Goal: Information Seeking & Learning: Understand process/instructions

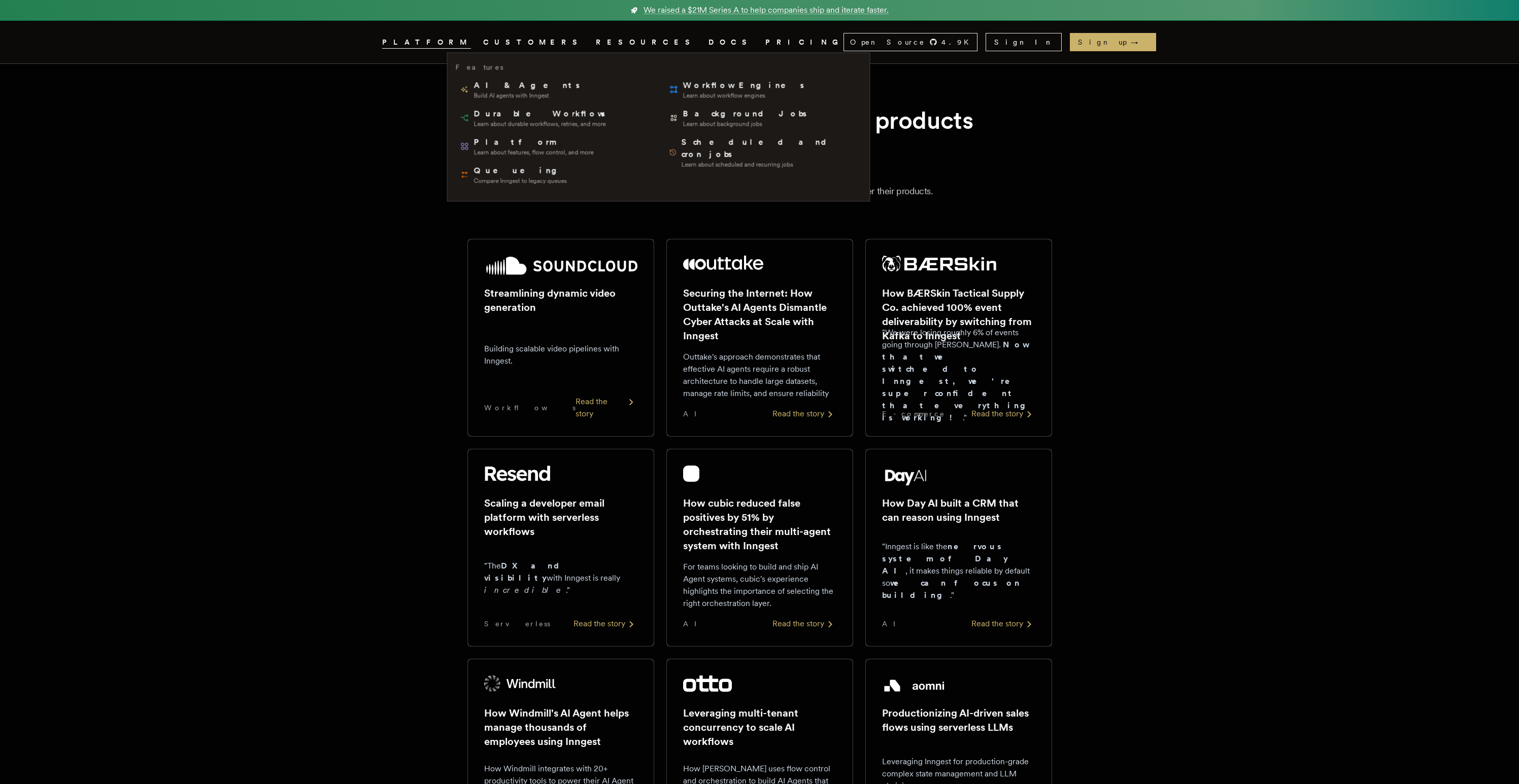
click at [471, 46] on span "PLATFORM" at bounding box center [426, 42] width 89 height 12
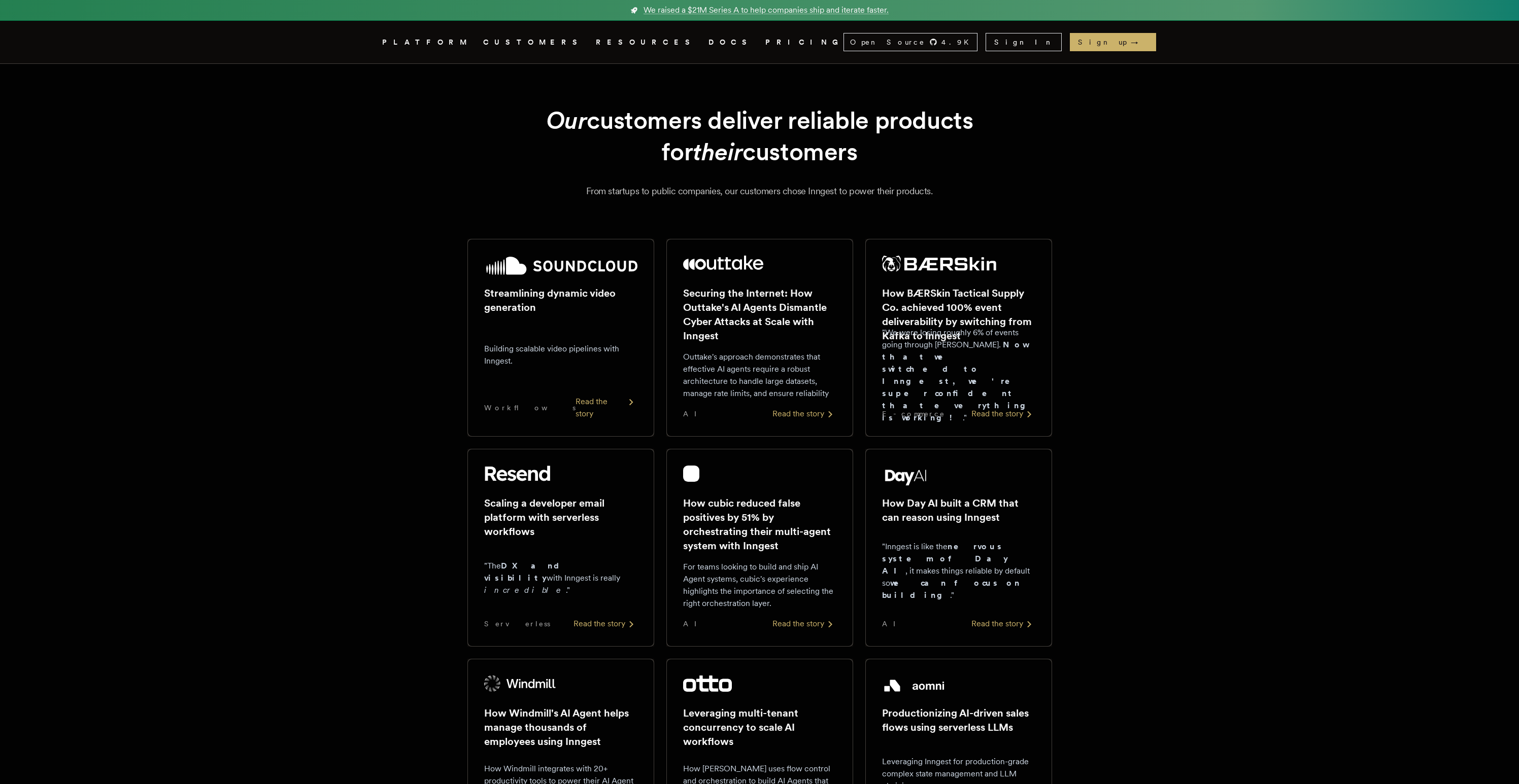
click at [471, 46] on span "PLATFORM" at bounding box center [426, 42] width 89 height 12
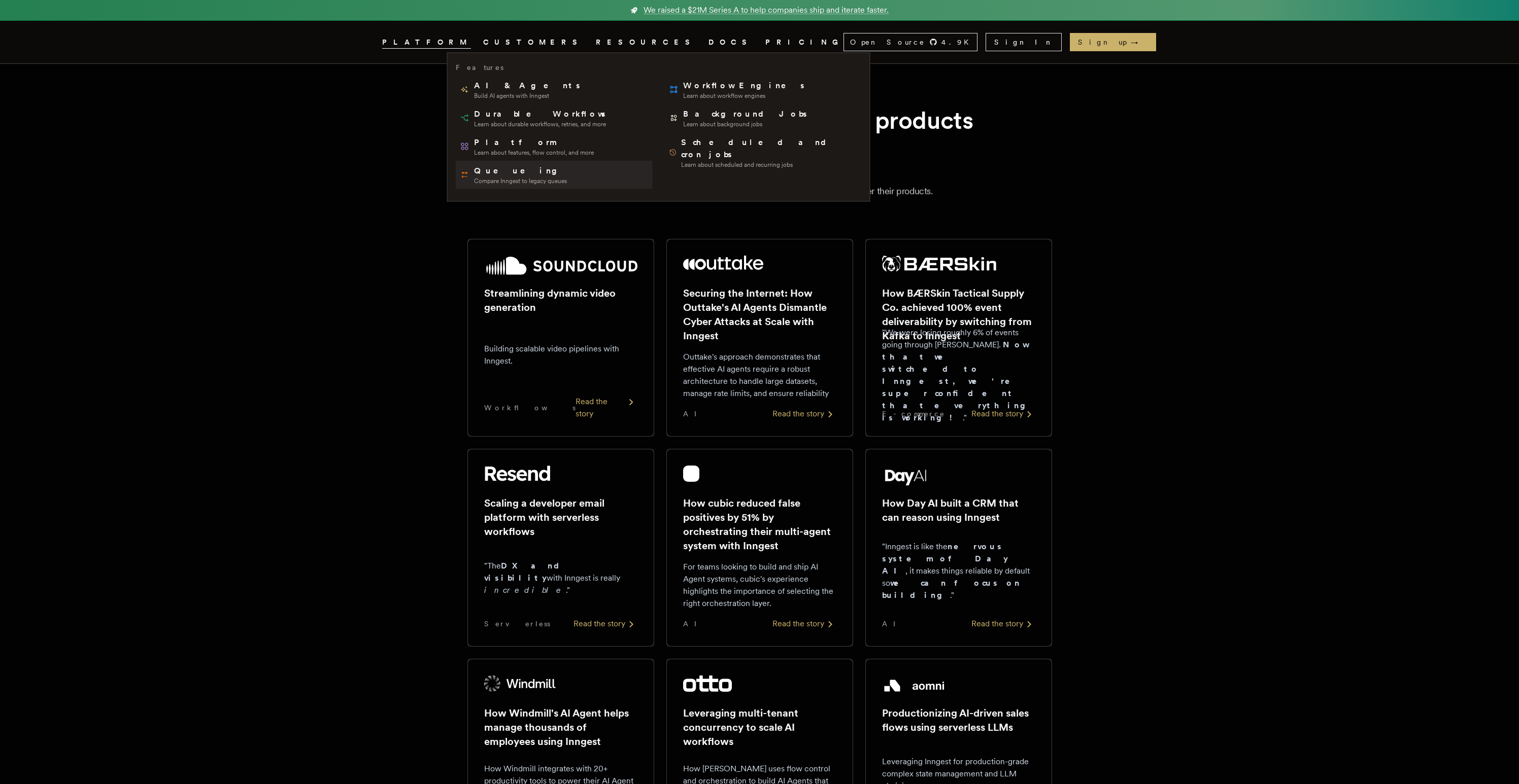
click at [510, 171] on span "Queueing" at bounding box center [520, 171] width 93 height 12
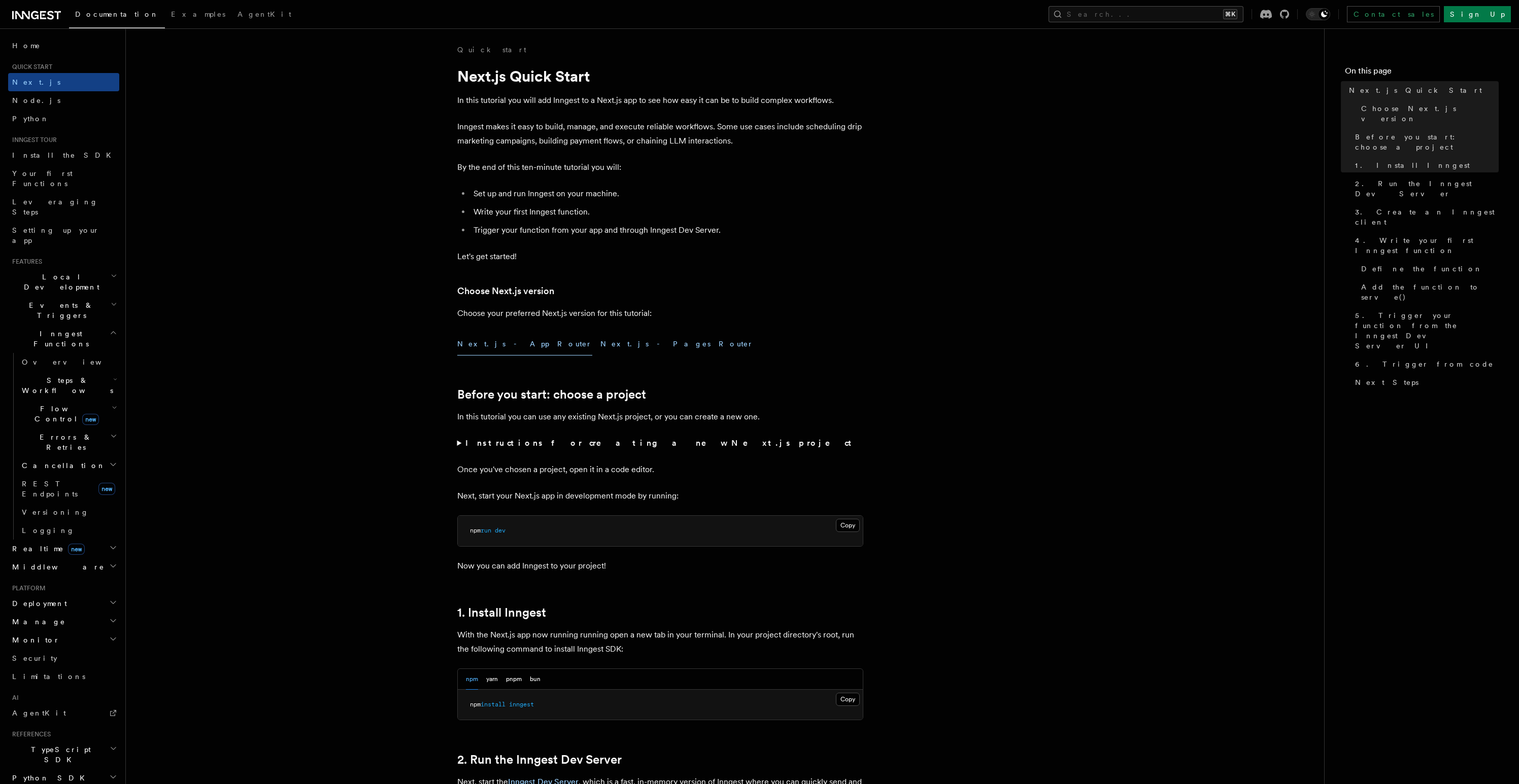
click at [600, 342] on button "Next.js - Pages Router" at bounding box center [676, 344] width 153 height 23
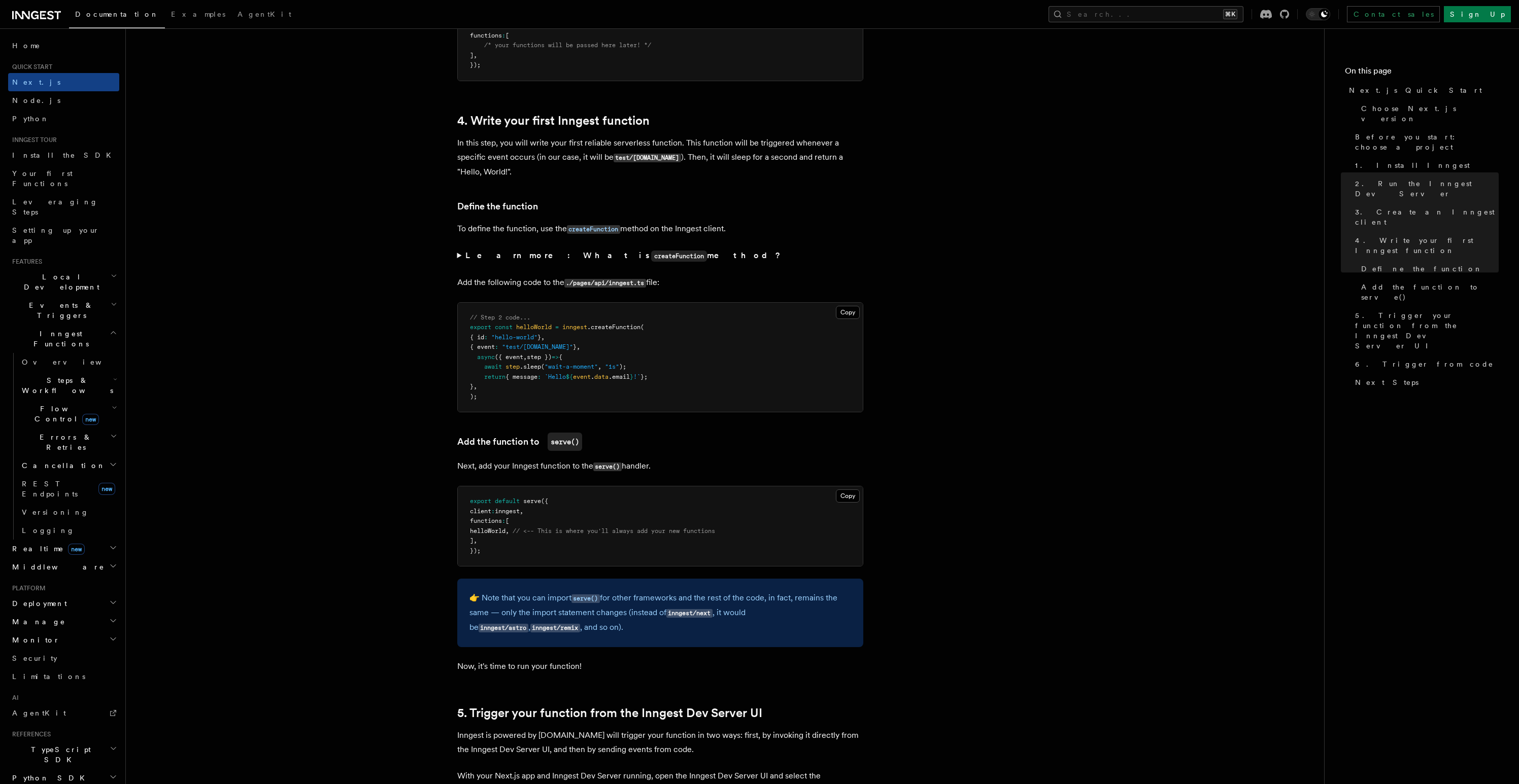
scroll to position [1424, 0]
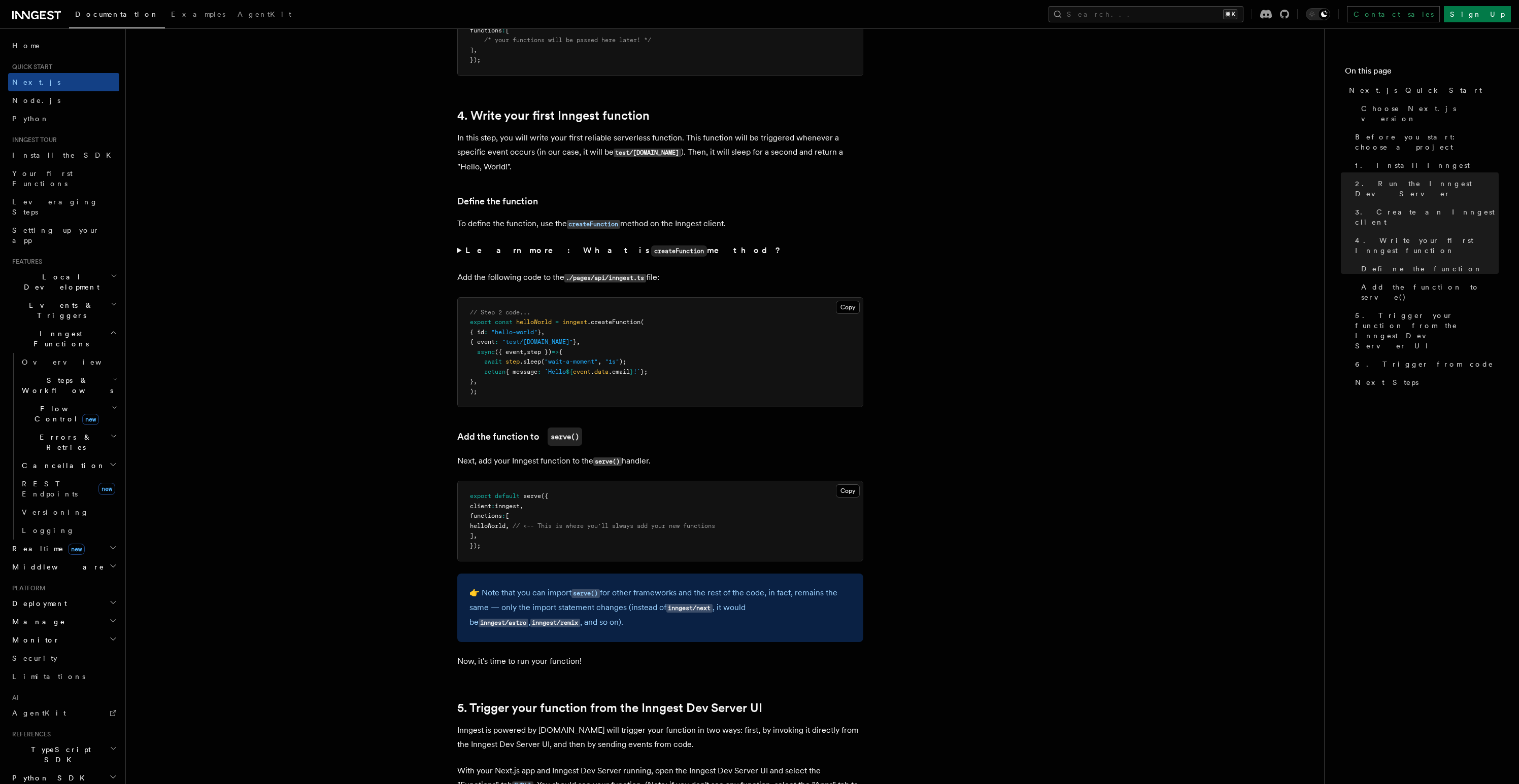
click at [457, 253] on summary "Learn more: What is createFunction method?" at bounding box center [660, 251] width 406 height 14
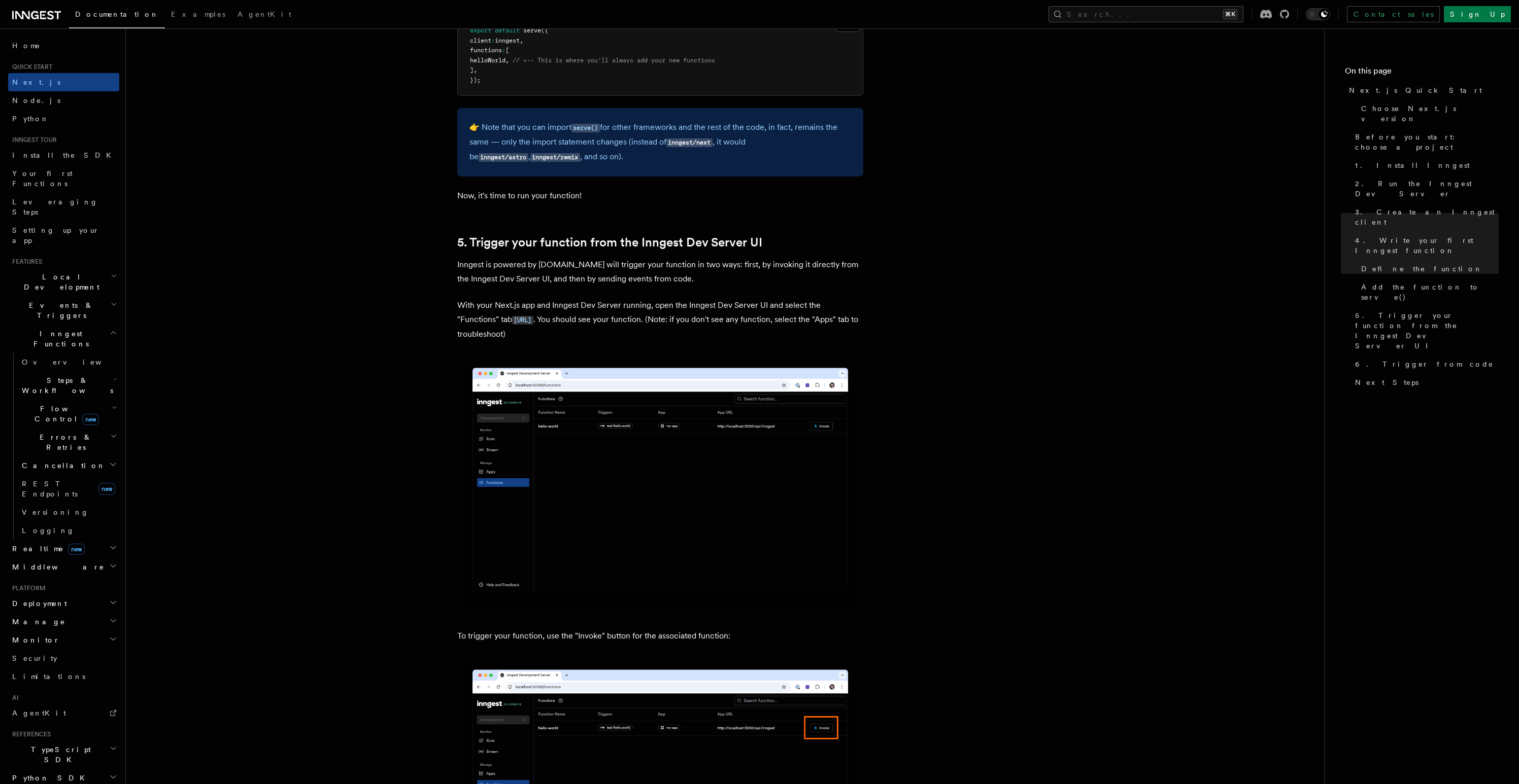
scroll to position [2054, 0]
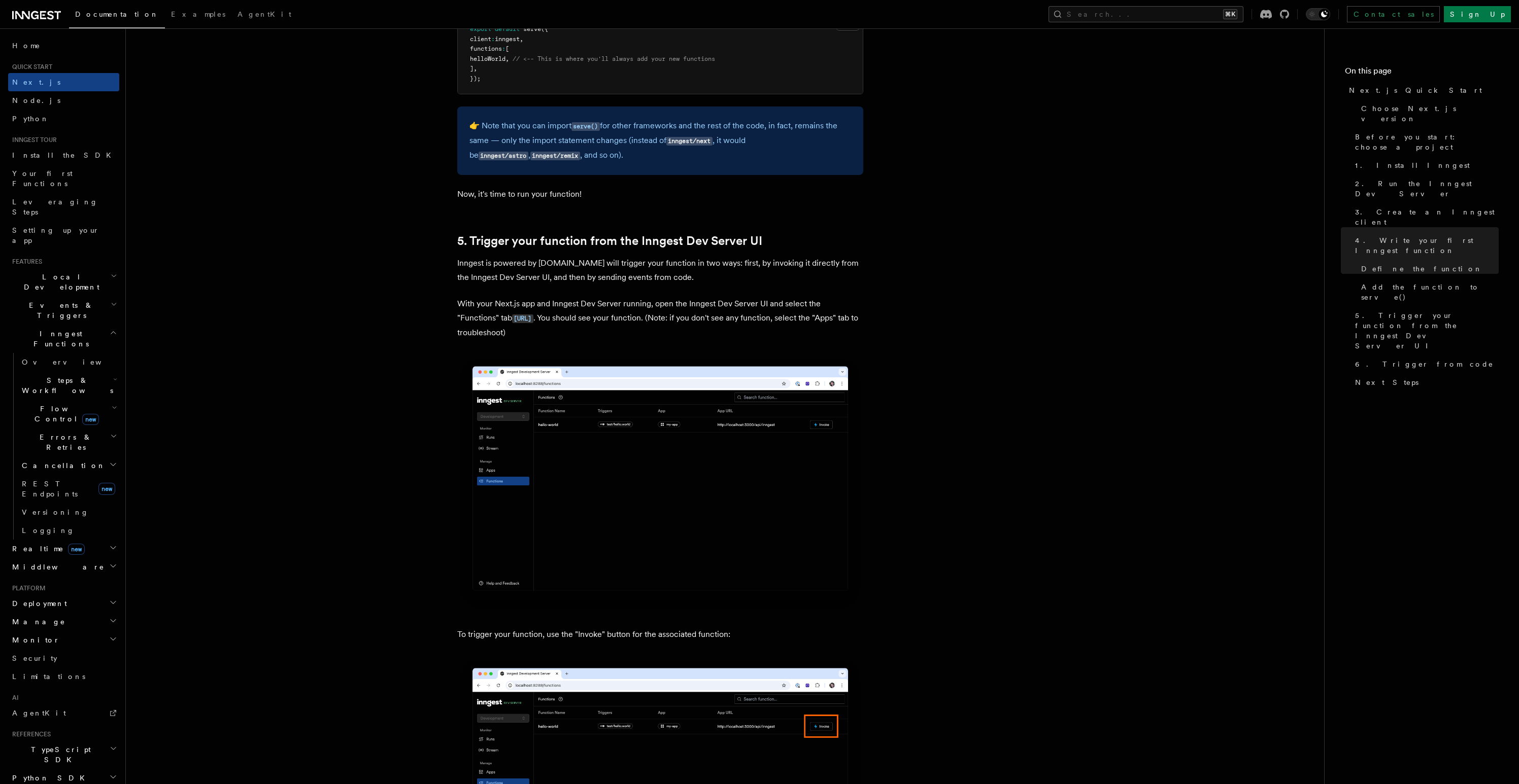
click at [586, 521] on img at bounding box center [660, 484] width 406 height 255
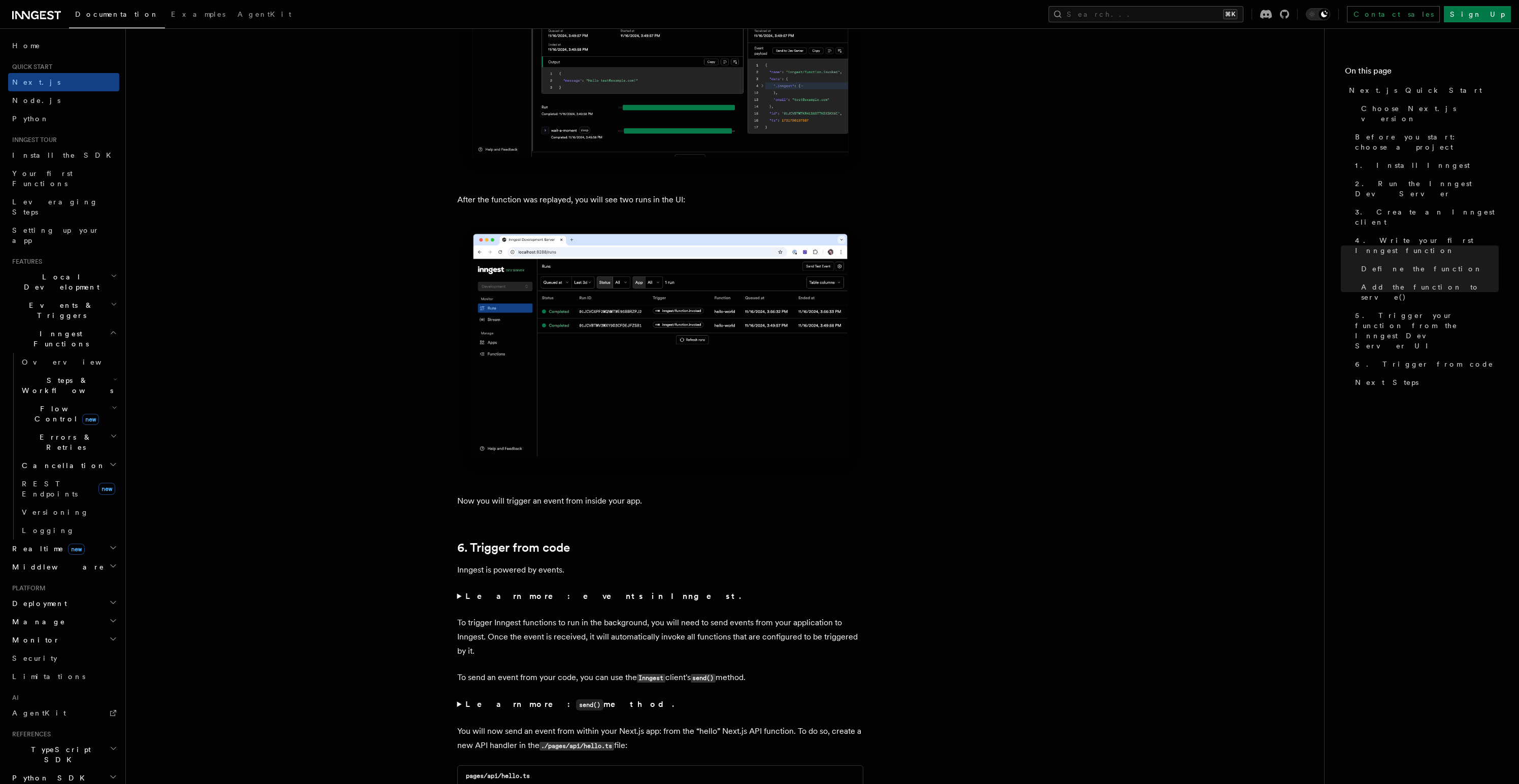
scroll to position [4581, 0]
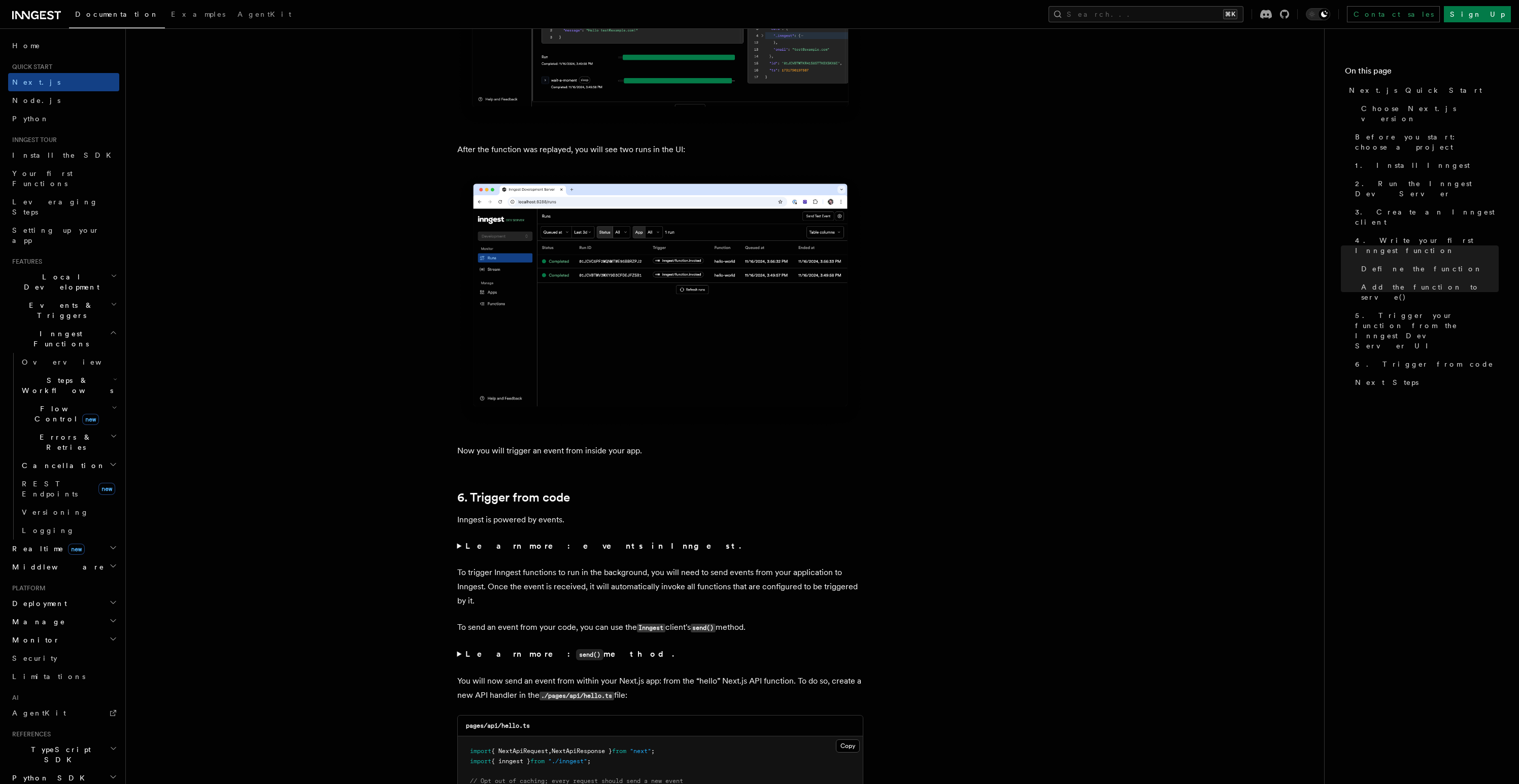
click at [460, 553] on summary "Learn more: events in Inngest." at bounding box center [660, 547] width 406 height 14
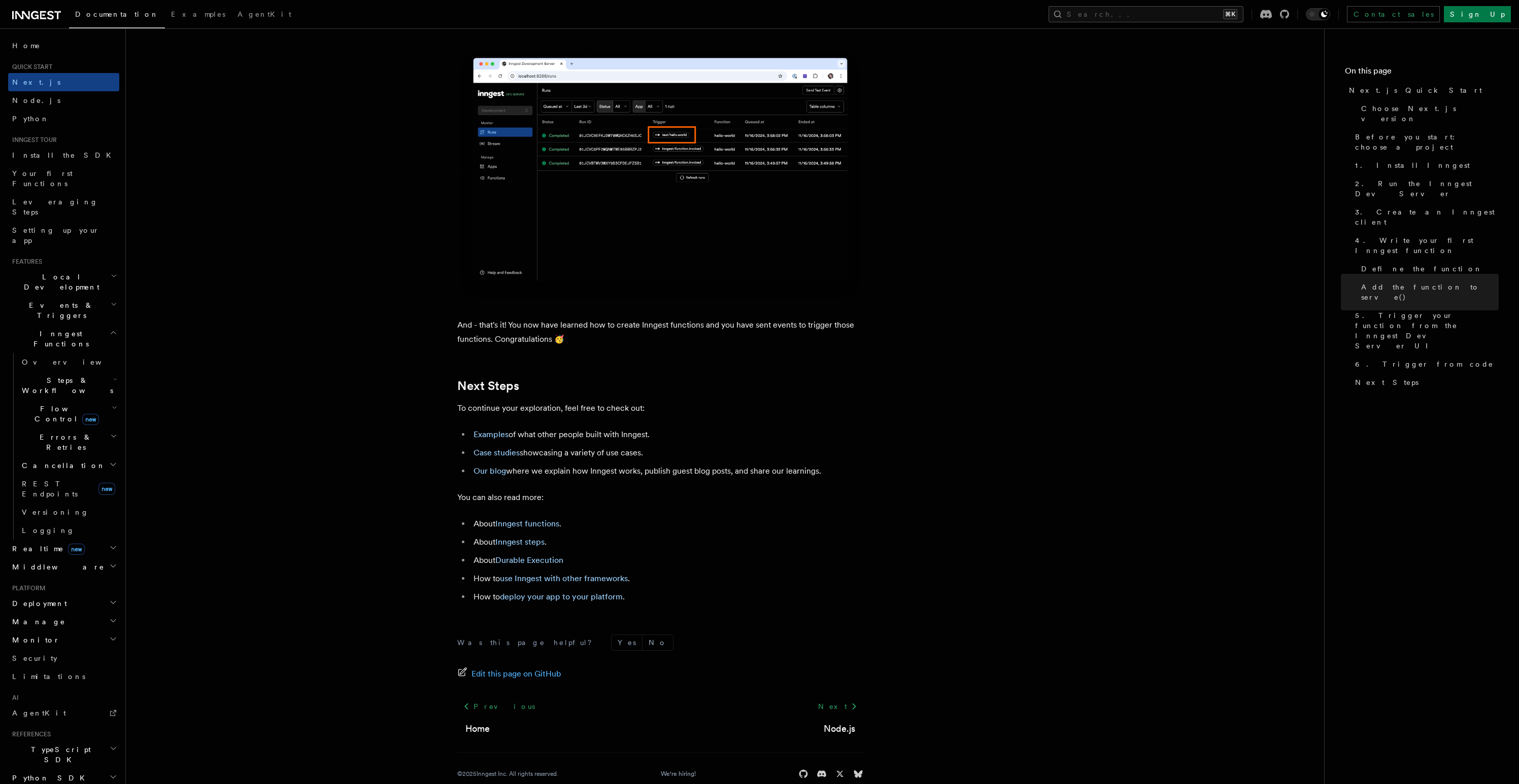
scroll to position [6089, 0]
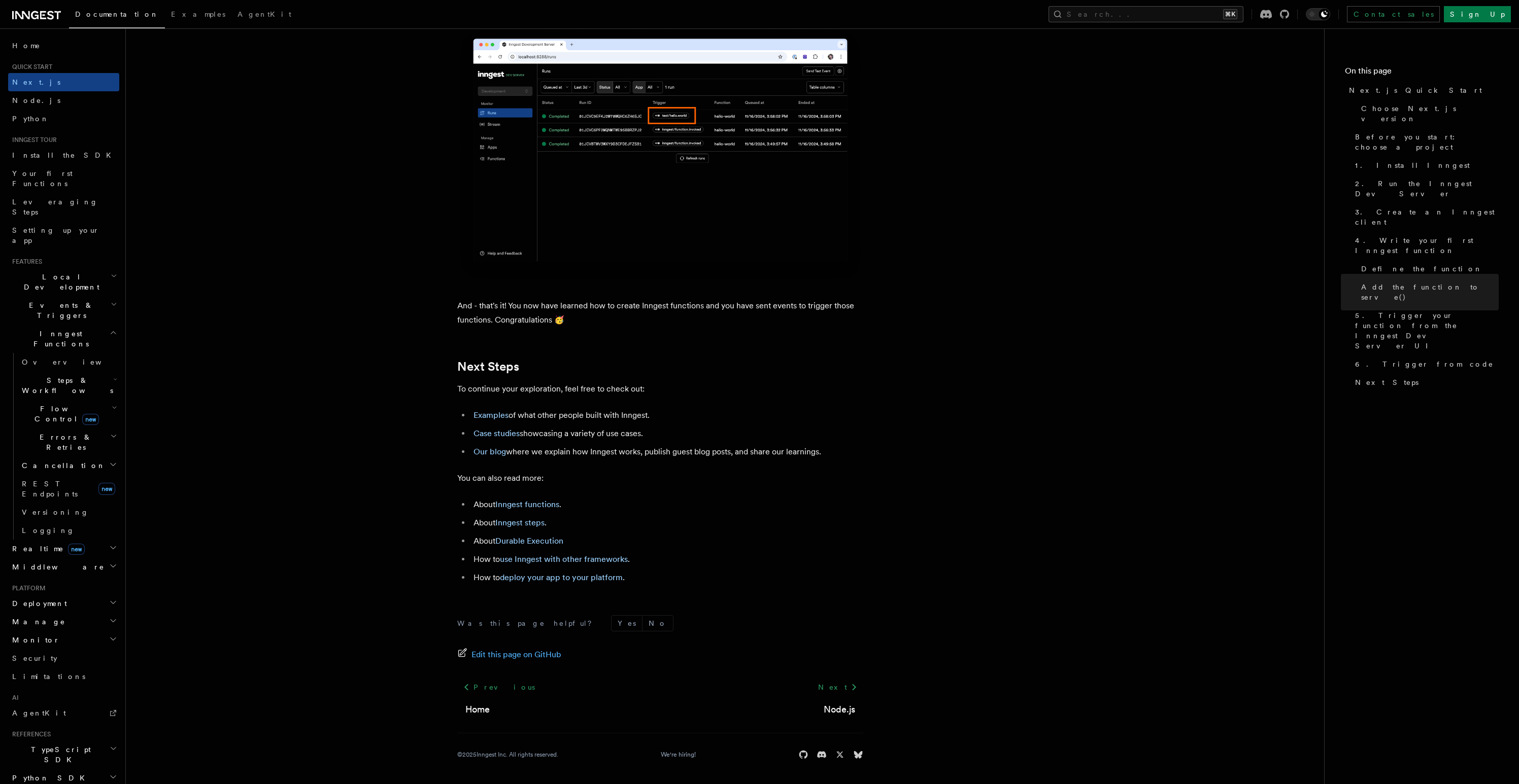
click at [27, 272] on span "Local Development" at bounding box center [59, 281] width 102 height 20
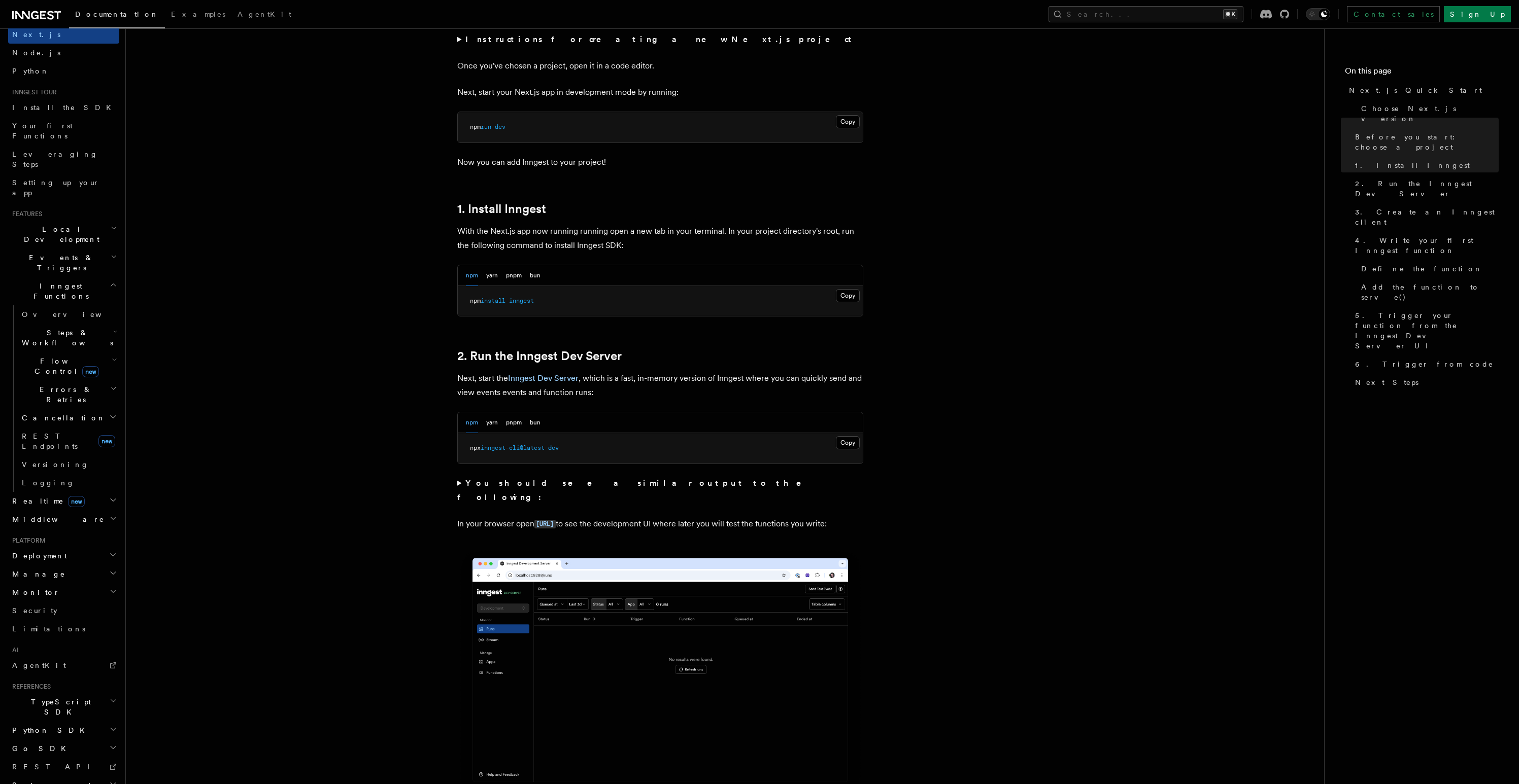
scroll to position [406, 0]
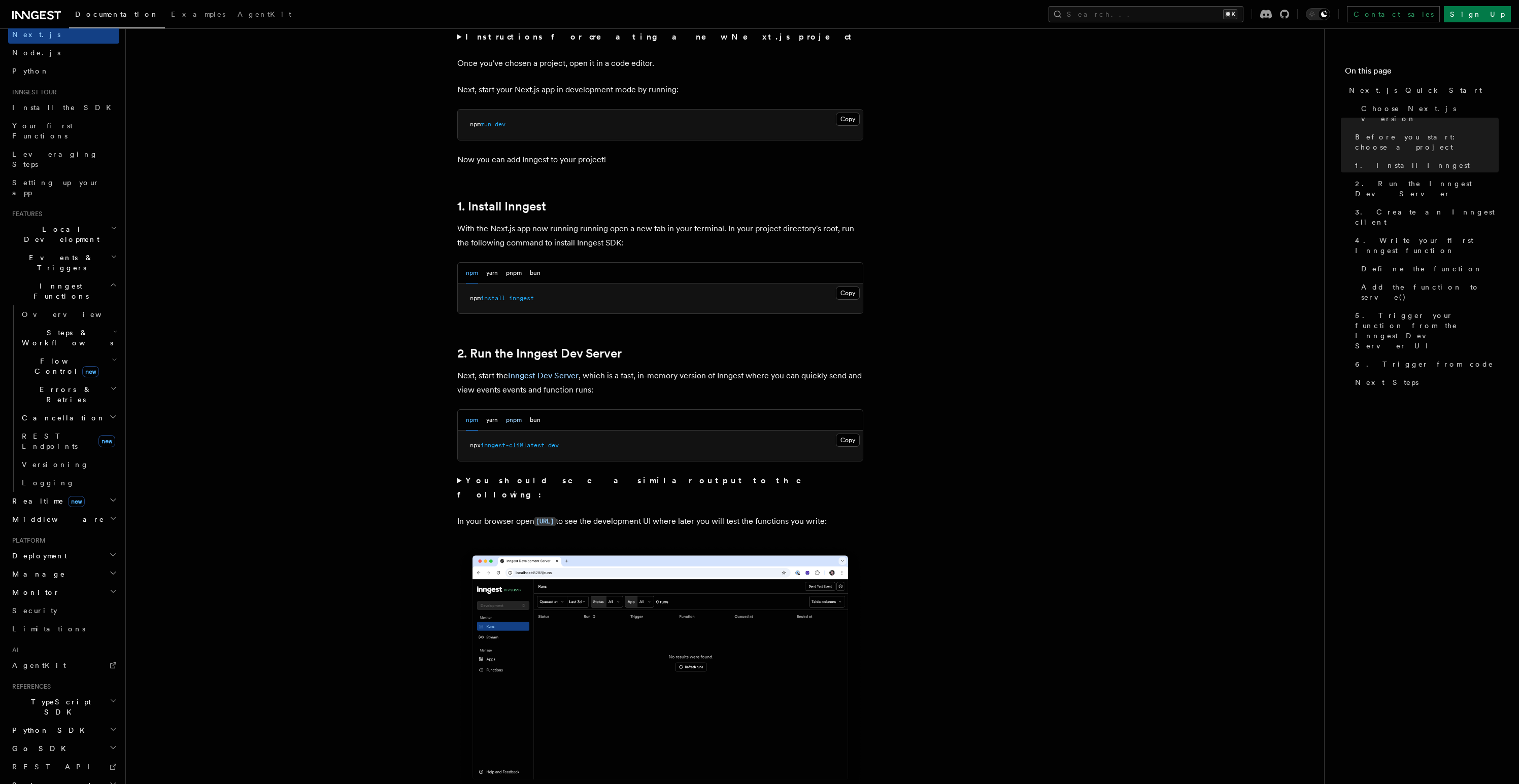
click at [513, 424] on button "pnpm" at bounding box center [514, 421] width 16 height 21
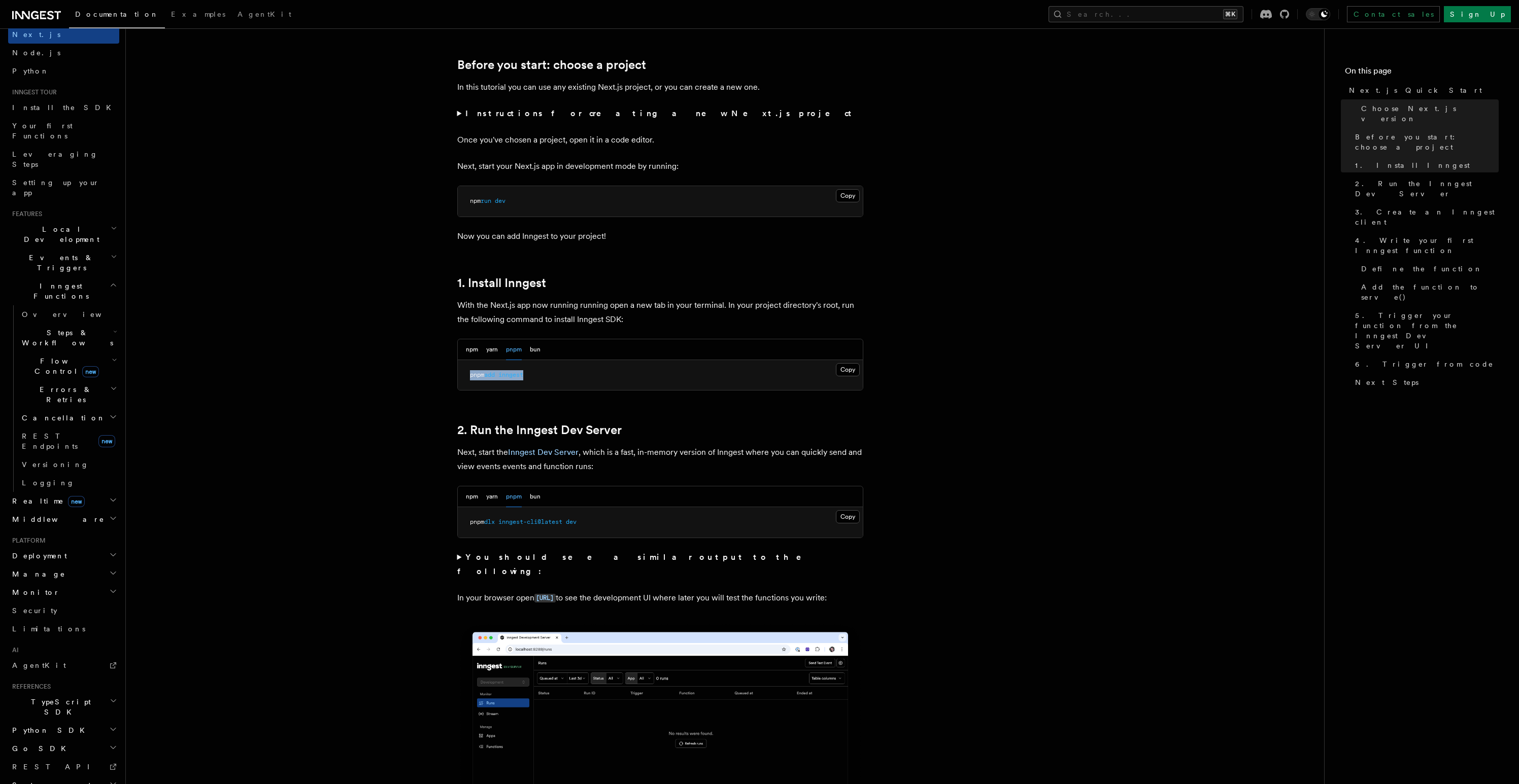
drag, startPoint x: 469, startPoint y: 376, endPoint x: 532, endPoint y: 377, distance: 63.0
click at [532, 377] on pre "pnpm add inngest" at bounding box center [660, 375] width 405 height 30
copy span "pnpm add inngest"
drag, startPoint x: 469, startPoint y: 524, endPoint x: 601, endPoint y: 522, distance: 132.0
click at [601, 522] on pre "pnpm dlx inngest-cli@latest dev" at bounding box center [660, 522] width 405 height 30
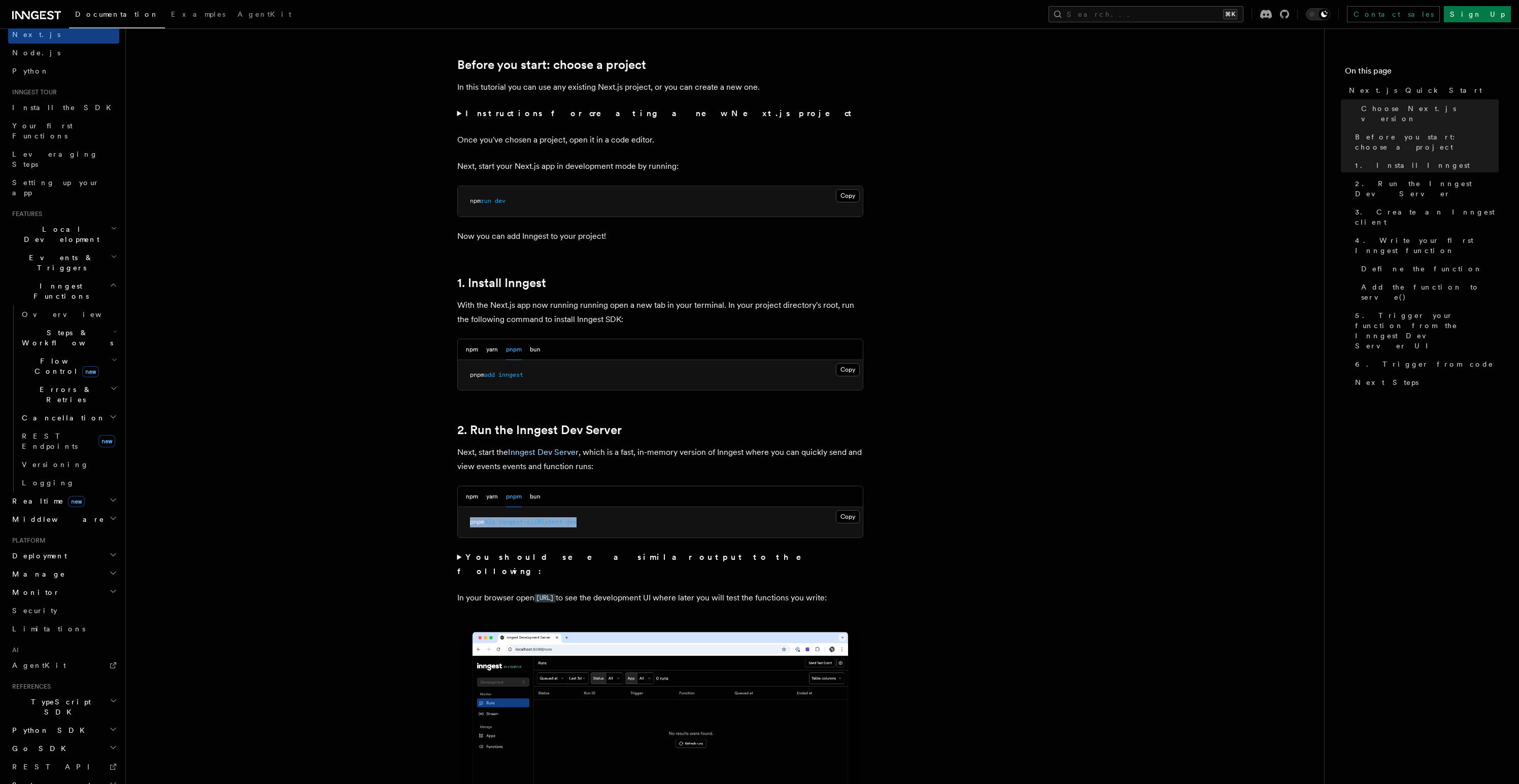
copy span "pnpm dlx inngest-cli@latest dev"
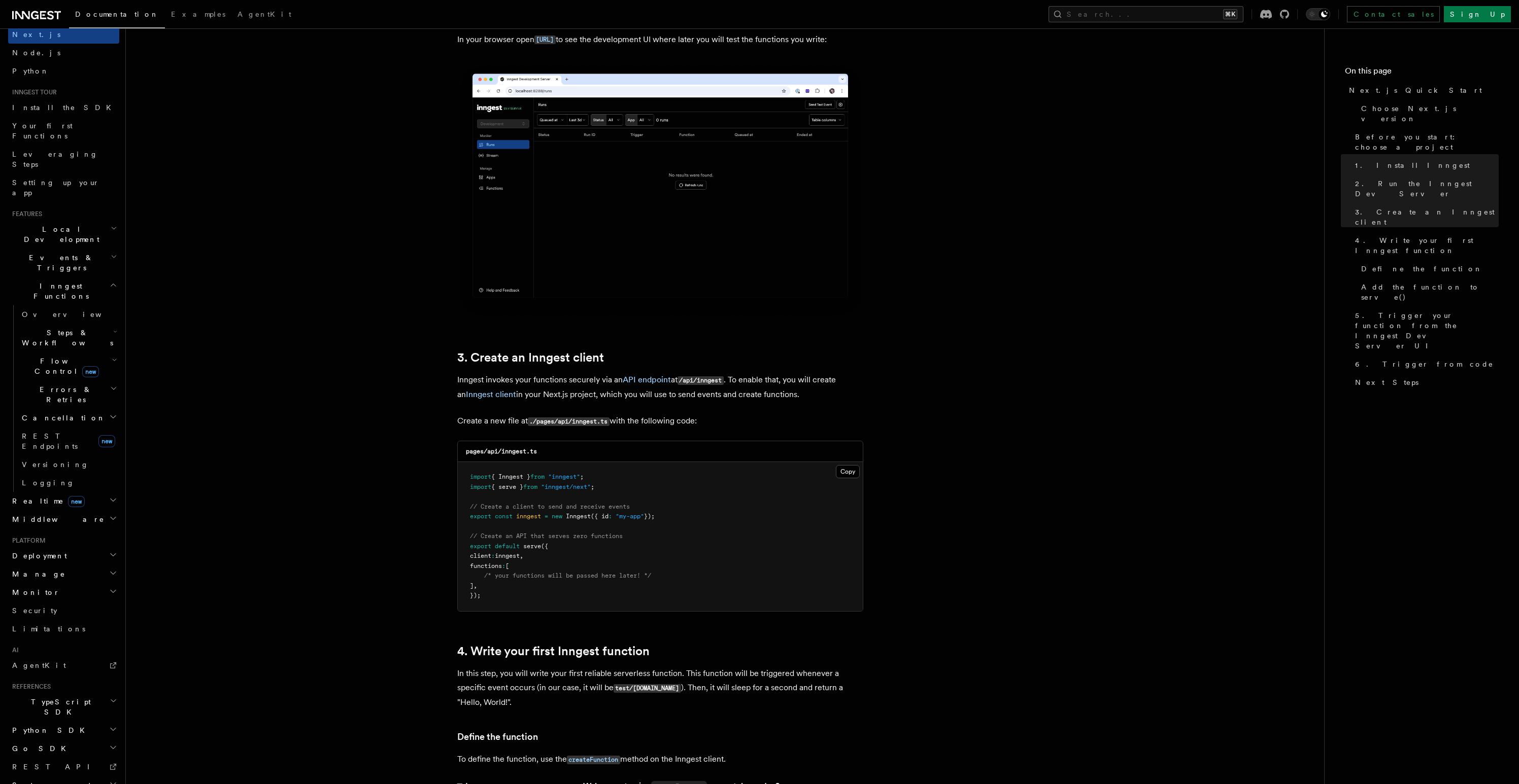
scroll to position [888, 0]
click at [844, 475] on button "Copy Copied" at bounding box center [847, 471] width 24 height 13
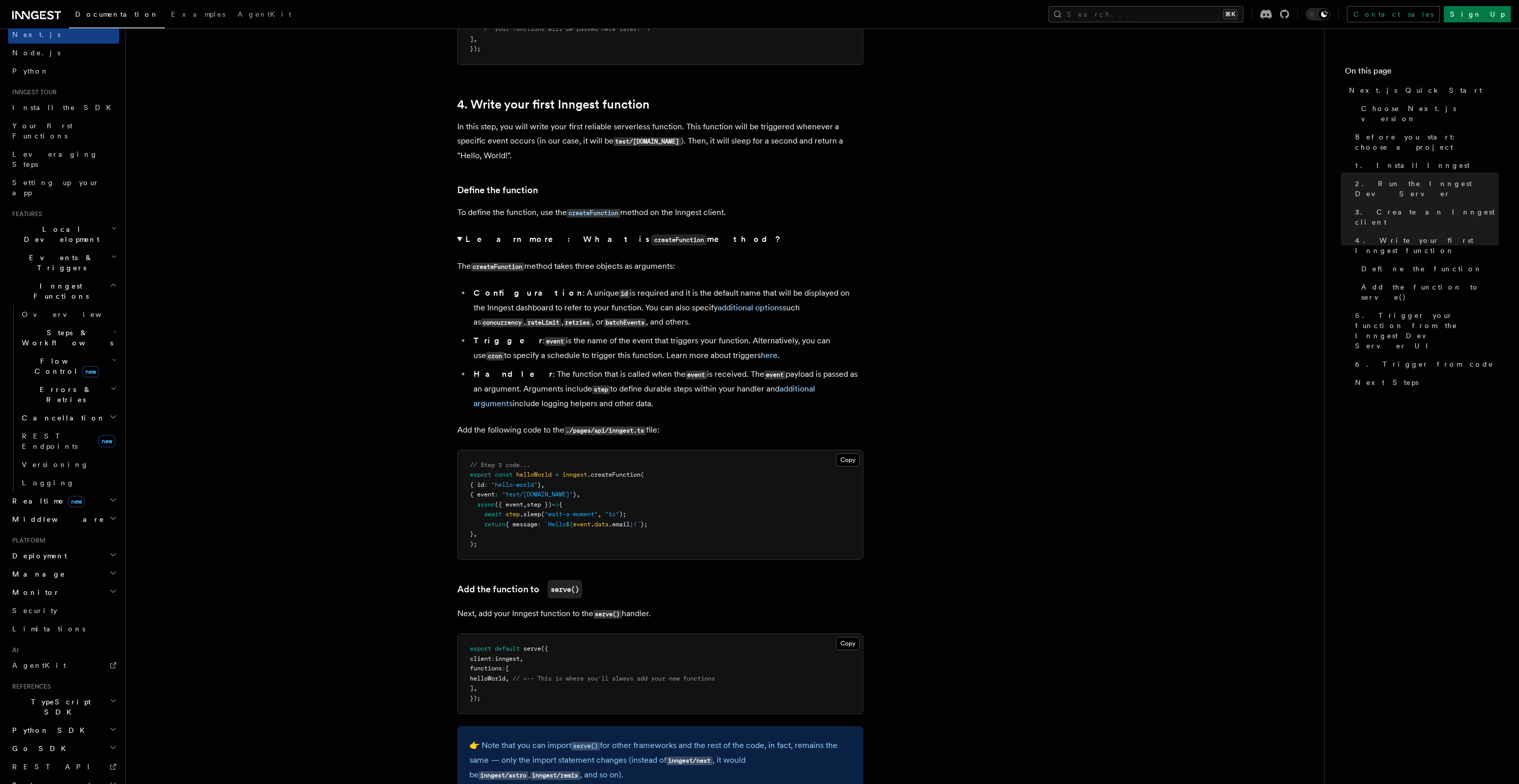
scroll to position [1437, 0]
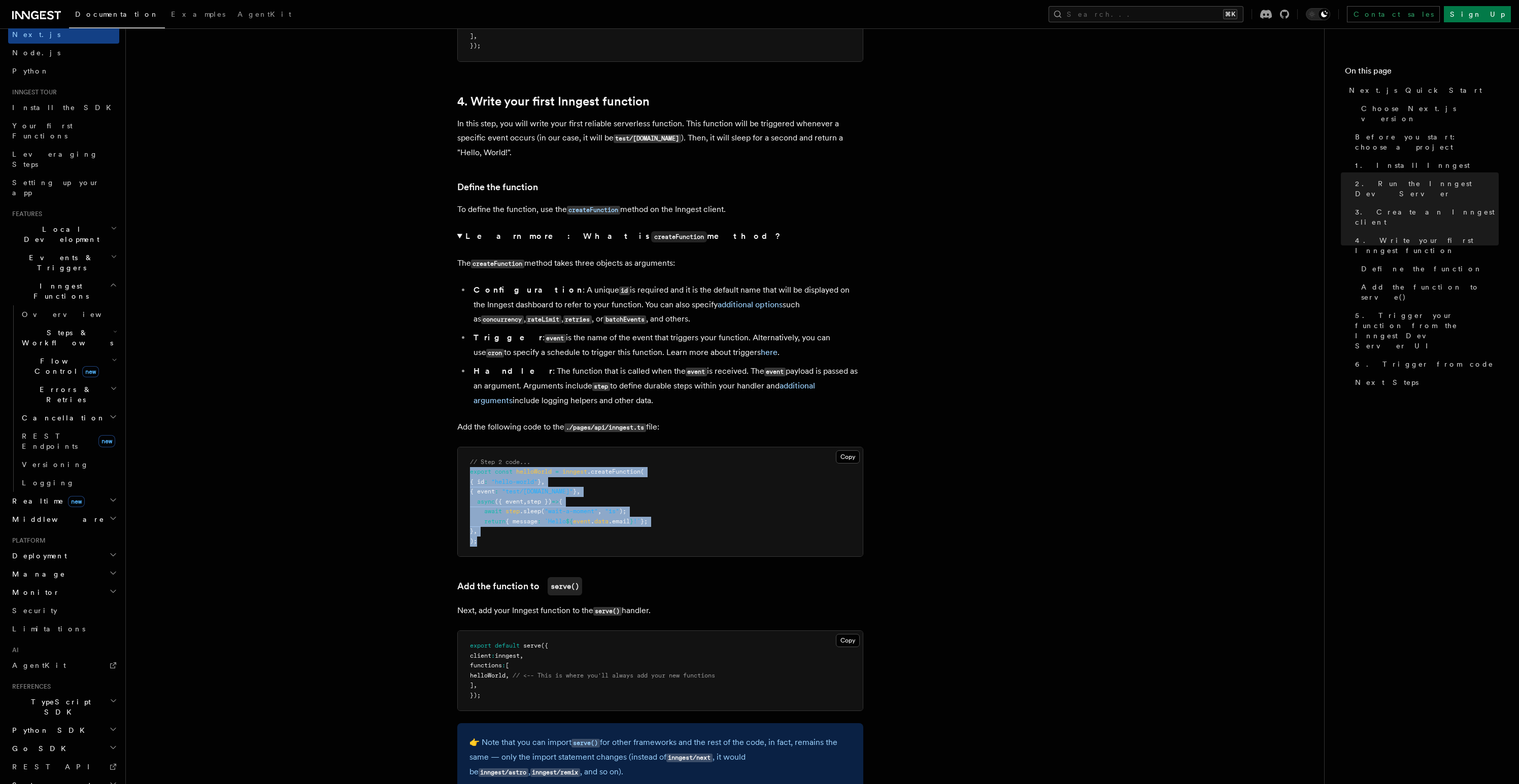
drag, startPoint x: 470, startPoint y: 476, endPoint x: 518, endPoint y: 560, distance: 96.7
click at [518, 557] on pre "// Step 2 code... export const helloWorld = inngest .createFunction ( { id : "h…" at bounding box center [660, 502] width 405 height 110
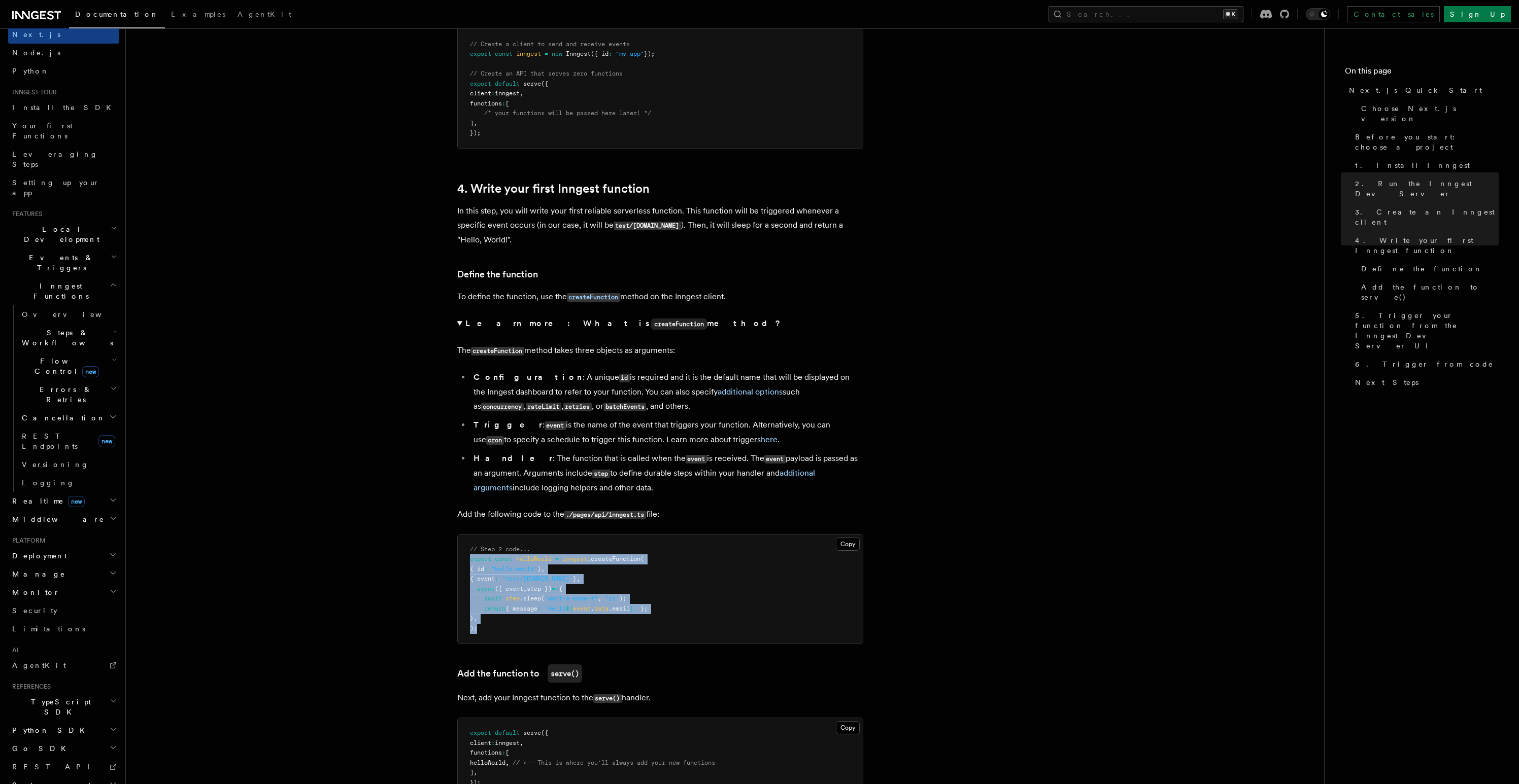
scroll to position [1356, 0]
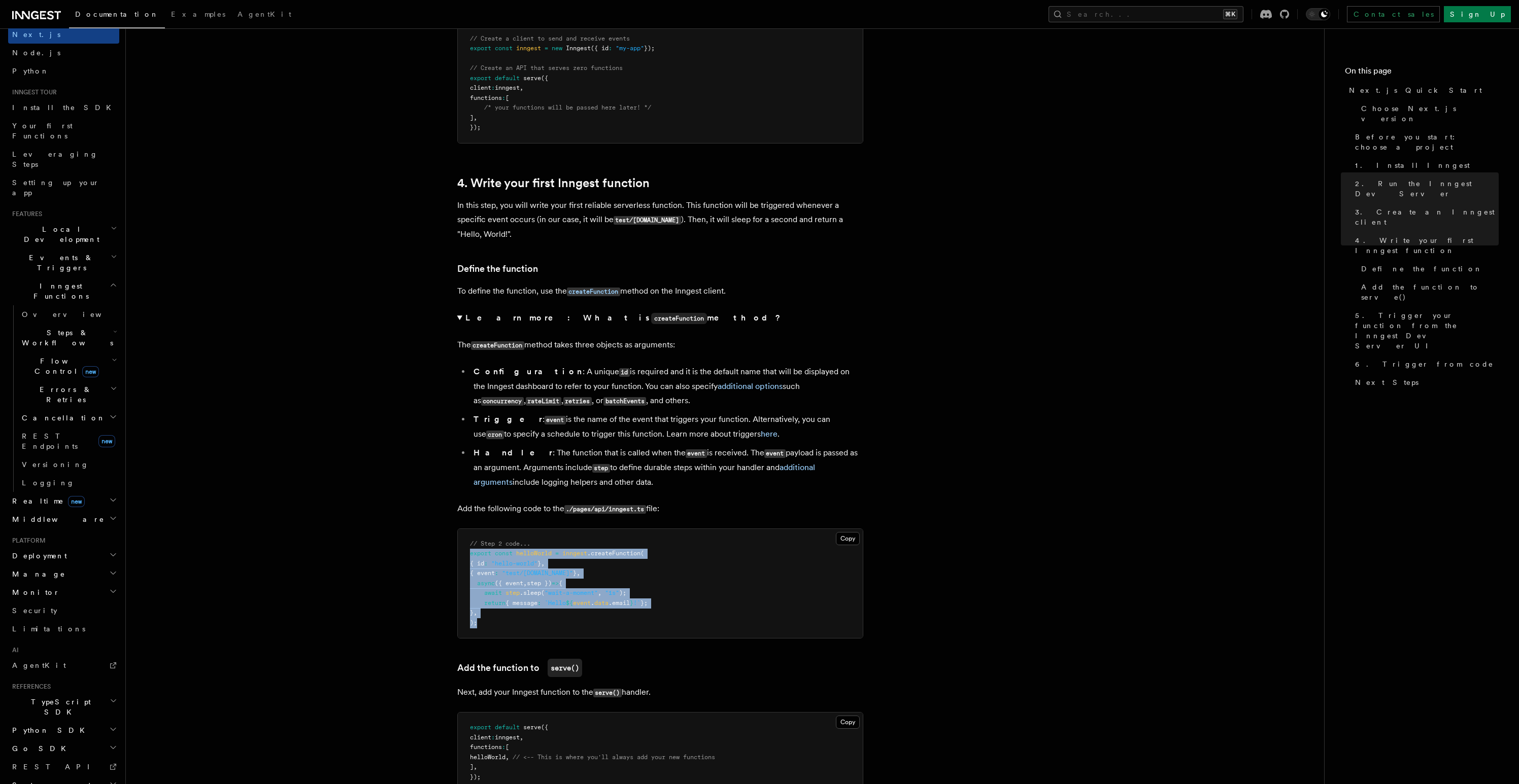
copy code "export const helloWorld = inngest .createFunction ( { id : "hello-world" } , { …"
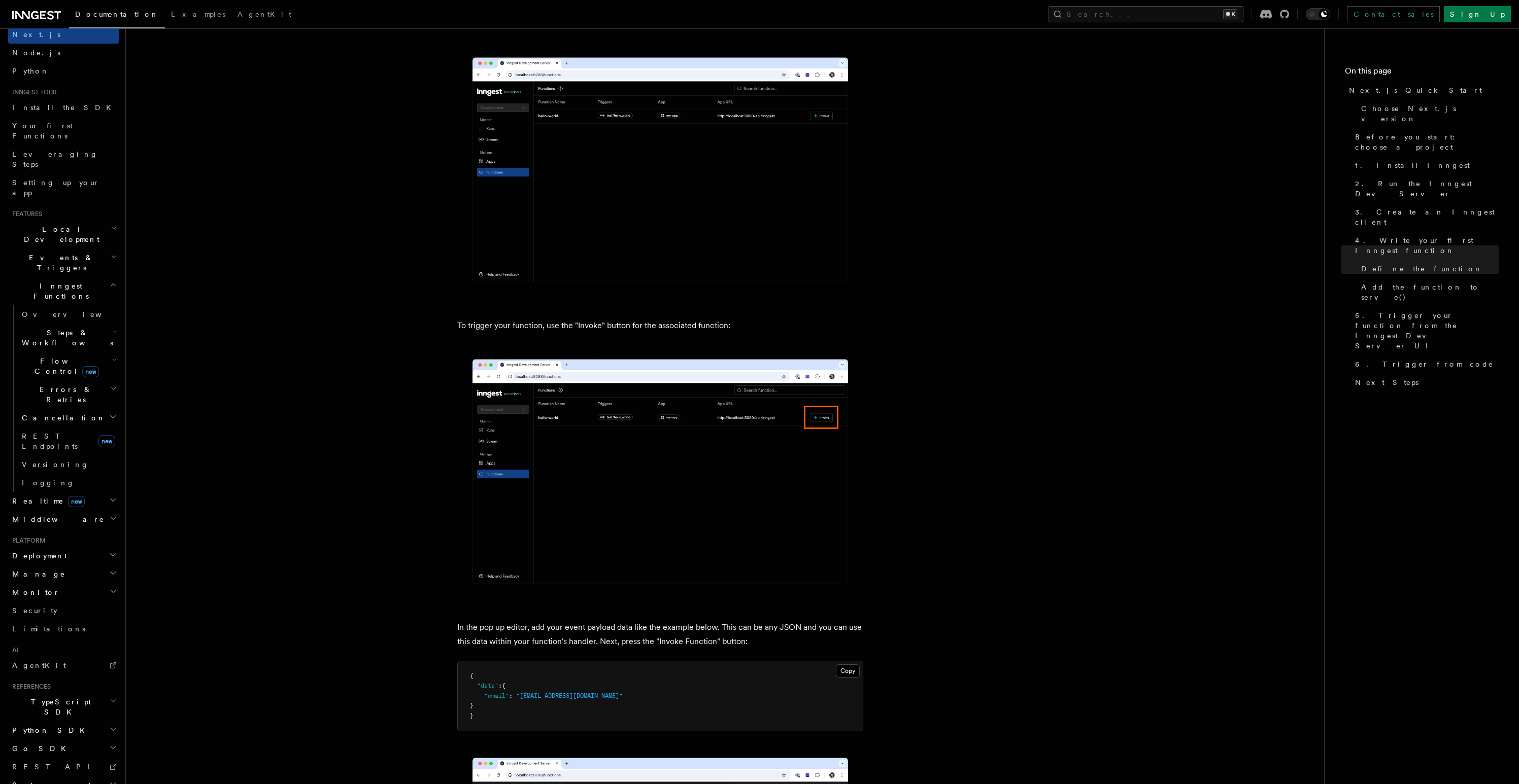
scroll to position [2365, 0]
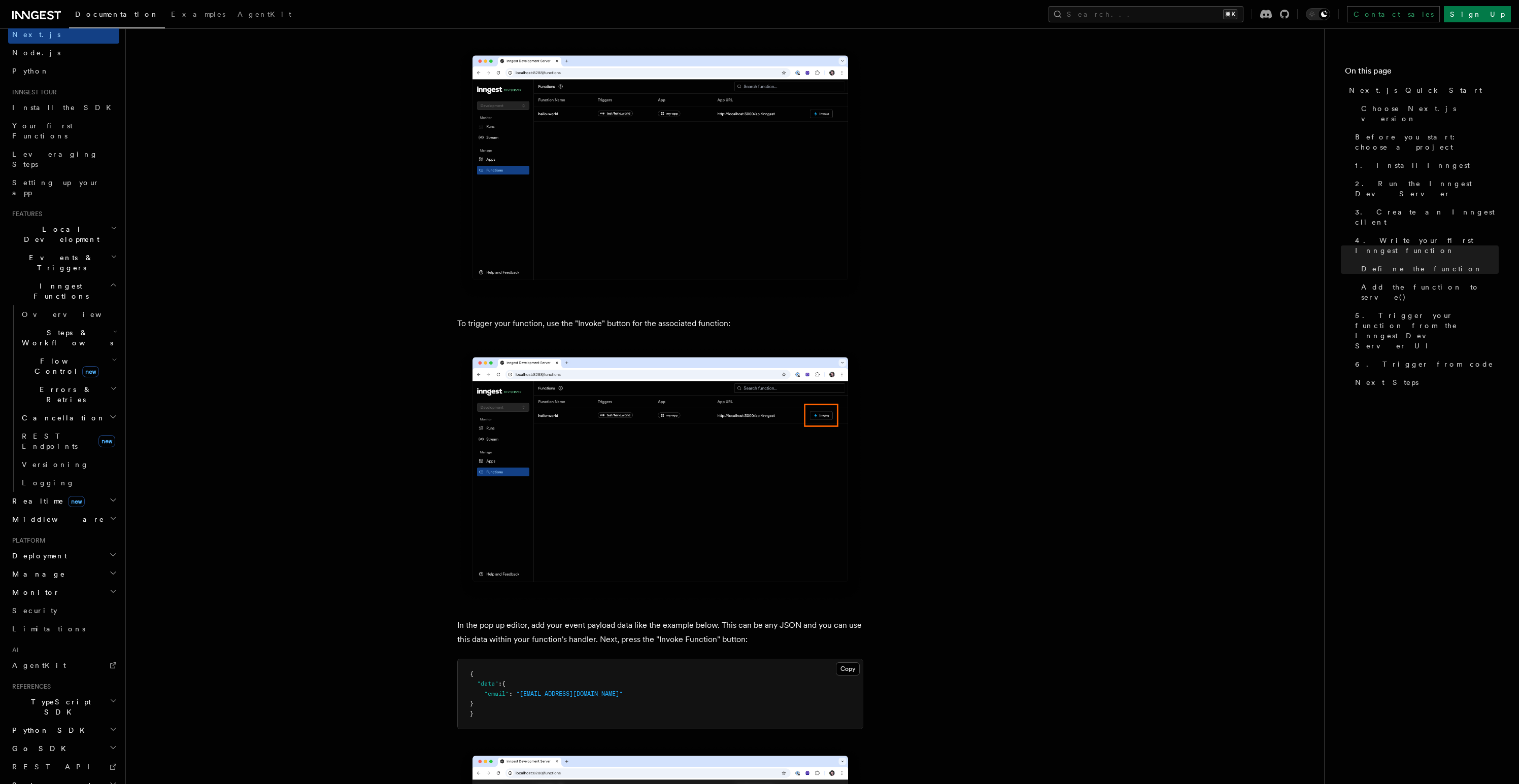
click at [484, 697] on span ""email"" at bounding box center [496, 693] width 25 height 7
drag, startPoint x: 484, startPoint y: 701, endPoint x: 583, endPoint y: 700, distance: 99.0
click at [583, 700] on pre "{ "data" : { "email" : "test@example.com" } }" at bounding box center [660, 694] width 405 height 70
copy code ""email" : "test@example.com""
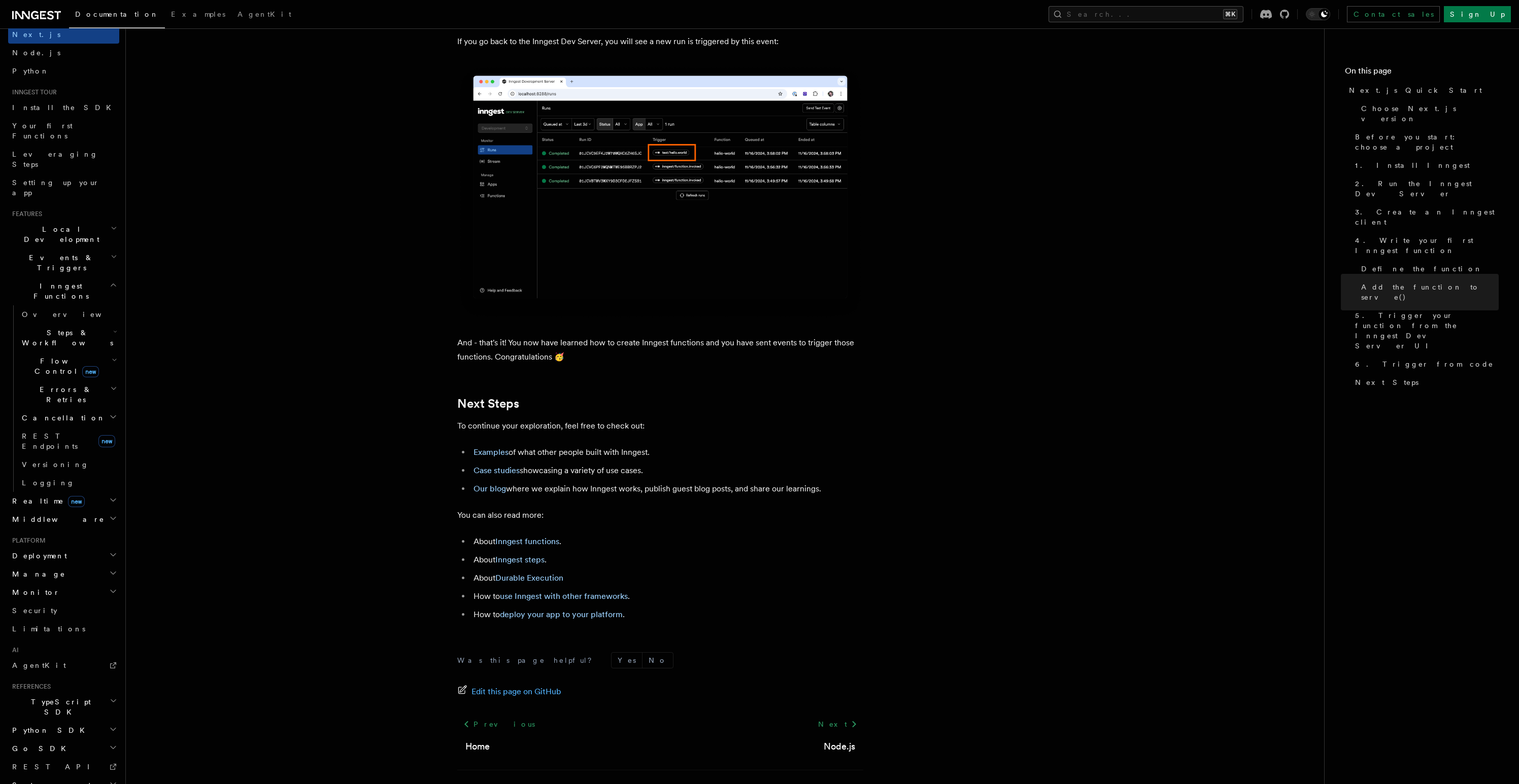
scroll to position [6046, 0]
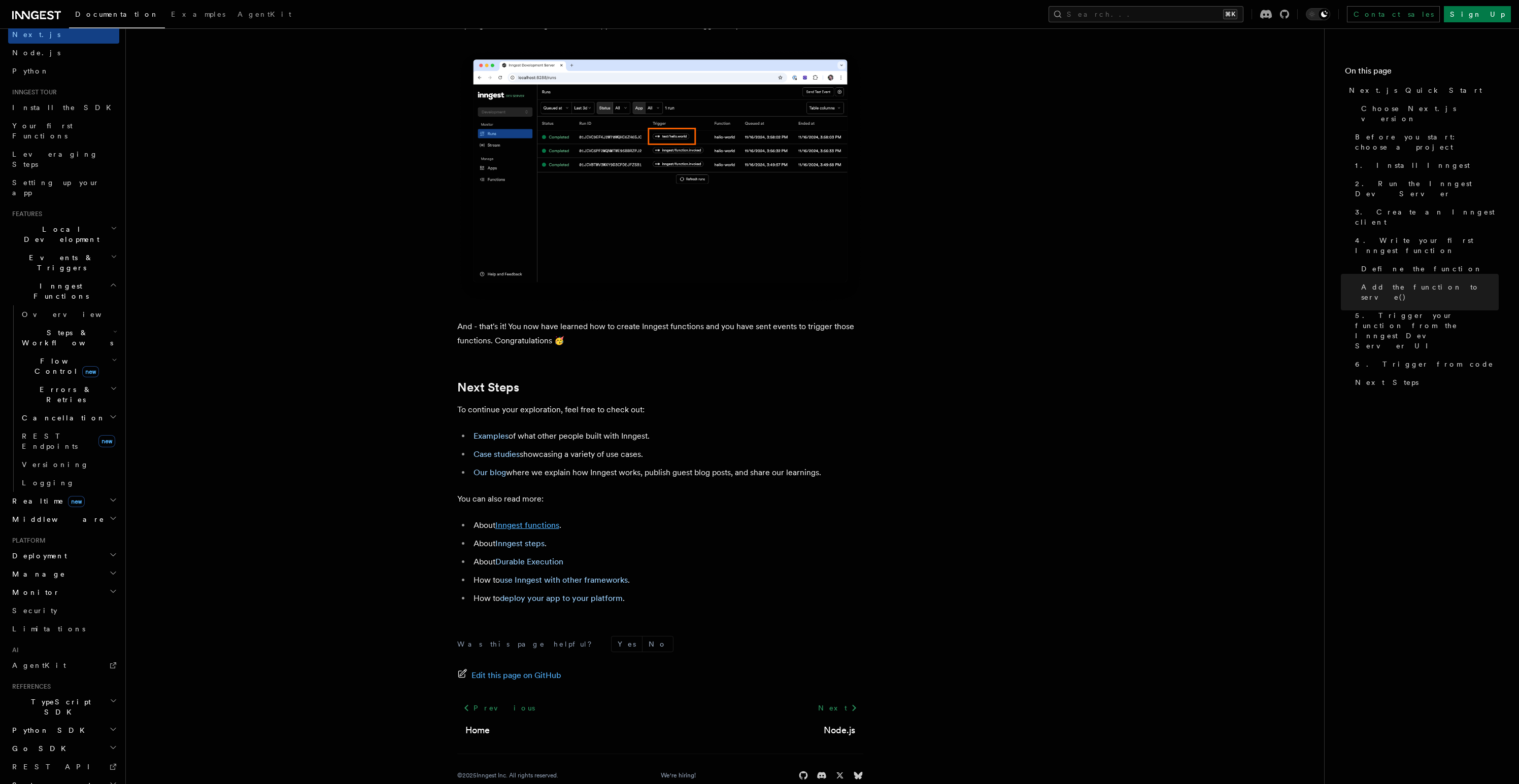
click at [526, 530] on link "Inngest functions" at bounding box center [526, 525] width 64 height 10
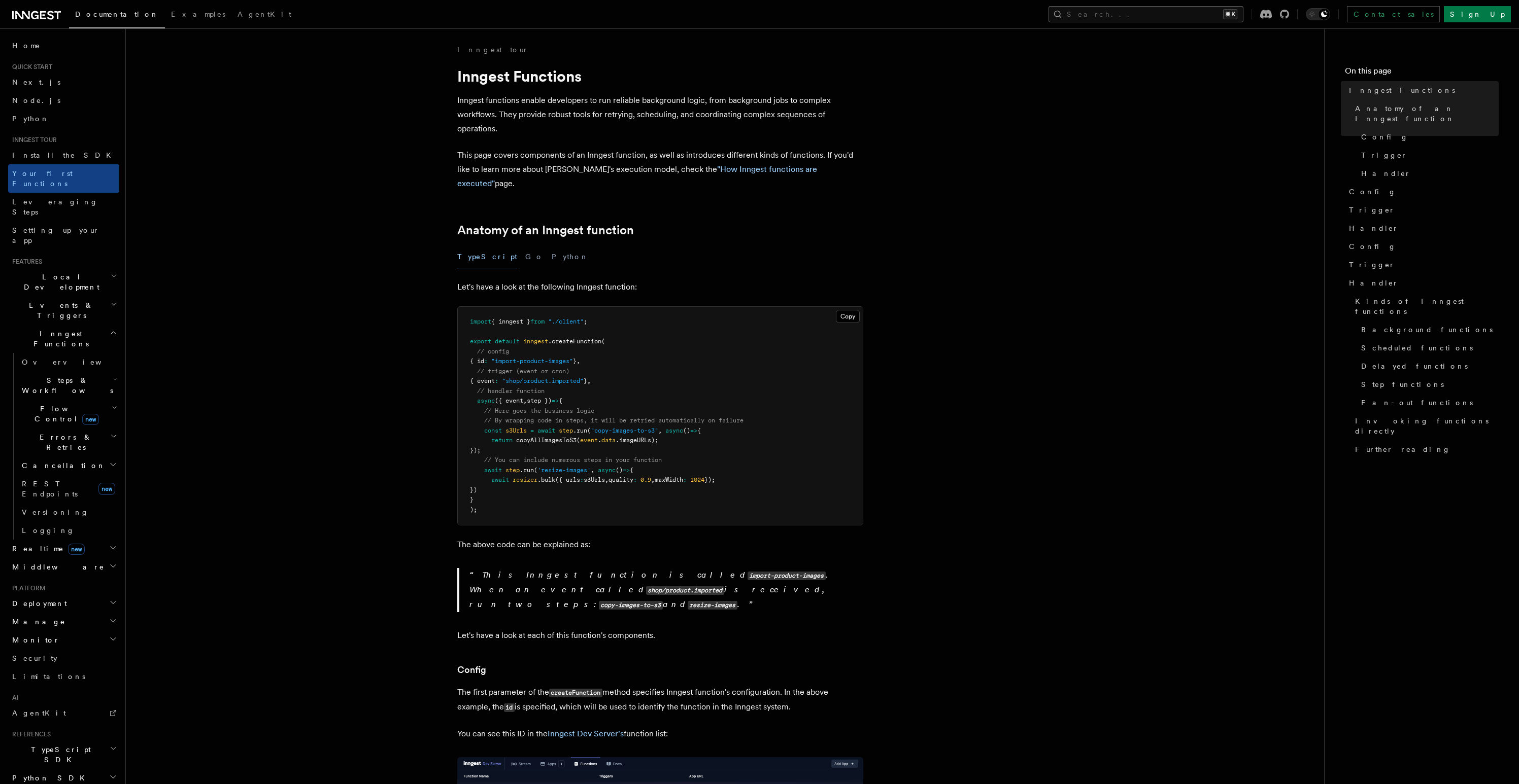
click at [1228, 12] on button "Search... ⌘K" at bounding box center [1145, 14] width 195 height 16
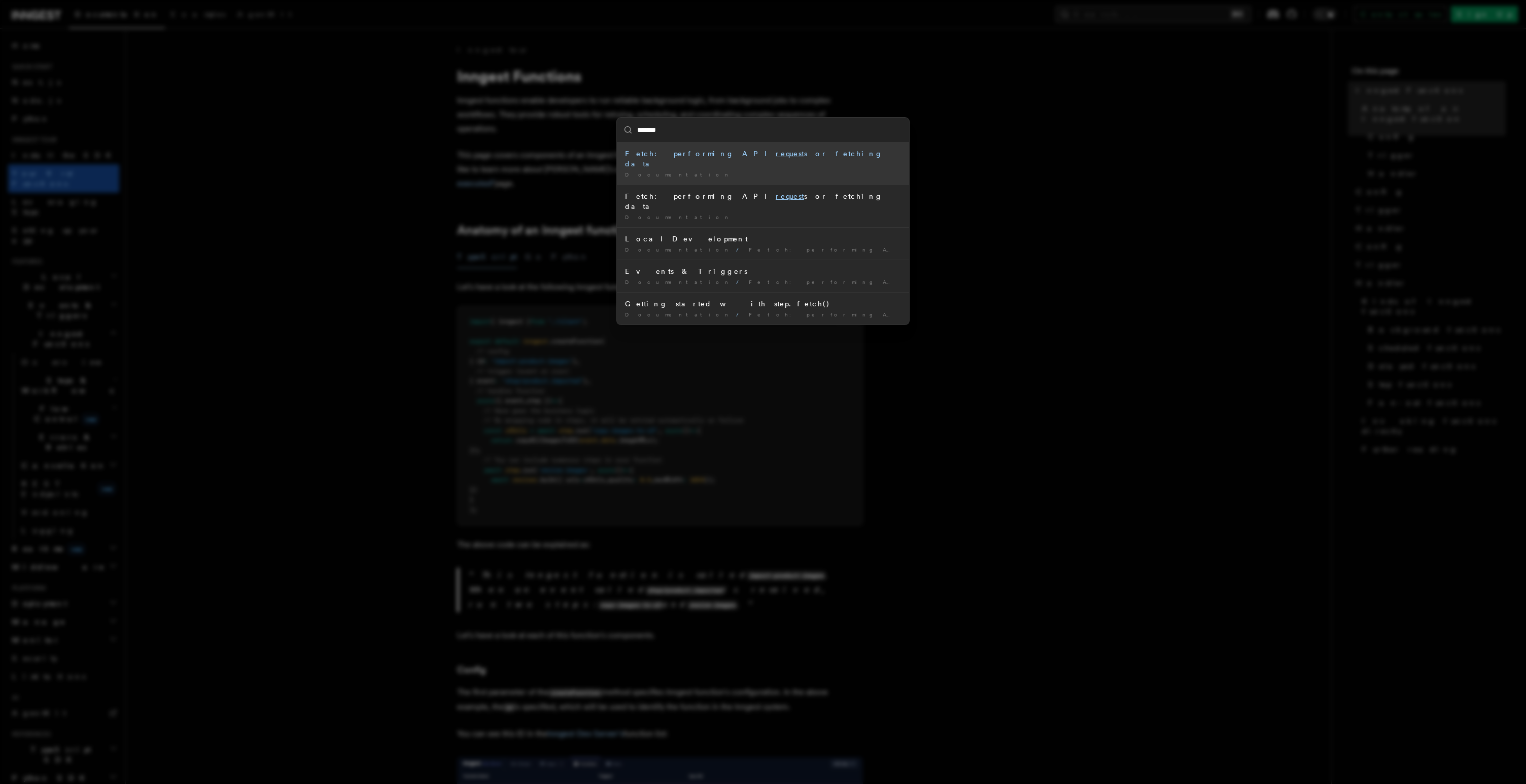
type input "*******"
click at [683, 157] on div "Fetch: performing API request s or fetching data" at bounding box center [763, 158] width 276 height 20
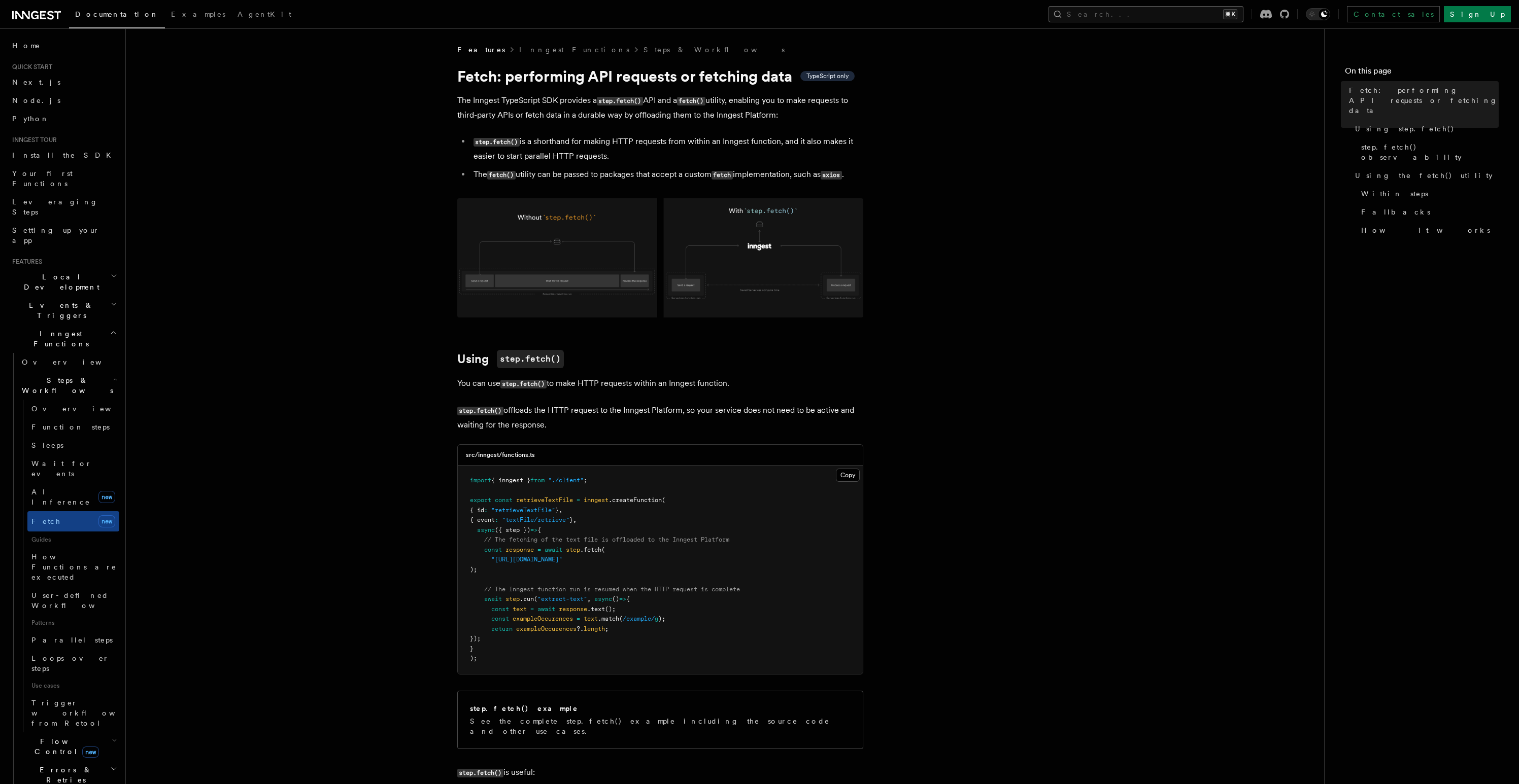
click at [1198, 13] on button "Search... ⌘K" at bounding box center [1145, 14] width 195 height 16
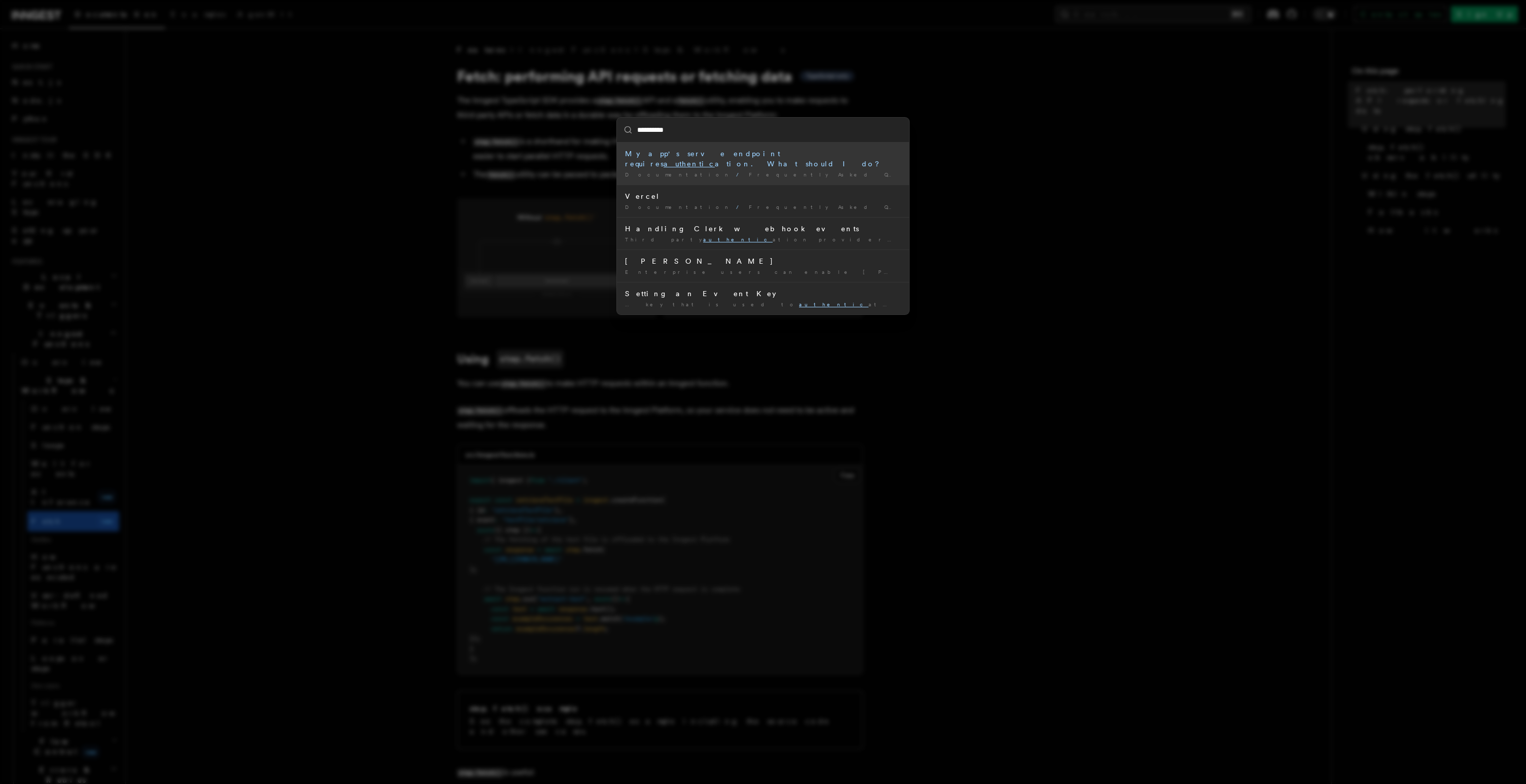
type input "**********"
click at [727, 154] on div "My app's serve endpoint requires authenticat ion. What should I do?" at bounding box center [763, 158] width 276 height 20
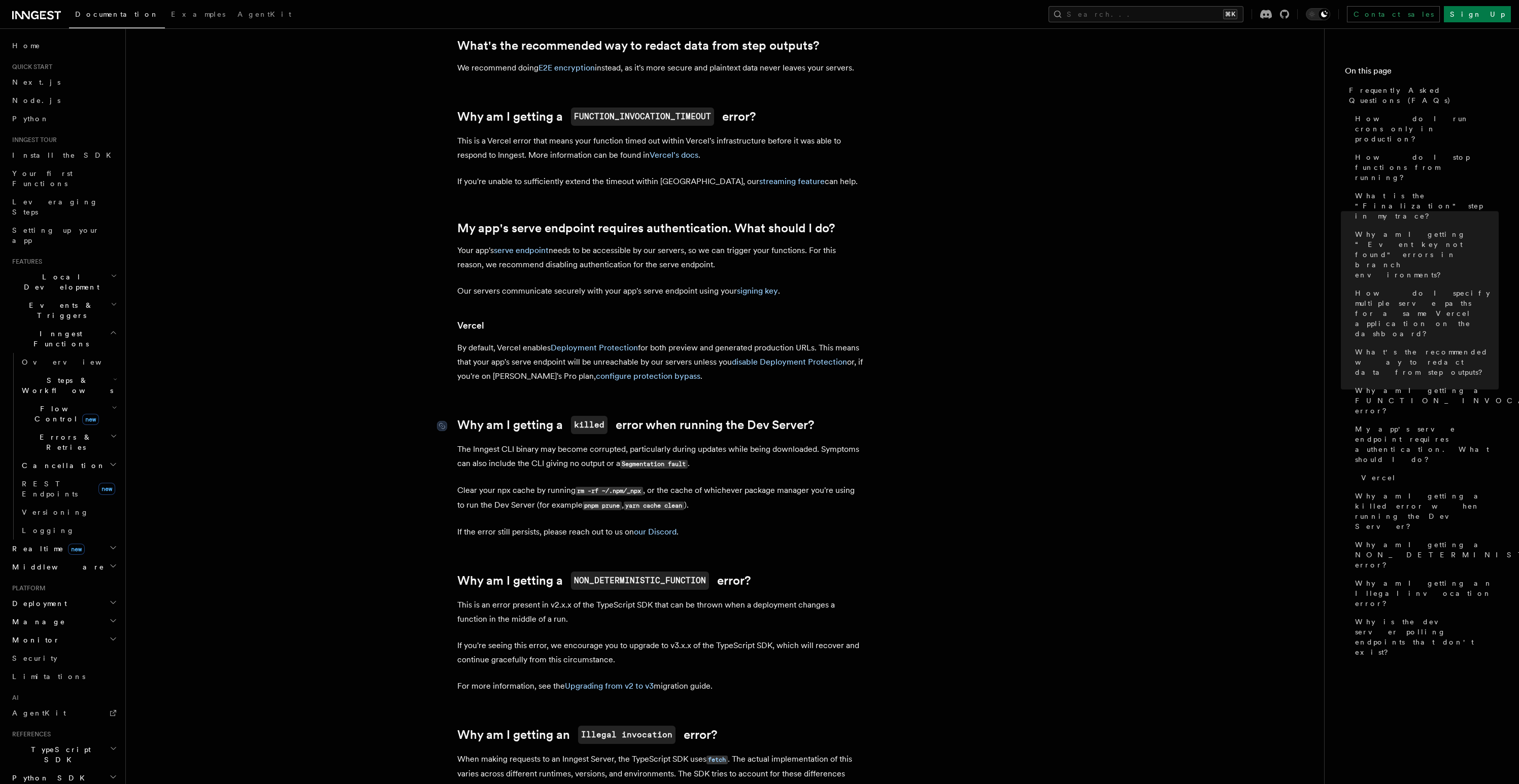
scroll to position [1020, 0]
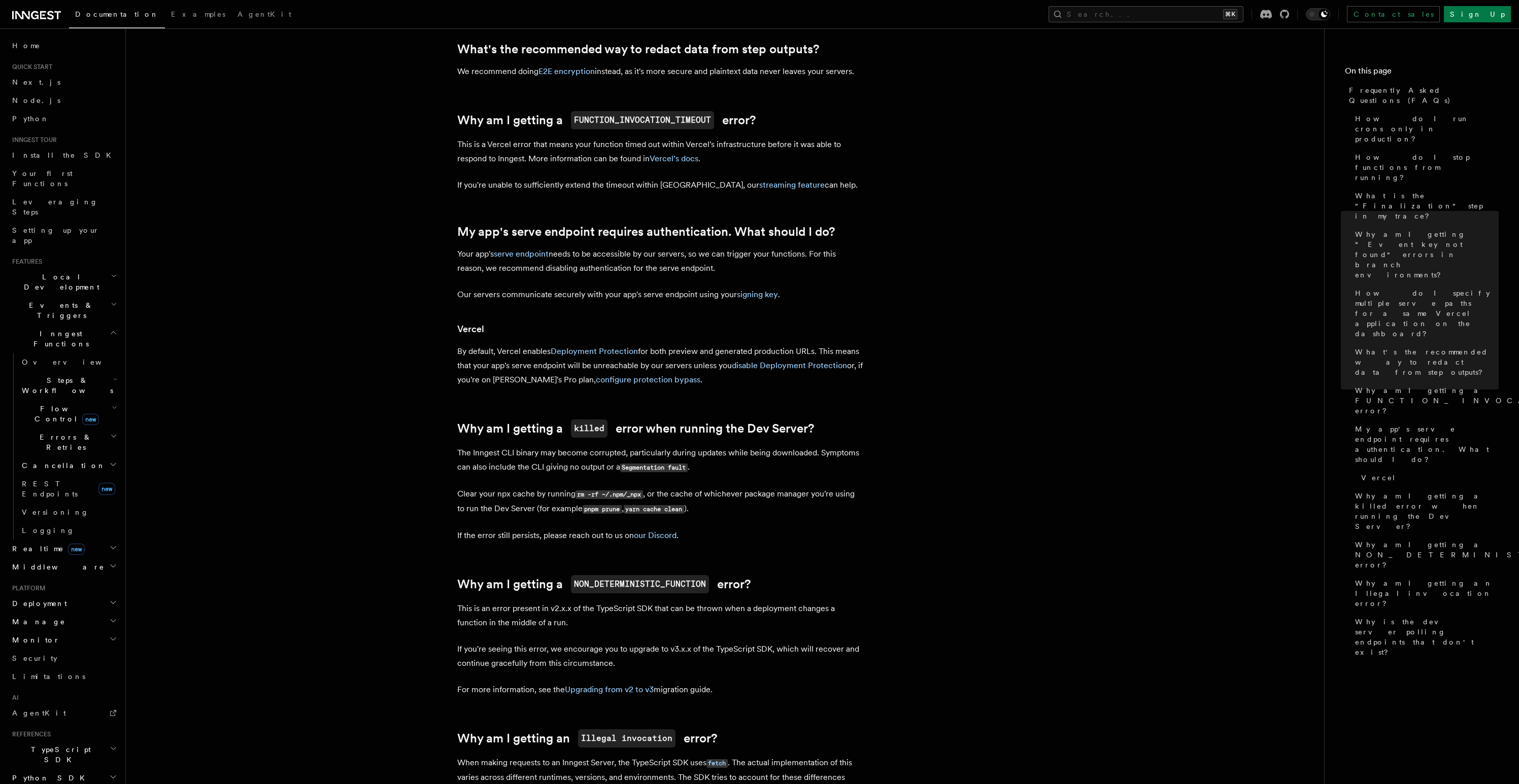
click at [875, 365] on article "Frequently Asked Questions (FAQs) How do I run crons only in production? How do…" at bounding box center [725, 182] width 1166 height 2315
click at [1158, 17] on button "Search... ⌘K" at bounding box center [1145, 14] width 195 height 16
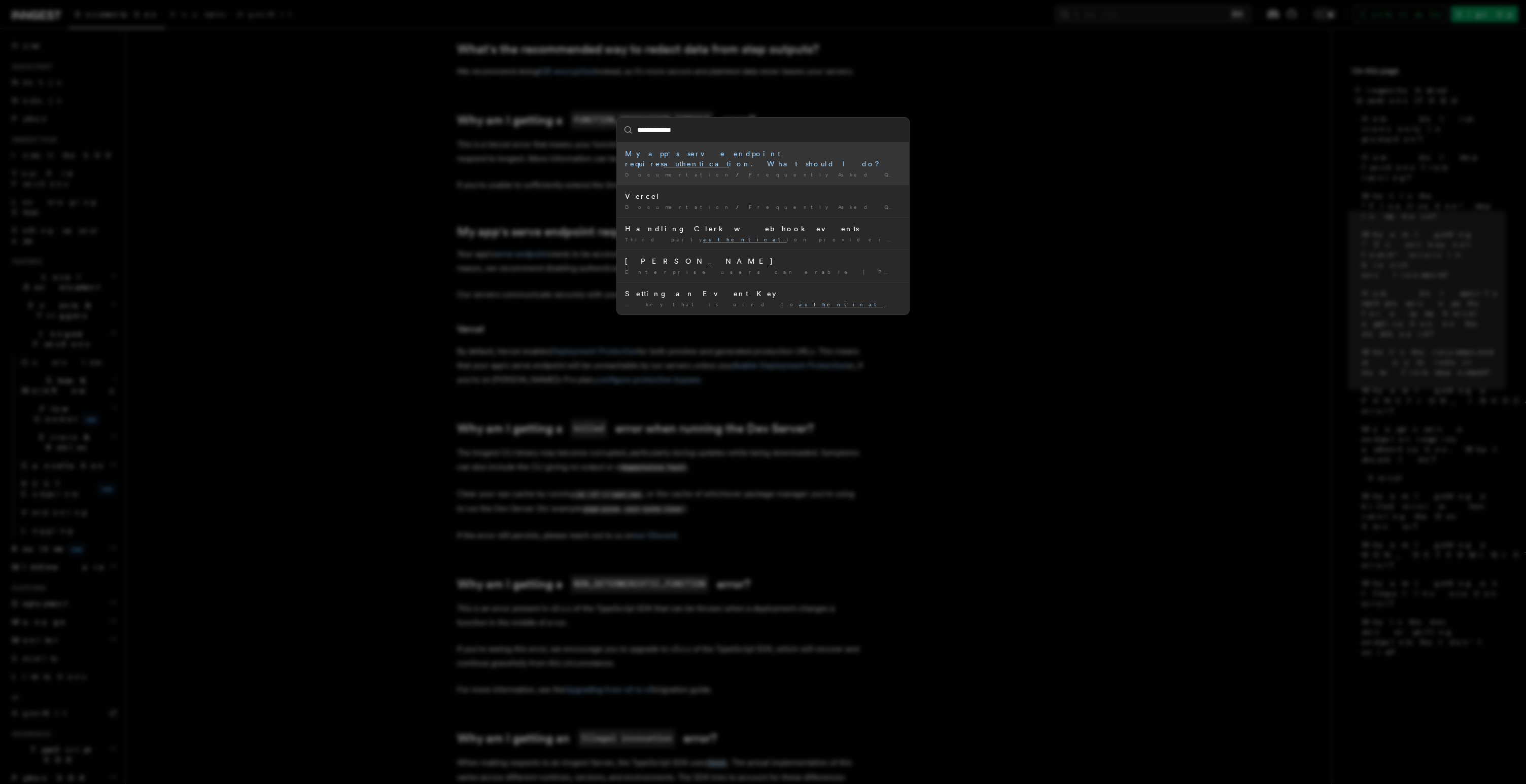
type input "**********"
click at [640, 289] on div "Signing keys" at bounding box center [763, 293] width 276 height 10
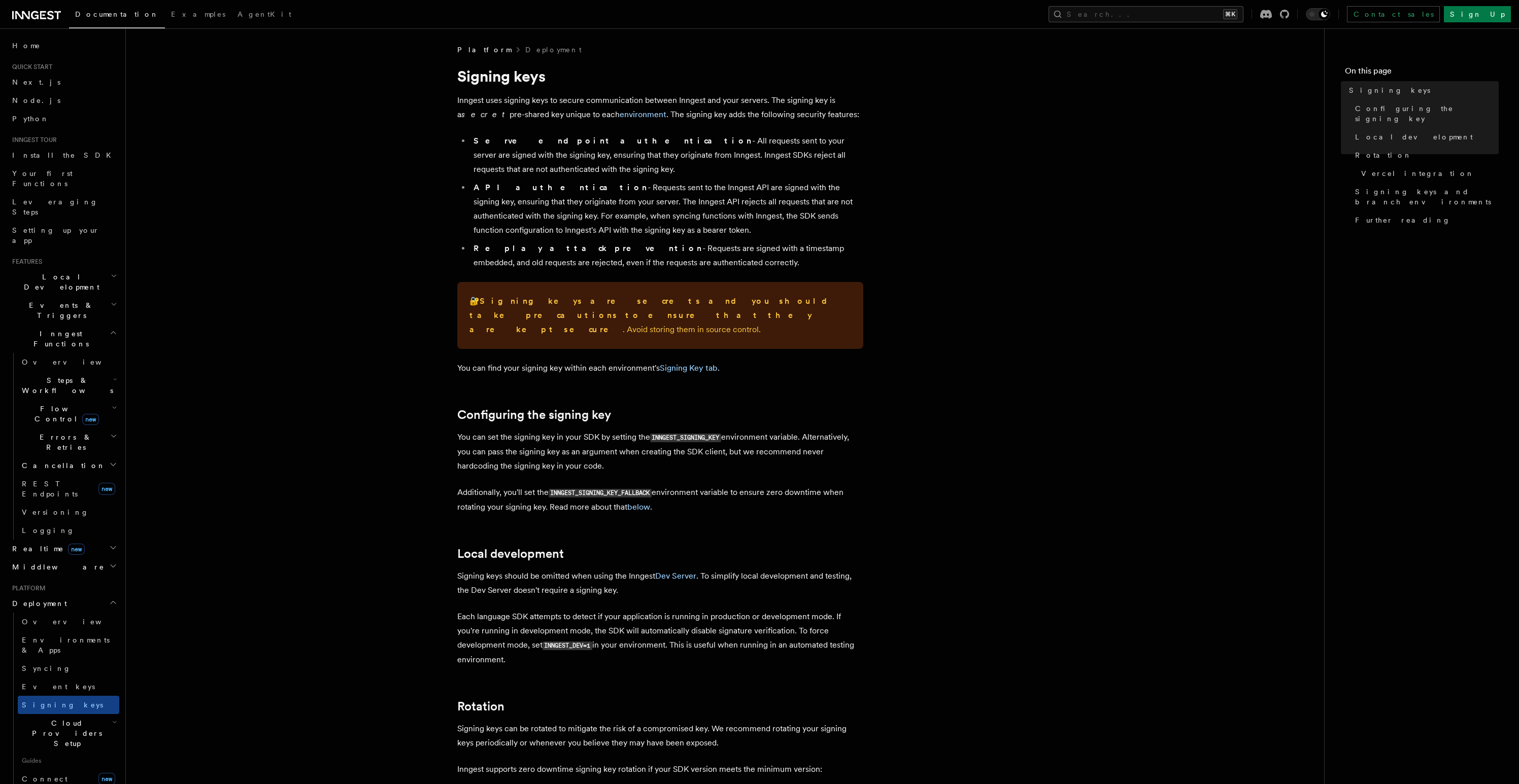
click at [683, 434] on code "INNGEST_SIGNING_KEY" at bounding box center [685, 438] width 71 height 9
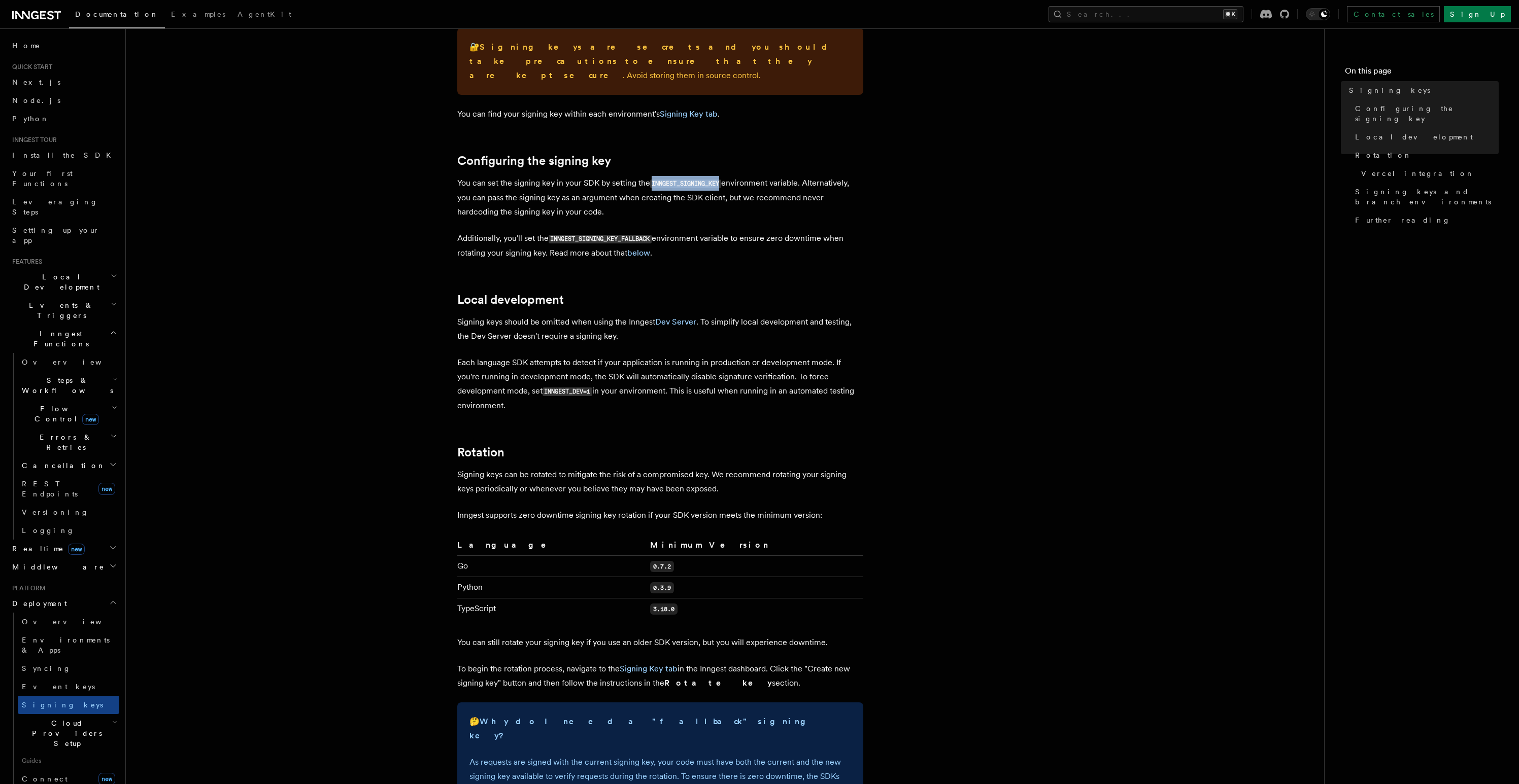
scroll to position [257, 0]
click at [656, 661] on link "Signing Key tab" at bounding box center [649, 665] width 58 height 10
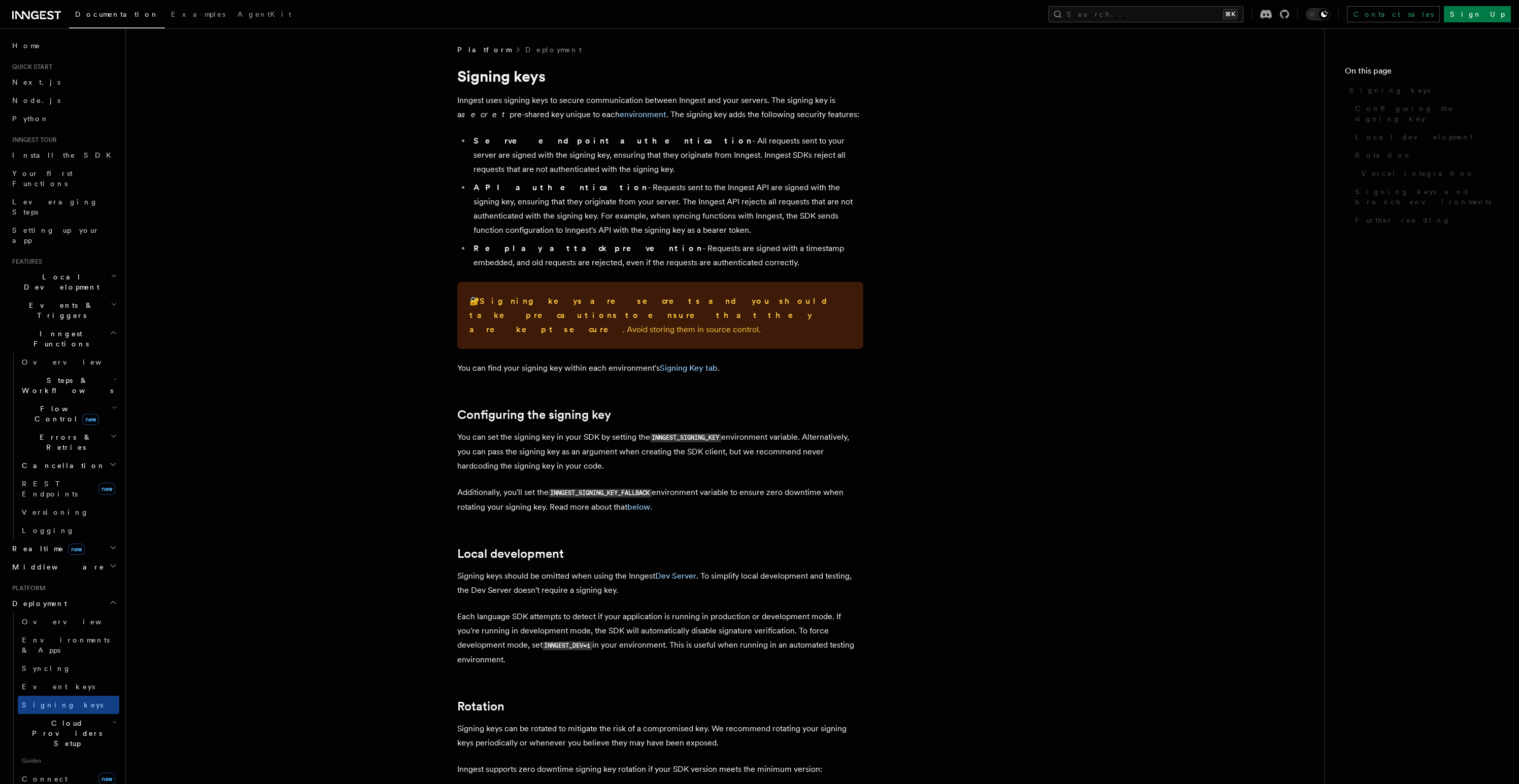
scroll to position [212, 0]
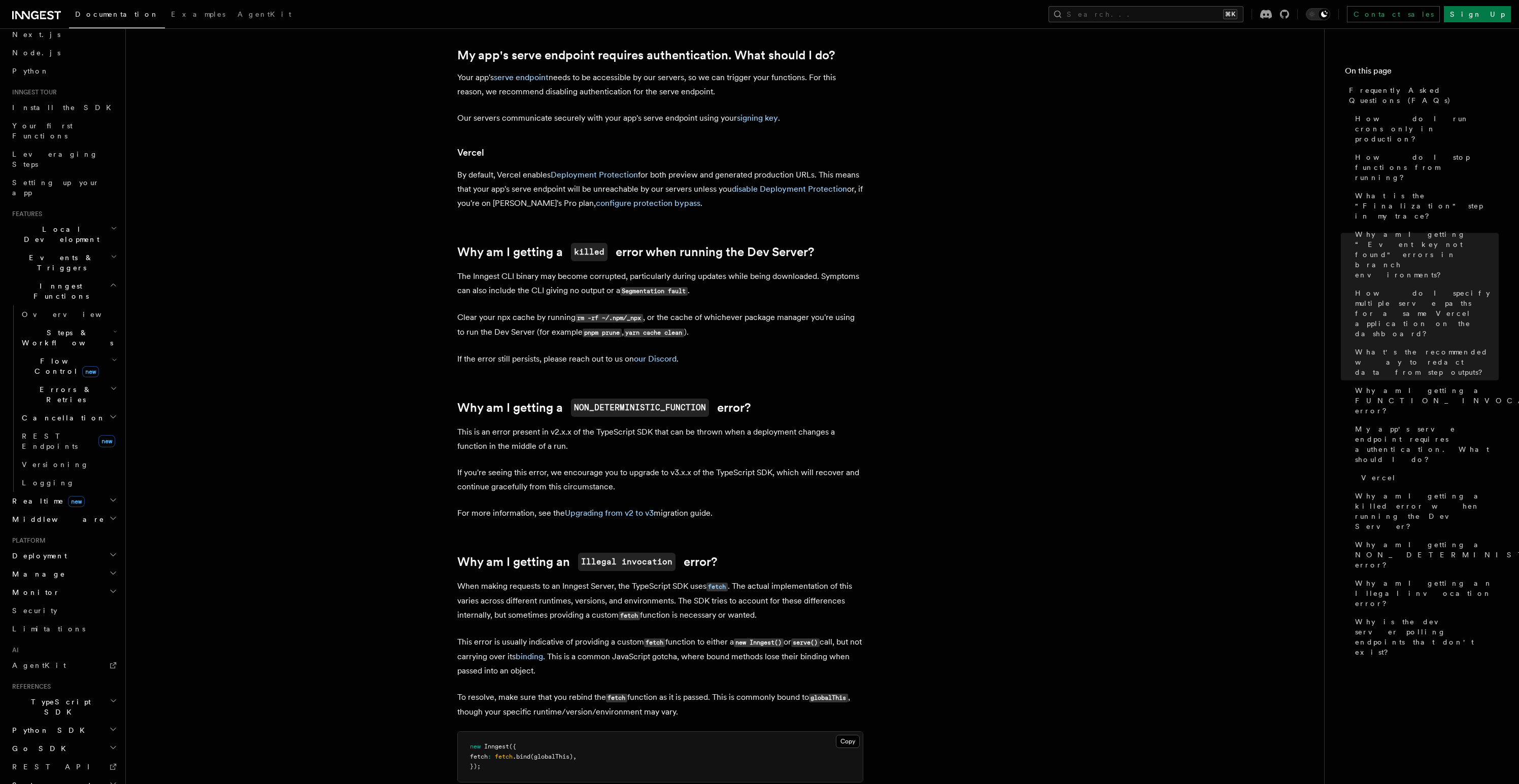
scroll to position [1196, 0]
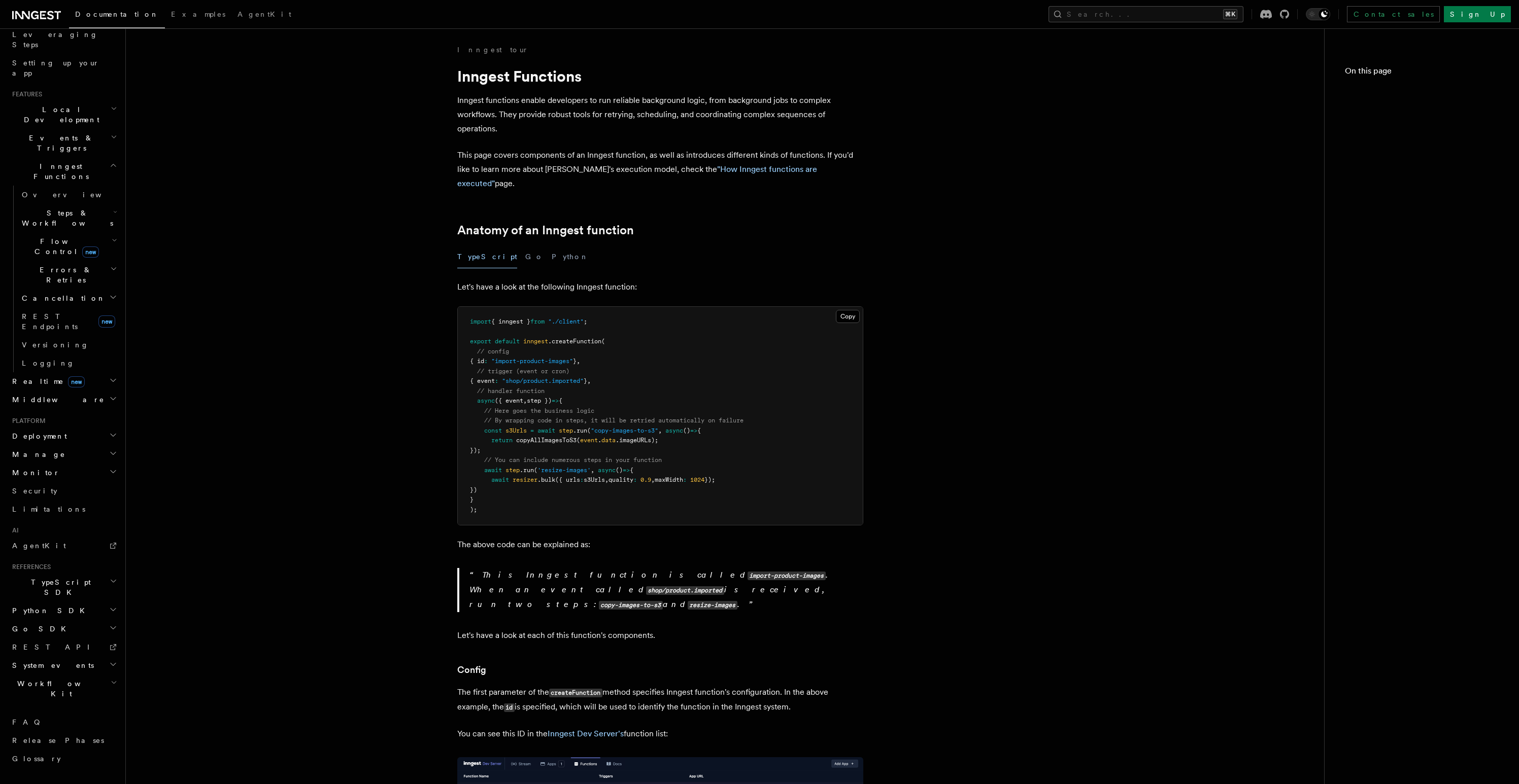
scroll to position [48, 0]
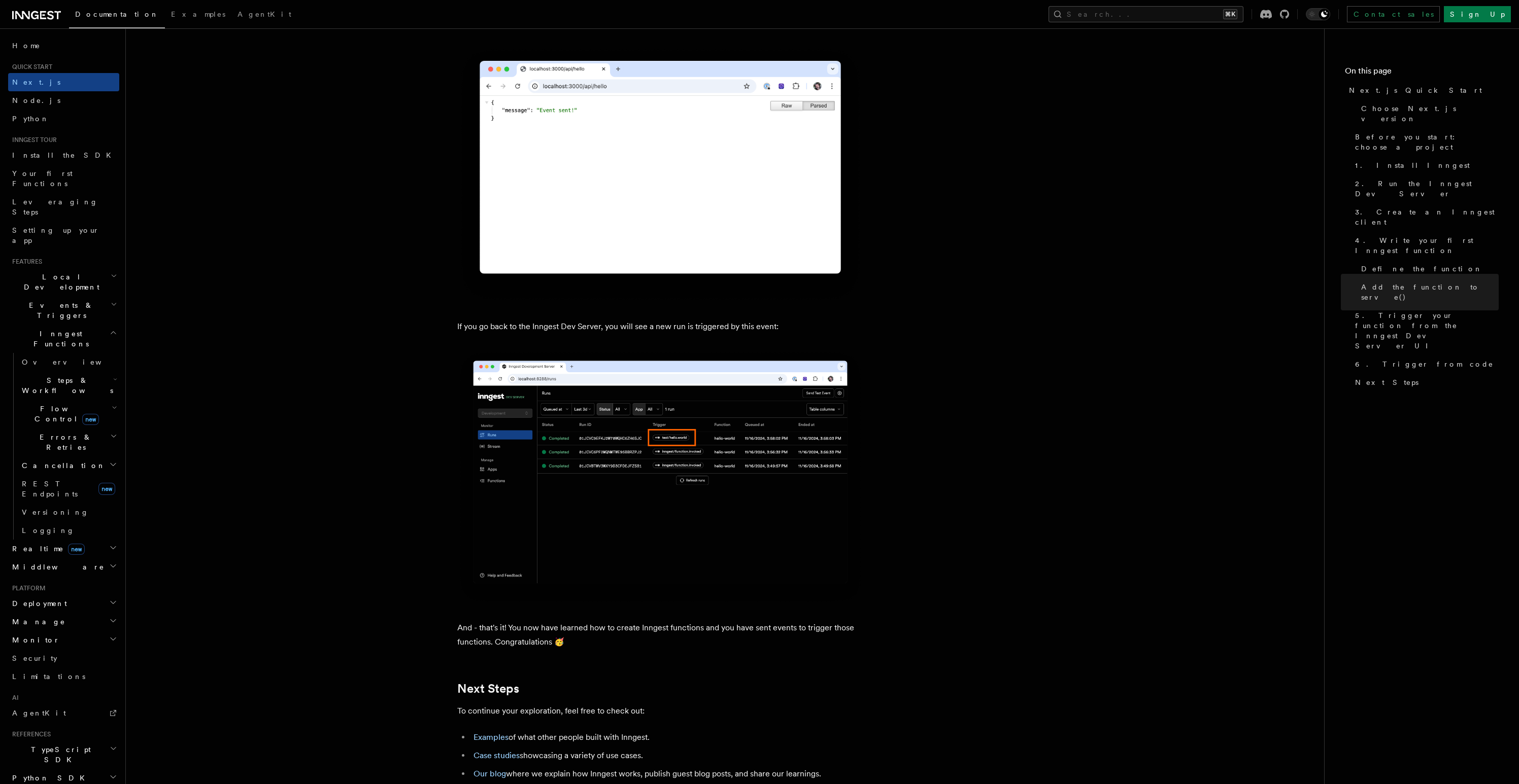
scroll to position [5474, 0]
click at [1243, 14] on button "Search... ⌘K" at bounding box center [1145, 14] width 195 height 16
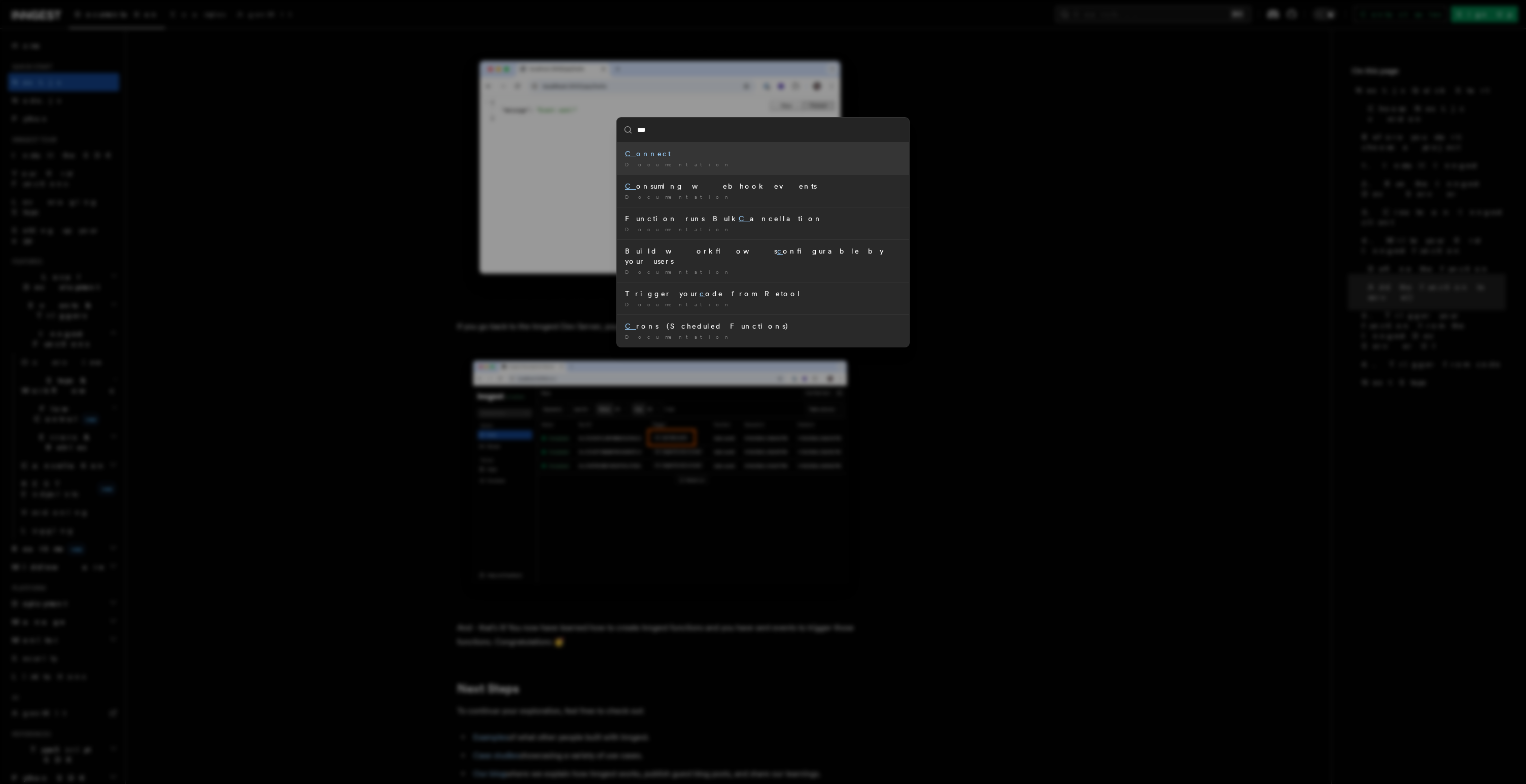
type input "****"
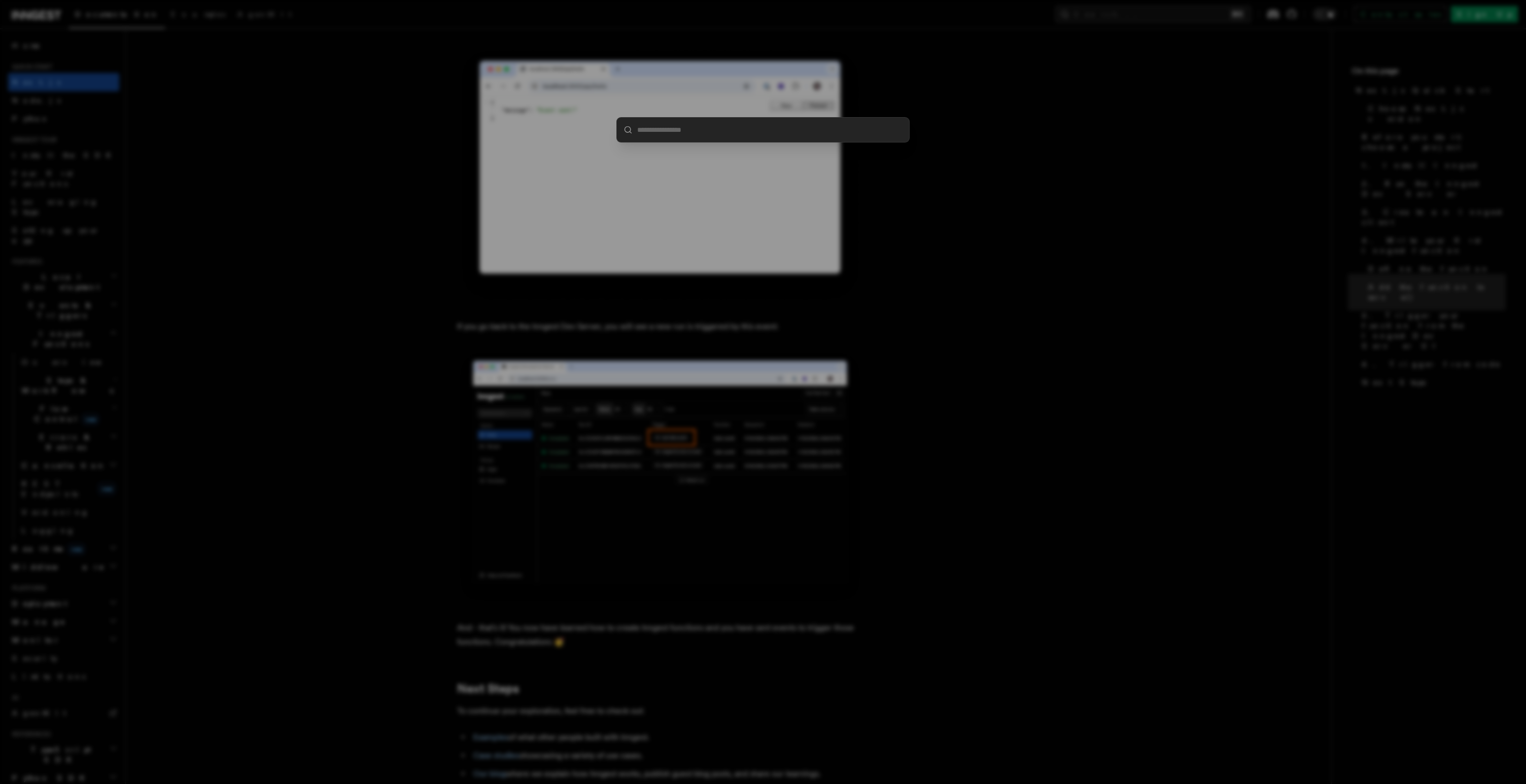
click at [1076, 62] on div at bounding box center [763, 392] width 1526 height 784
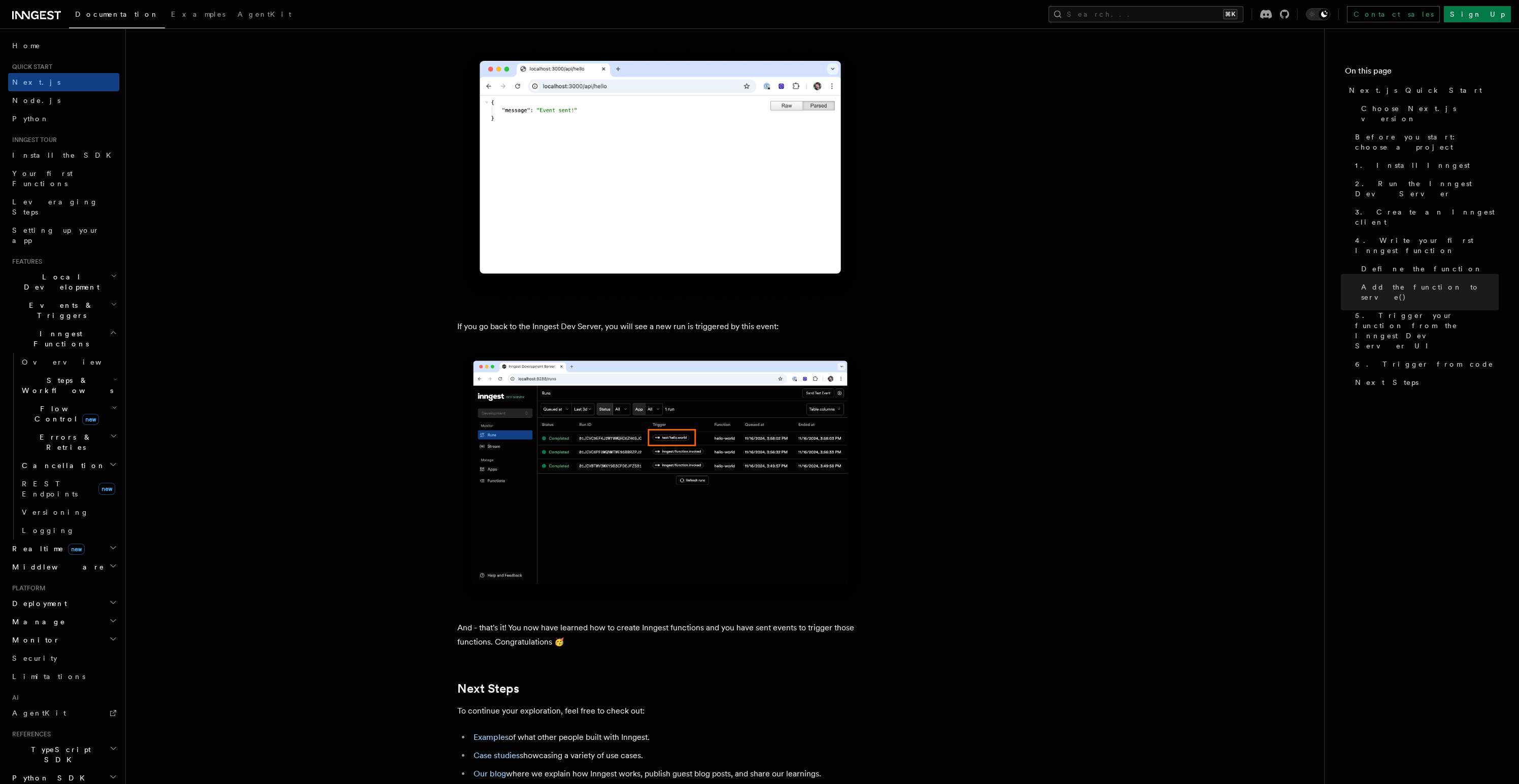
click at [40, 17] on icon at bounding box center [43, 15] width 6 height 8
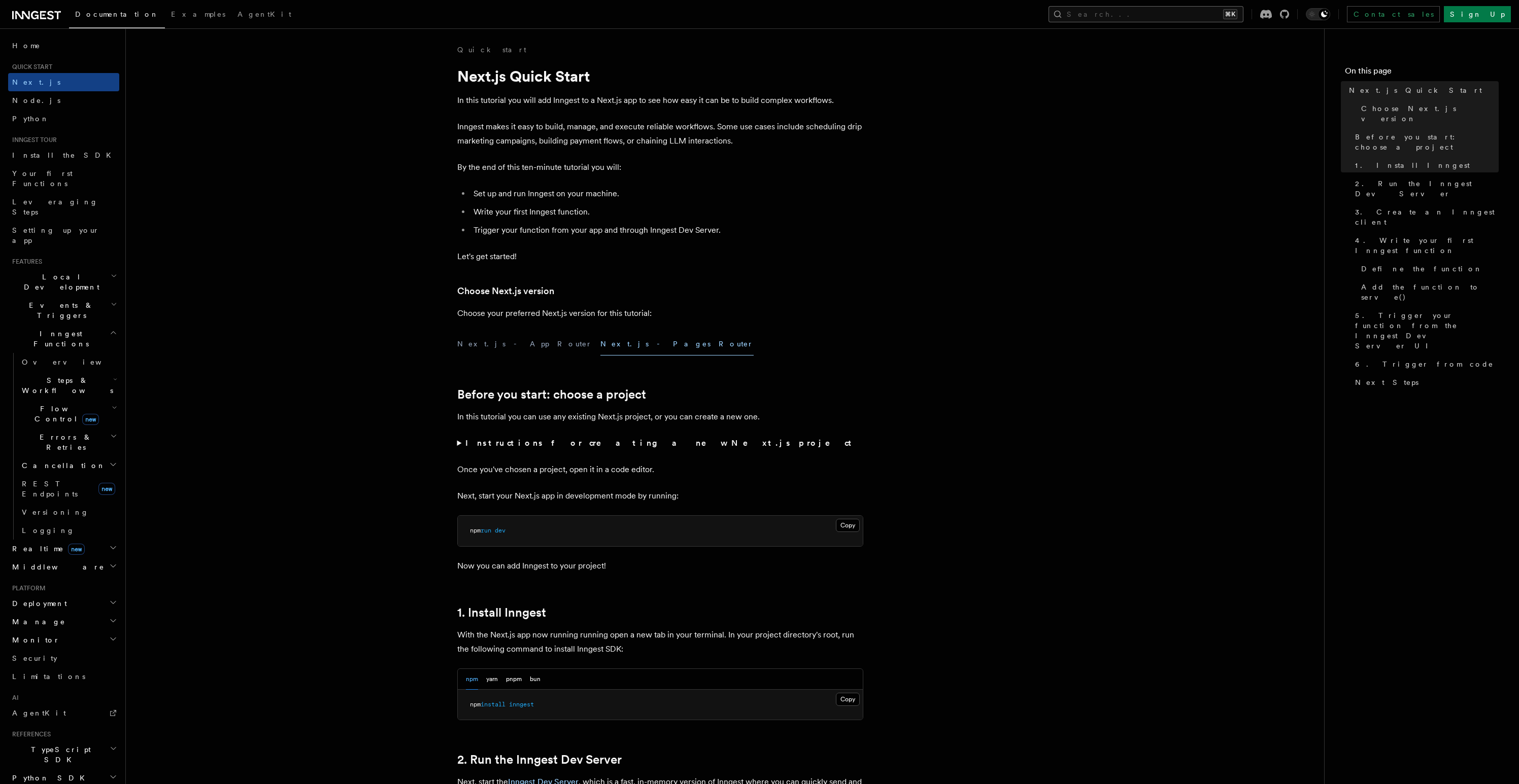
click at [1172, 11] on button "Search... ⌘K" at bounding box center [1145, 14] width 195 height 16
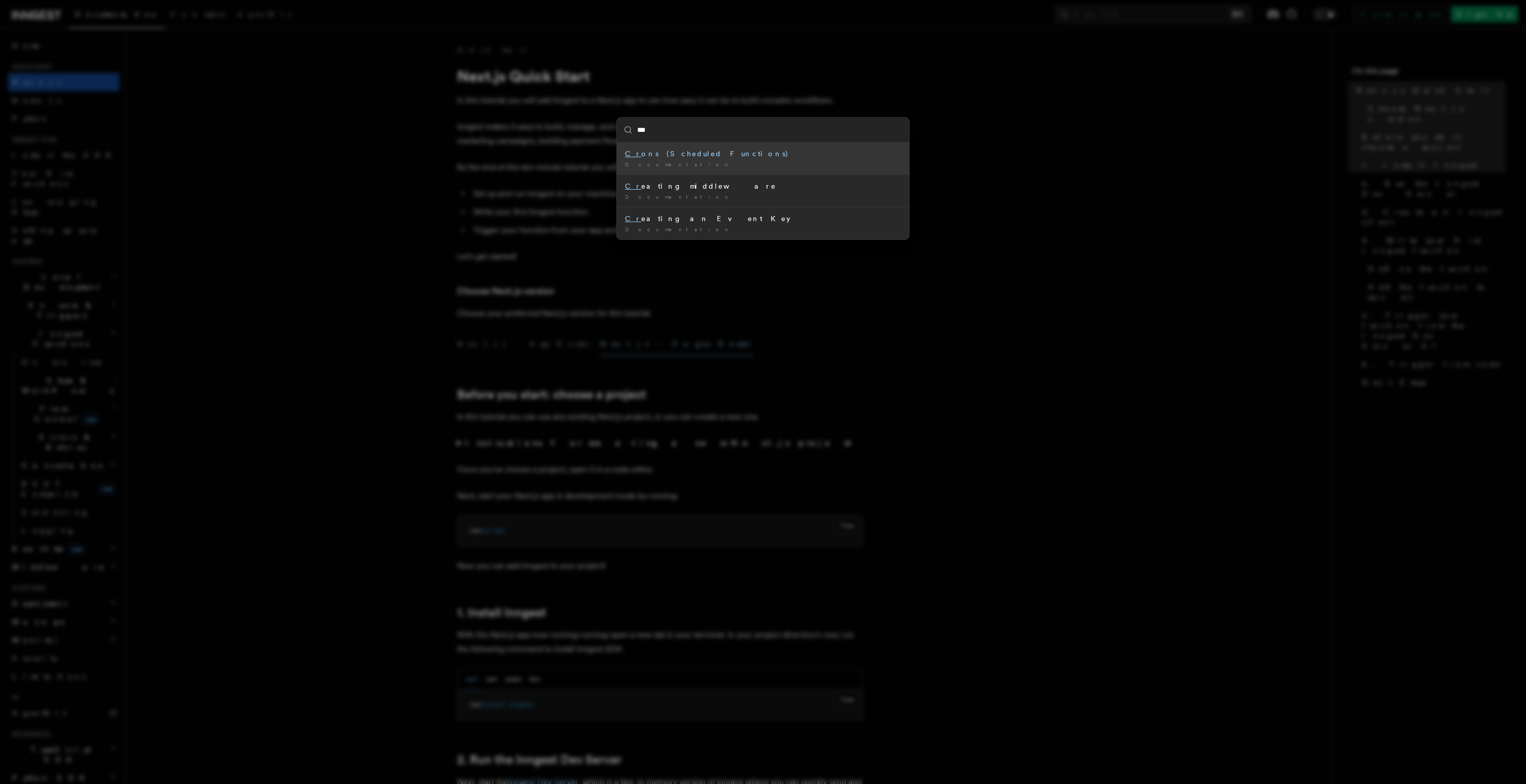
type input "****"
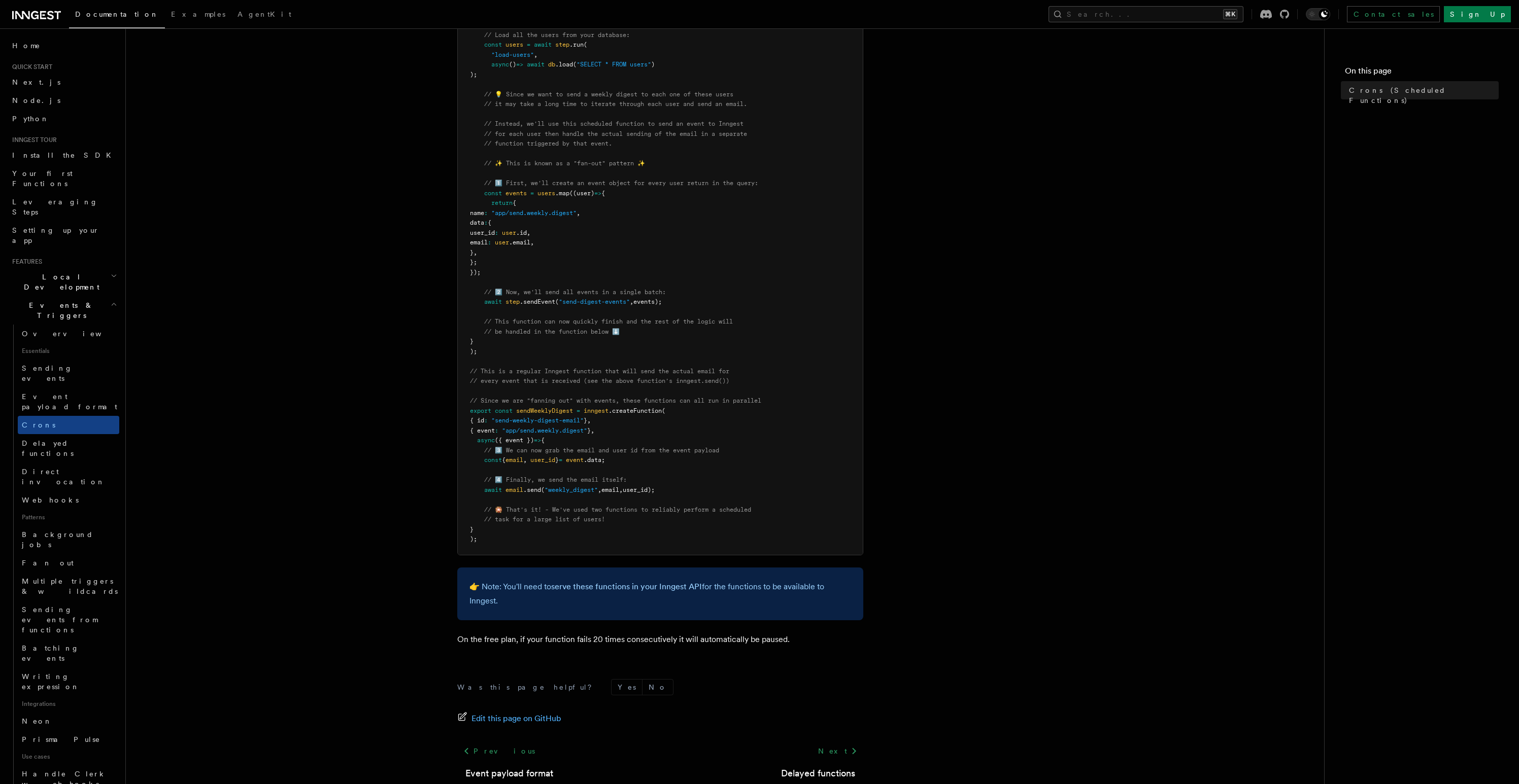
scroll to position [267, 0]
click at [616, 586] on link "serve these functions in your Inngest API" at bounding box center [626, 585] width 151 height 10
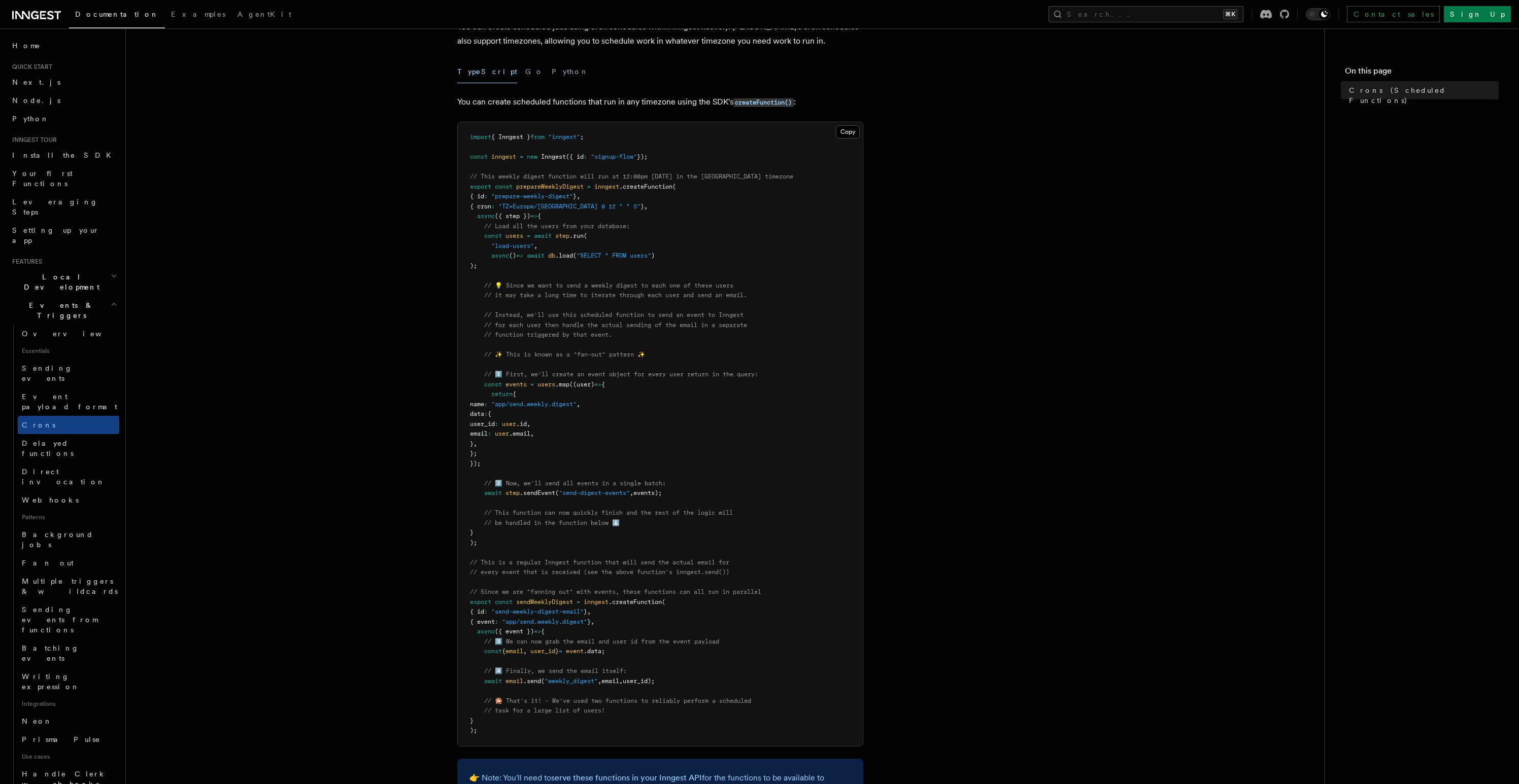
scroll to position [72, 0]
drag, startPoint x: 475, startPoint y: 208, endPoint x: 496, endPoint y: 209, distance: 21.0
click at [500, 209] on span "{ cron : "TZ=Europe/Paris 0 12 * * 5" } ," at bounding box center [559, 208] width 178 height 7
click at [491, 209] on span "{ cron" at bounding box center [481, 208] width 21 height 7
drag, startPoint x: 475, startPoint y: 209, endPoint x: 631, endPoint y: 209, distance: 156.0
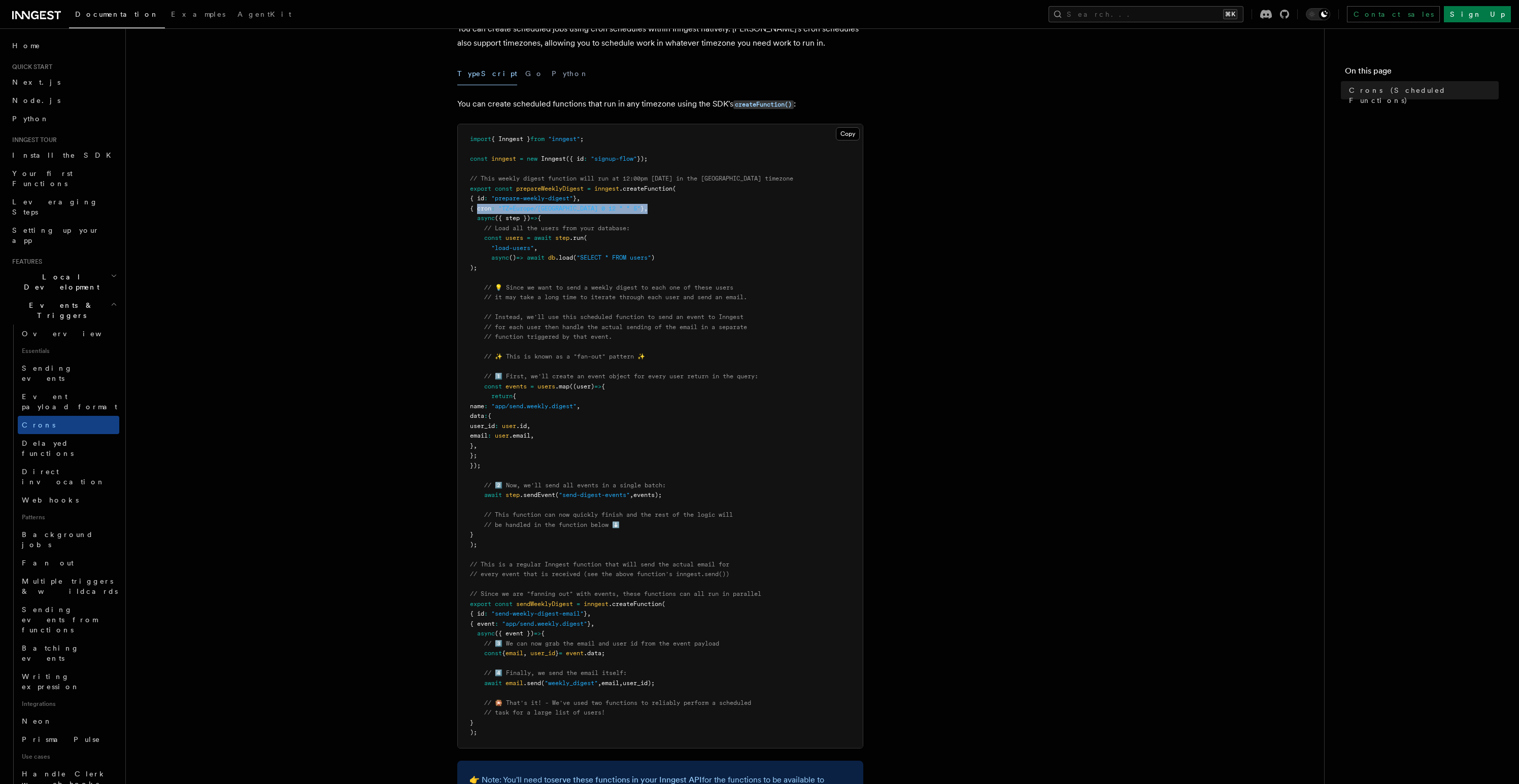
click at [631, 209] on pre "import { Inngest } from "inngest" ; const inngest = new Inngest ({ id : "signup…" at bounding box center [660, 436] width 405 height 624
copy span "{ cron : "TZ=Europe/Paris 0 12 * * 5" } ,"
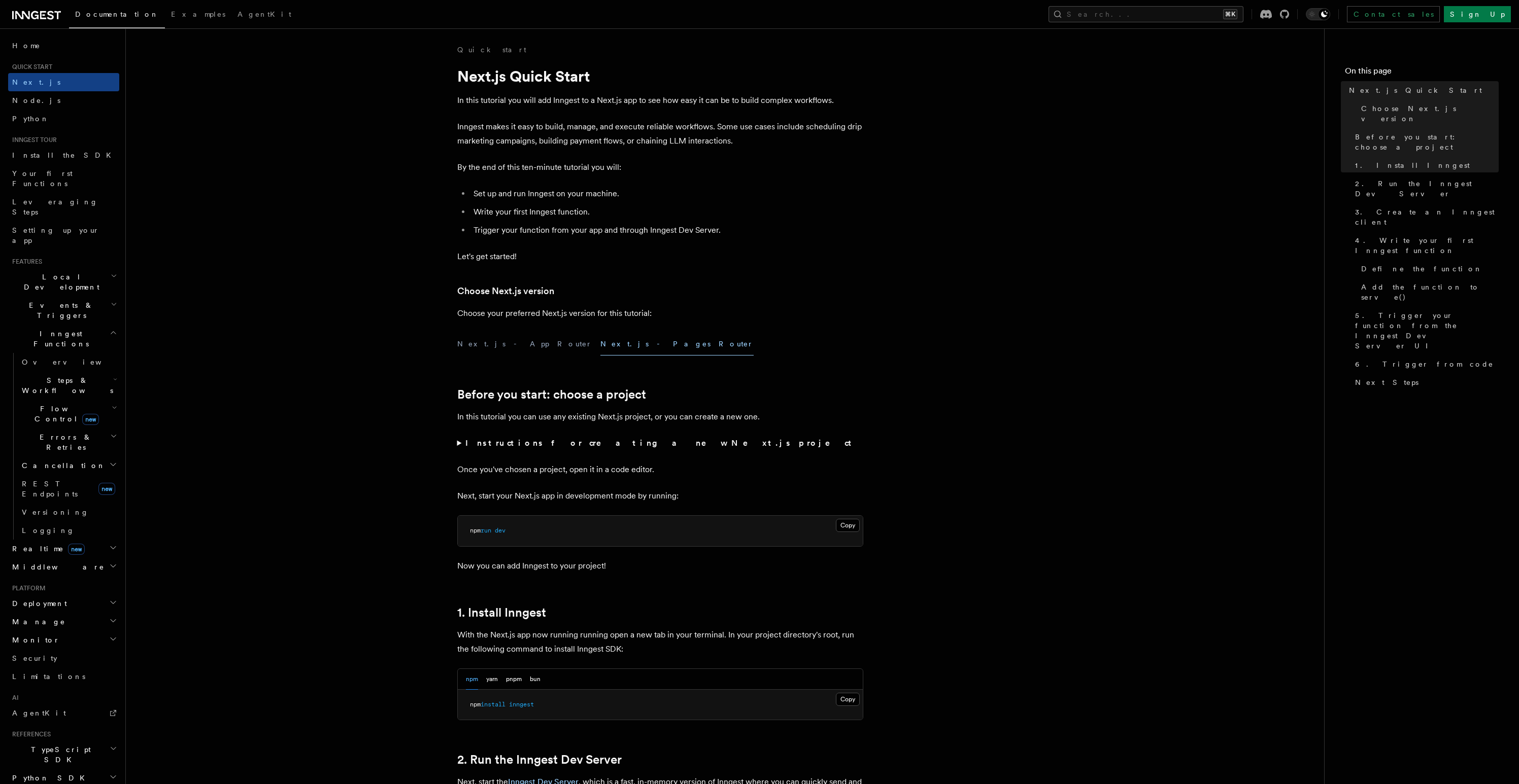
click at [91, 14] on span "Documentation" at bounding box center [117, 14] width 84 height 8
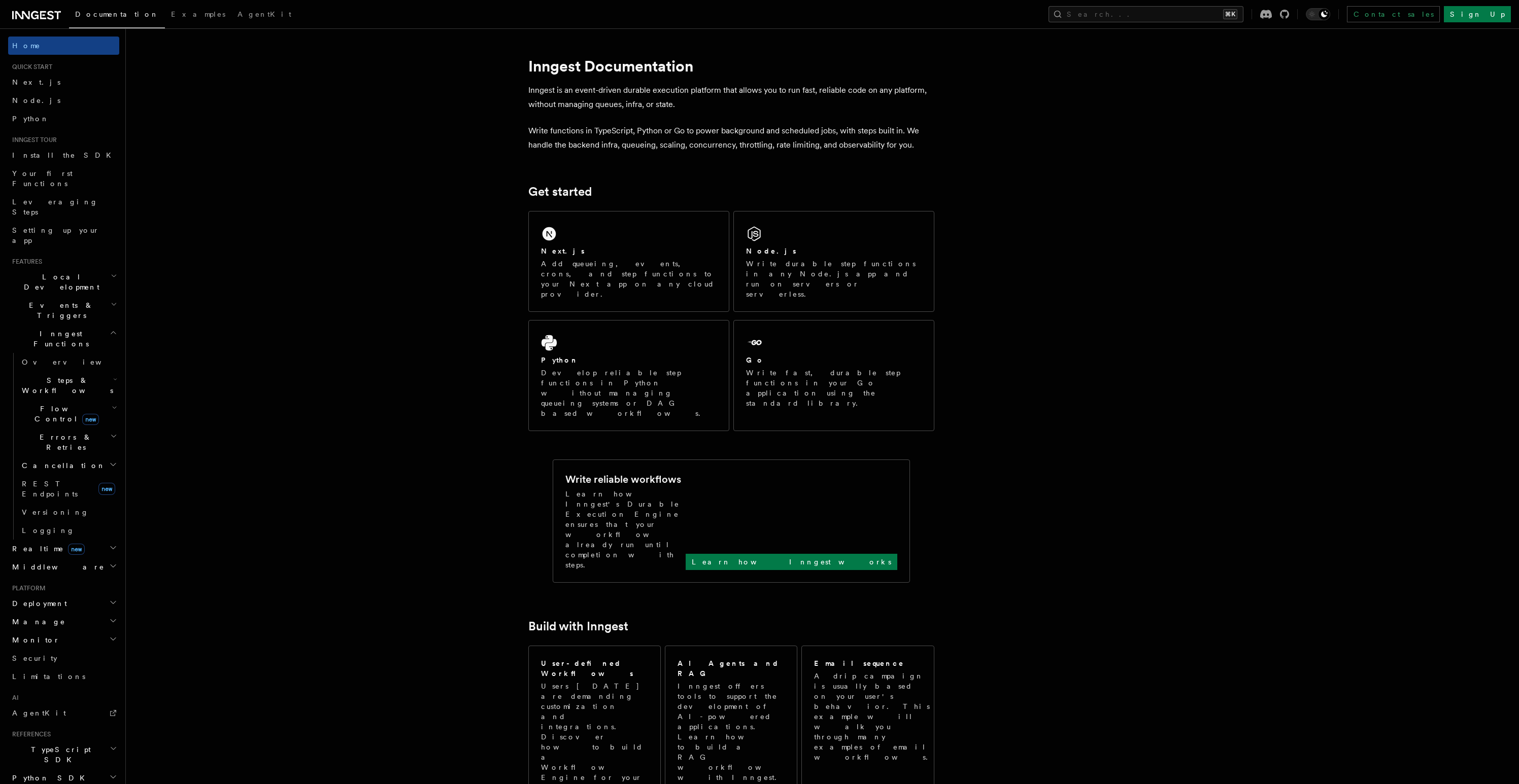
click at [40, 12] on icon at bounding box center [43, 15] width 6 height 8
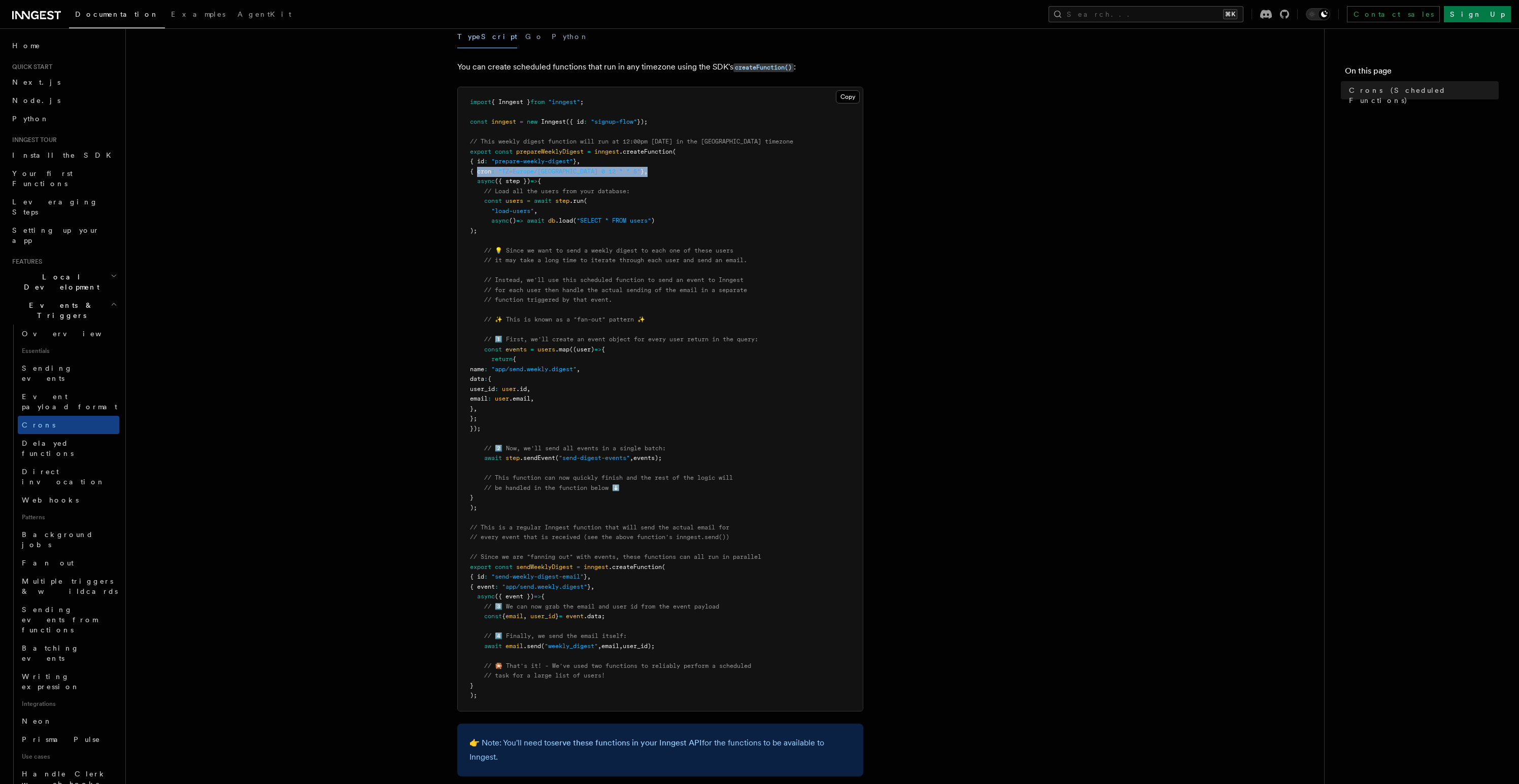
scroll to position [96, 0]
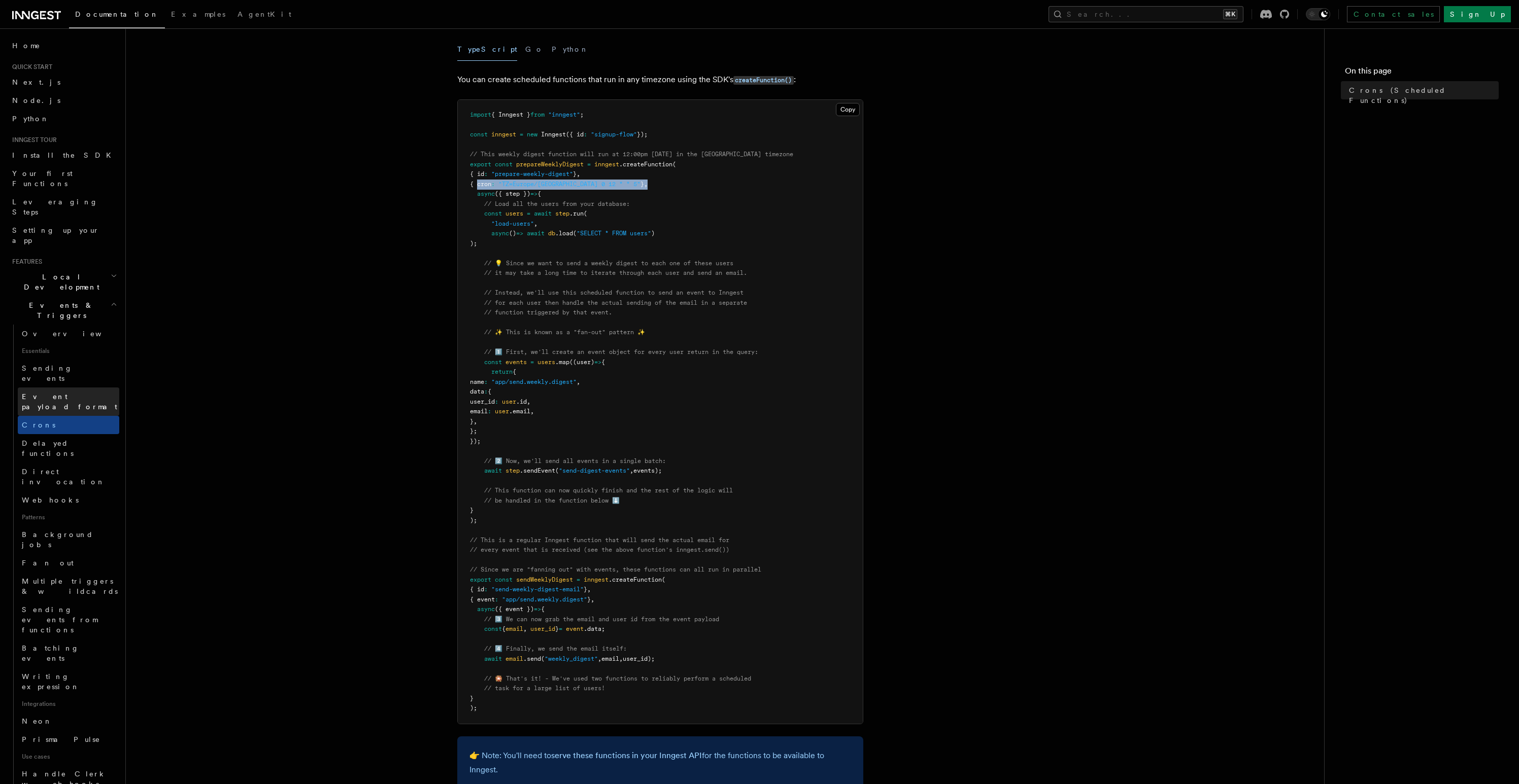
click at [62, 392] on span "Event payload format" at bounding box center [69, 402] width 95 height 18
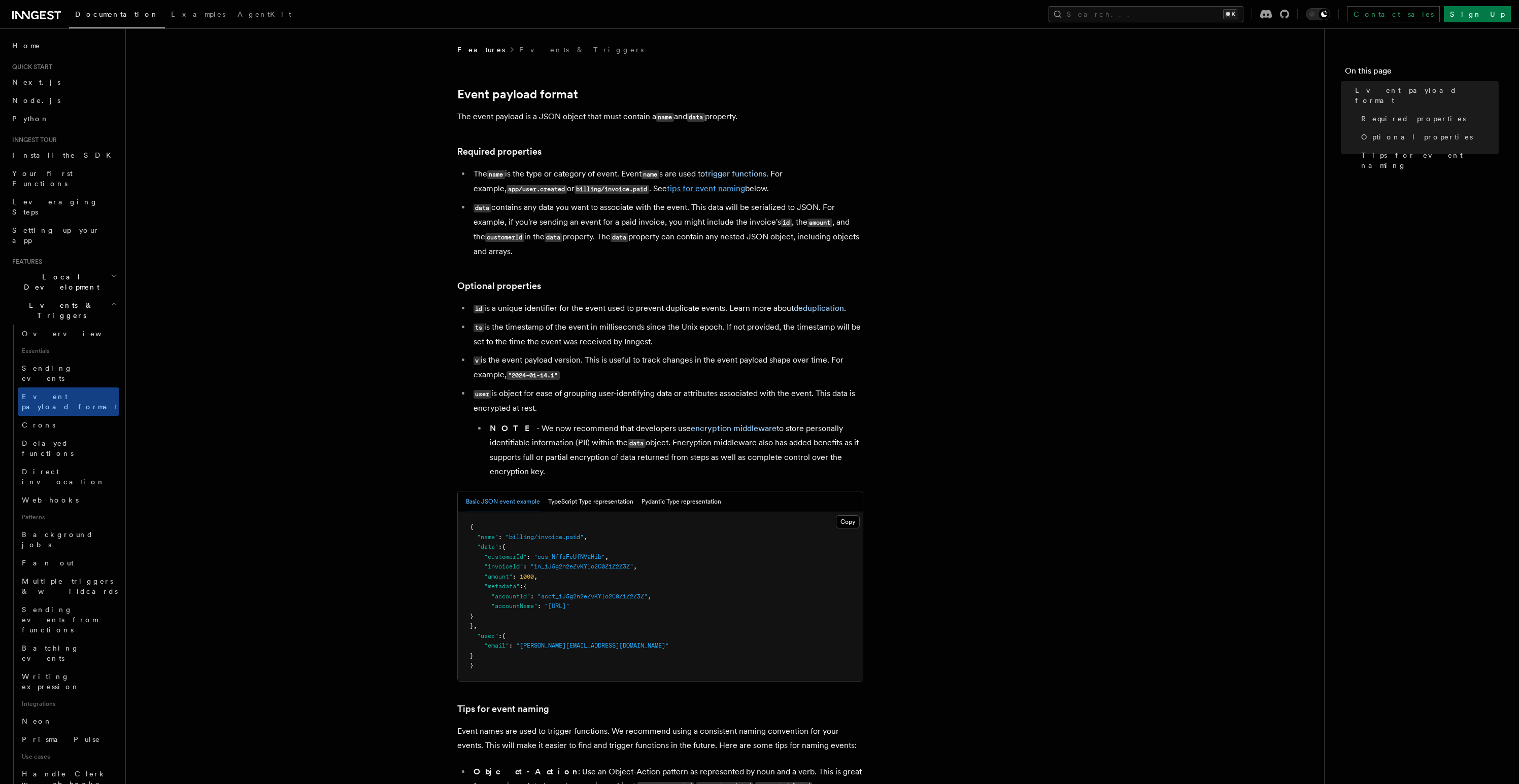
click at [674, 194] on link "tips for event naming" at bounding box center [706, 188] width 78 height 10
click at [82, 359] on link "Sending events" at bounding box center [68, 373] width 102 height 28
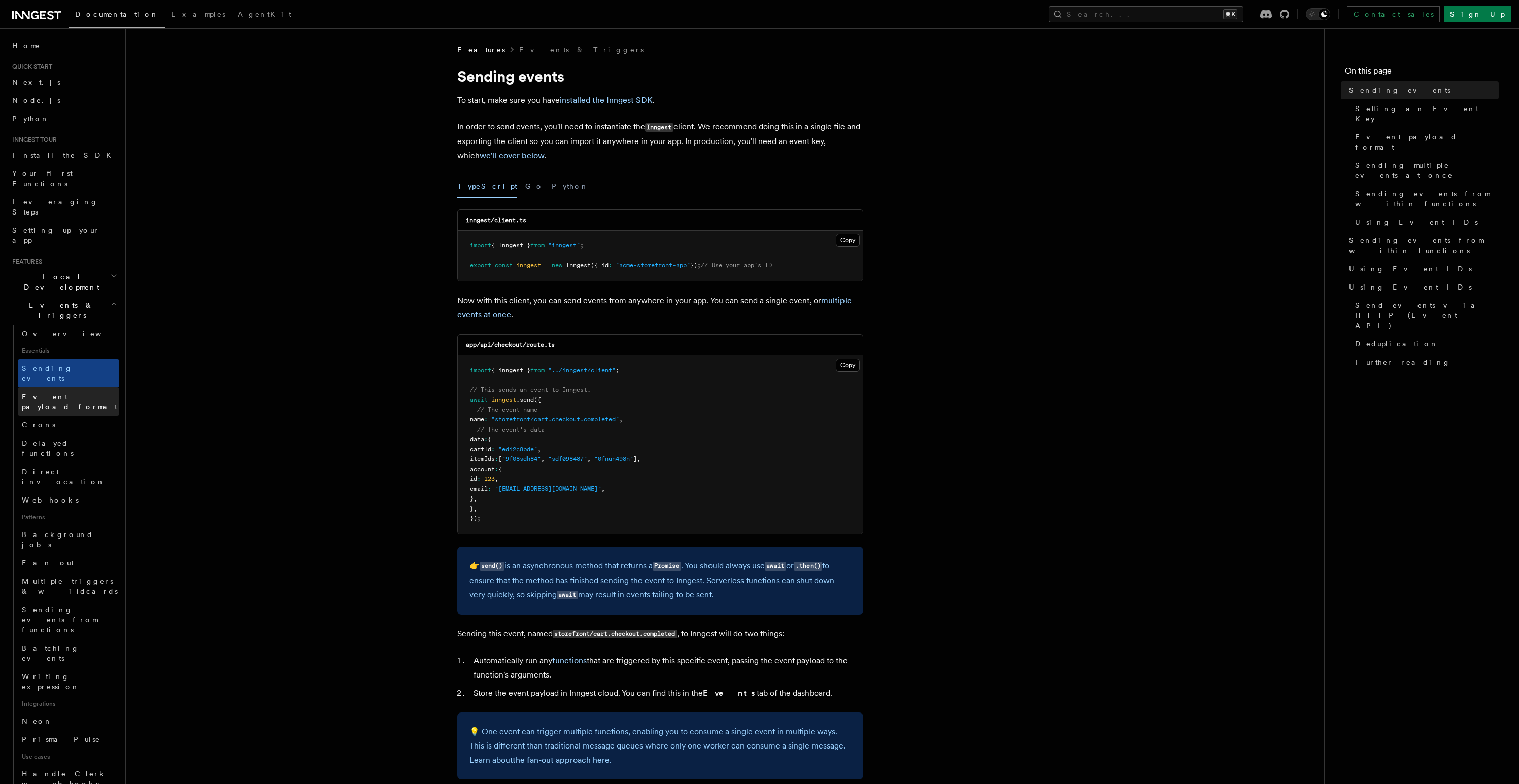
click at [73, 392] on span "Event payload format" at bounding box center [69, 402] width 95 height 18
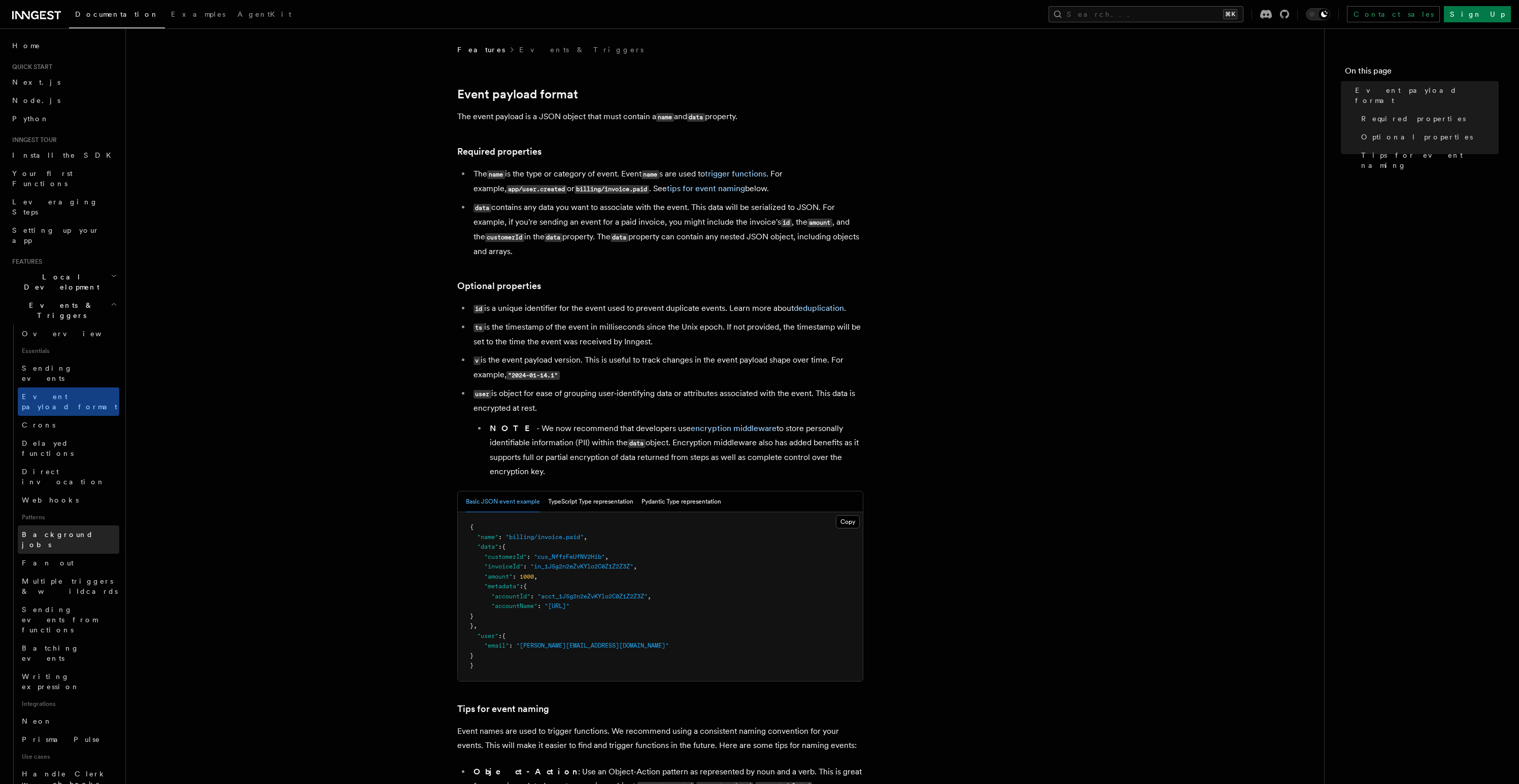
click at [53, 531] on span "Background jobs" at bounding box center [57, 540] width 72 height 18
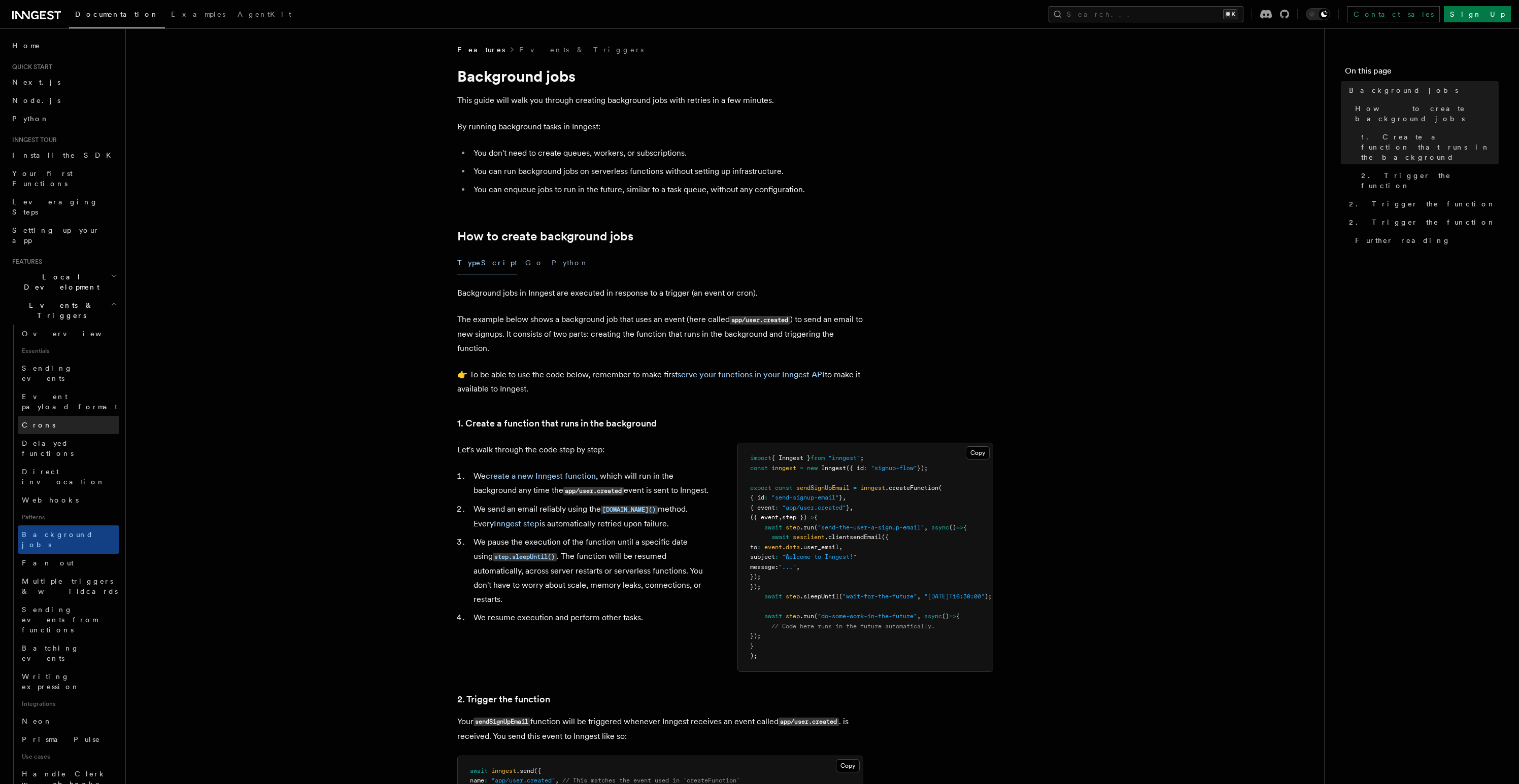
click at [26, 421] on span "Crons" at bounding box center [38, 425] width 33 height 8
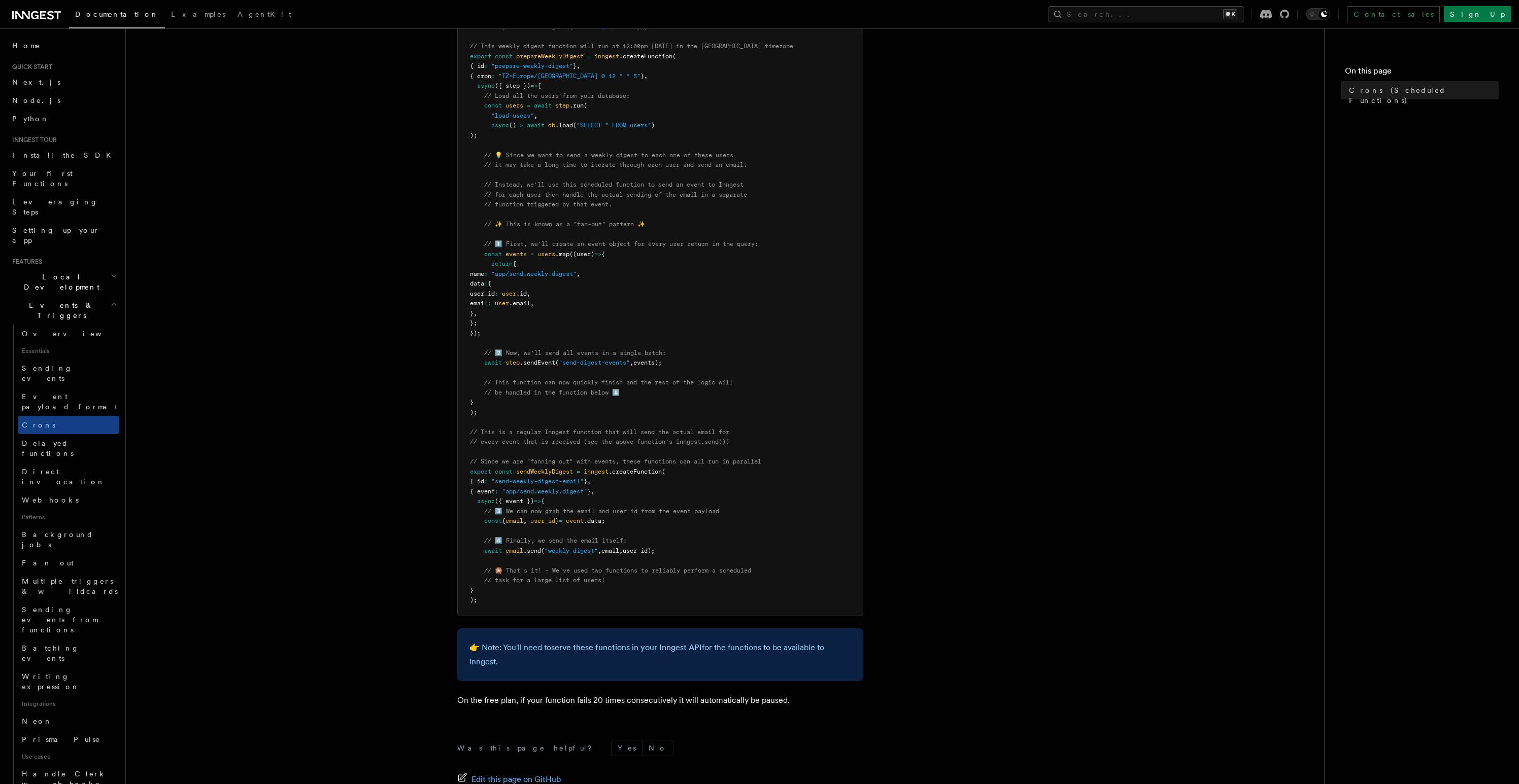
scroll to position [196, 0]
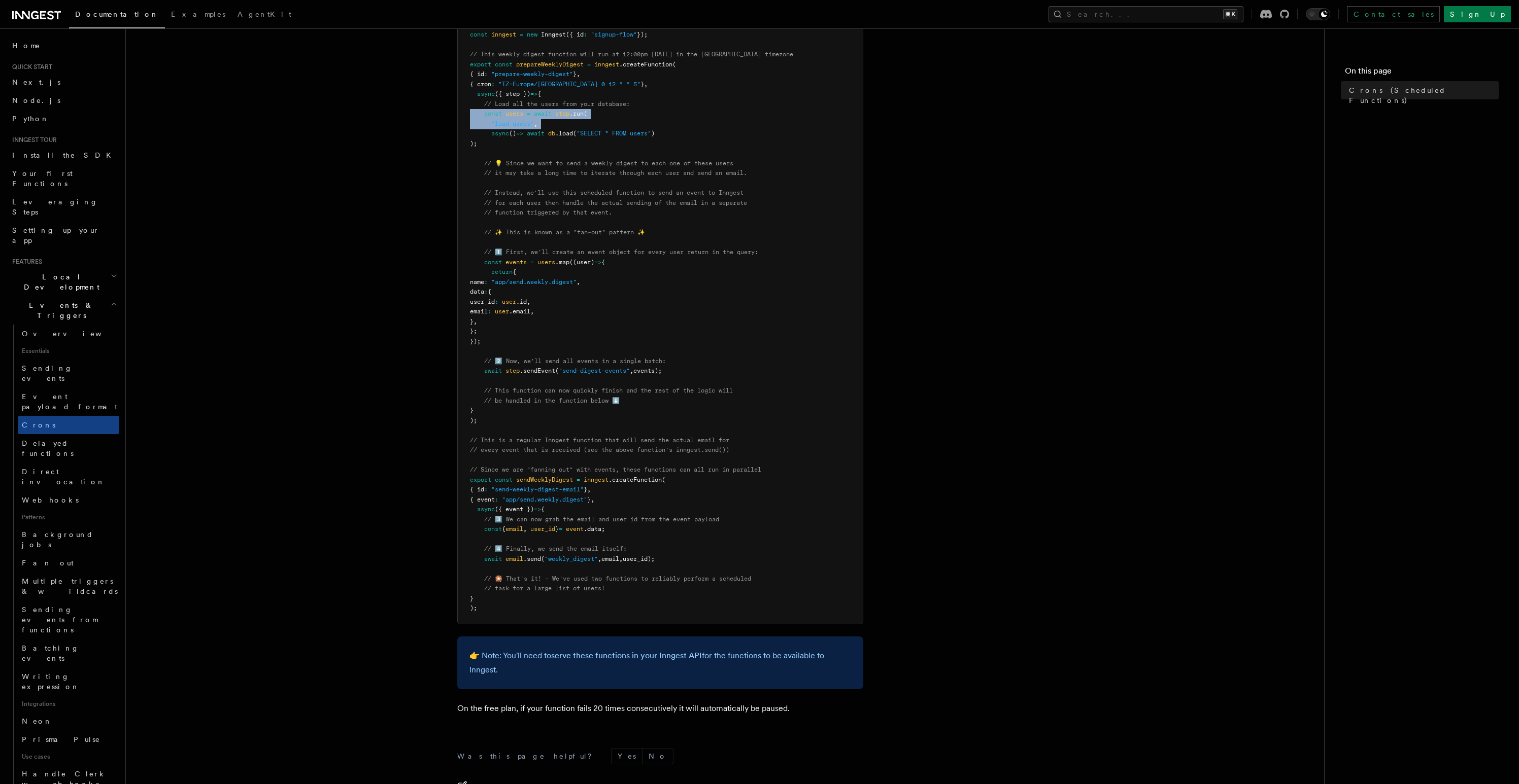
drag, startPoint x: 467, startPoint y: 115, endPoint x: 466, endPoint y: 133, distance: 18.0
click at [466, 133] on pre "import { Inngest } from "inngest" ; const inngest = new Inngest ({ id : "signup…" at bounding box center [660, 312] width 405 height 624
click at [468, 112] on pre "import { Inngest } from "inngest" ; const inngest = new Inngest ({ id : "signup…" at bounding box center [660, 312] width 405 height 624
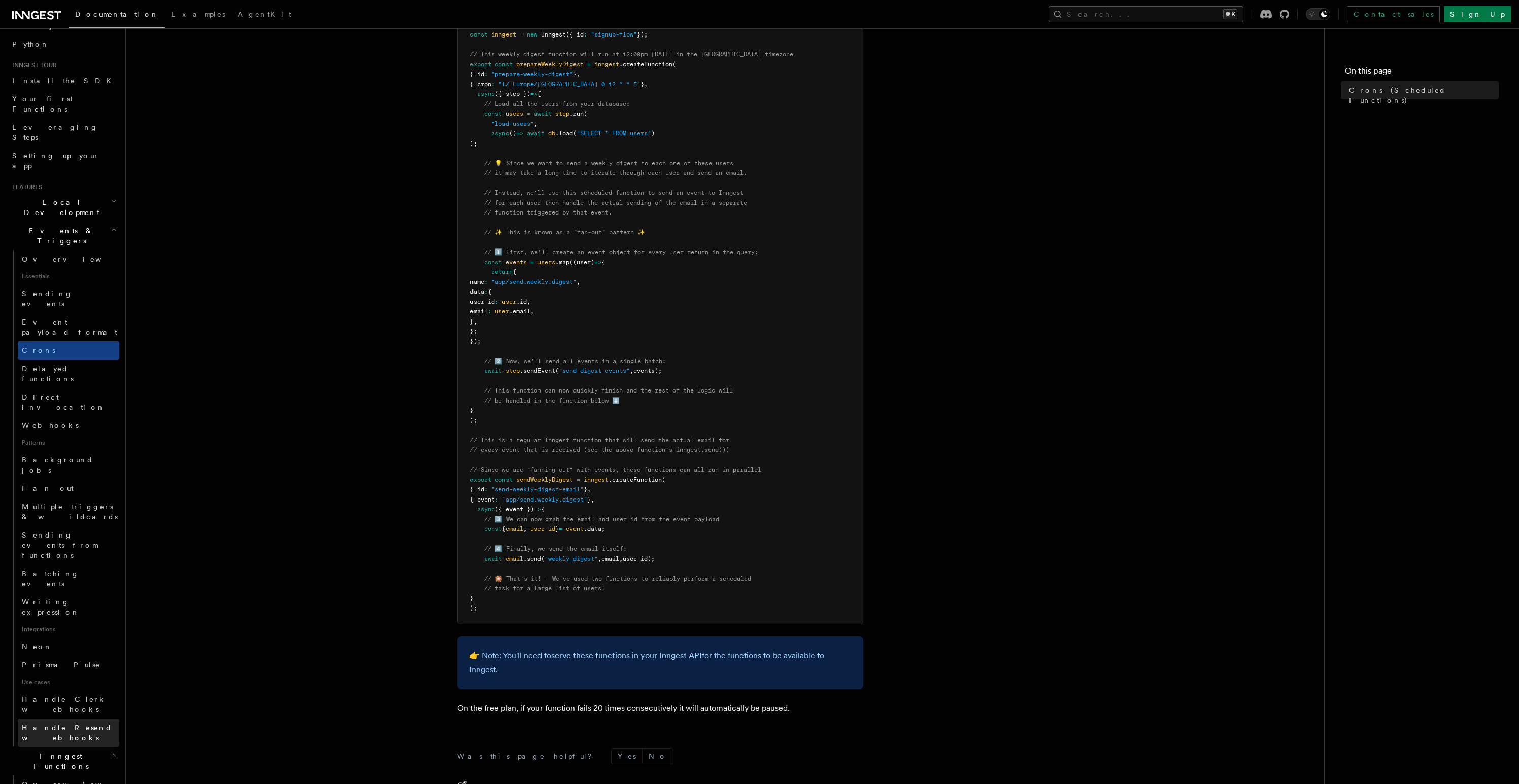
scroll to position [83, 0]
click at [63, 783] on span "Steps & Workflows" at bounding box center [65, 799] width 95 height 20
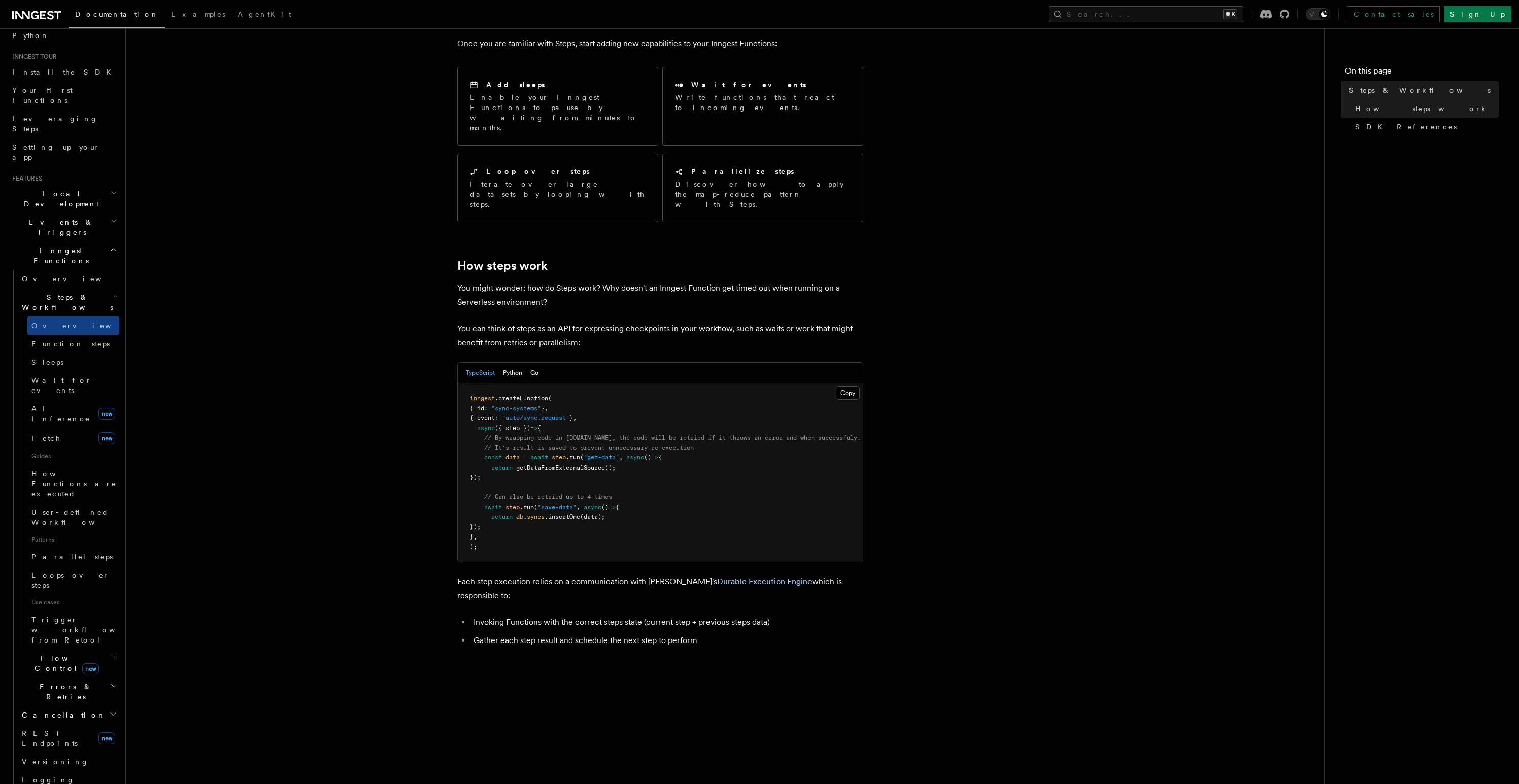
scroll to position [150, 0]
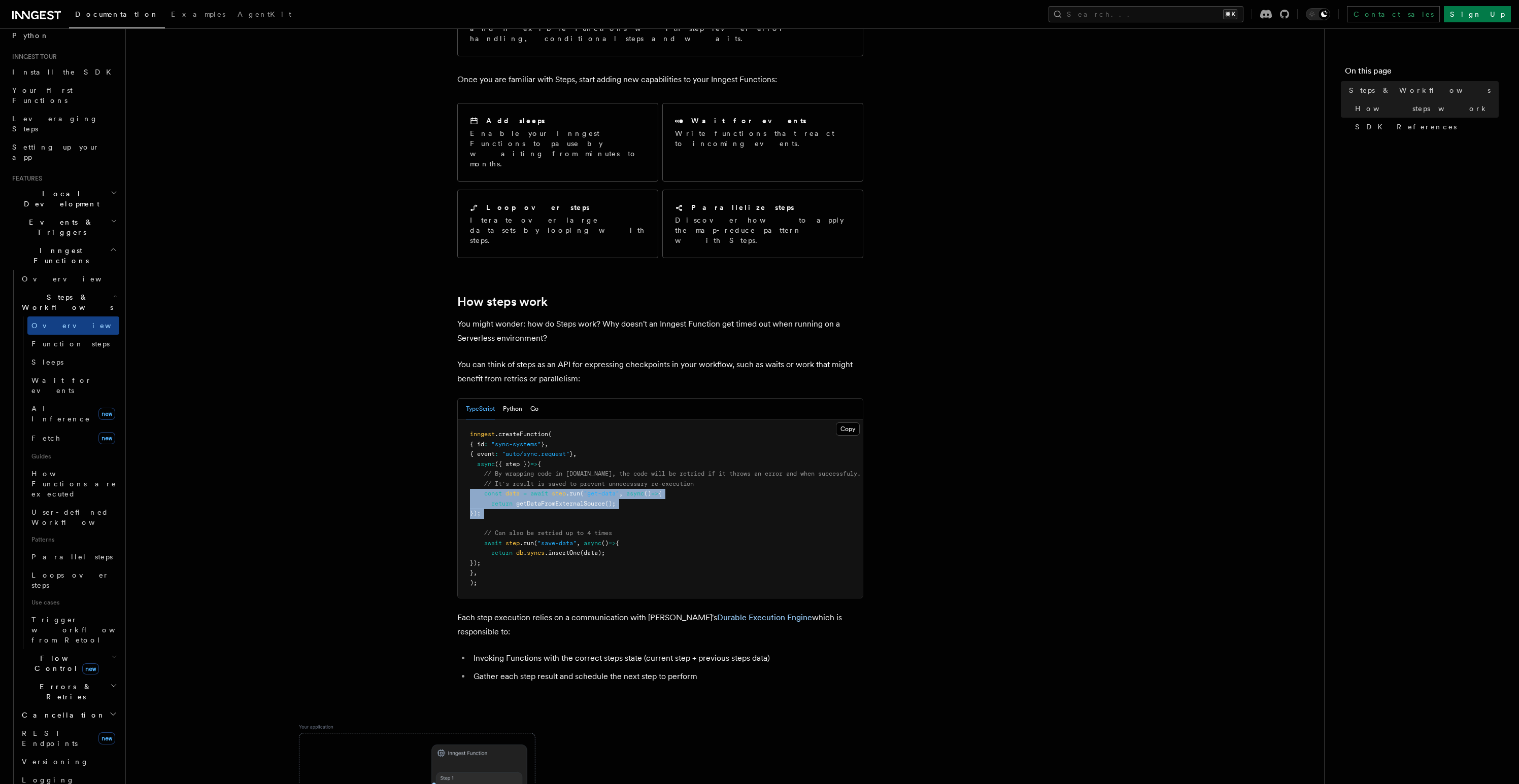
drag, startPoint x: 466, startPoint y: 455, endPoint x: 466, endPoint y: 484, distance: 29.0
click at [466, 484] on pre "inngest .createFunction ( { id : "sync-systems" } , { event : "auto/sync.reques…" at bounding box center [660, 508] width 405 height 178
copy code "const data = await step .run ( "get-data" , async () => { return getDataFromExt…"
